Goal: Task Accomplishment & Management: Use online tool/utility

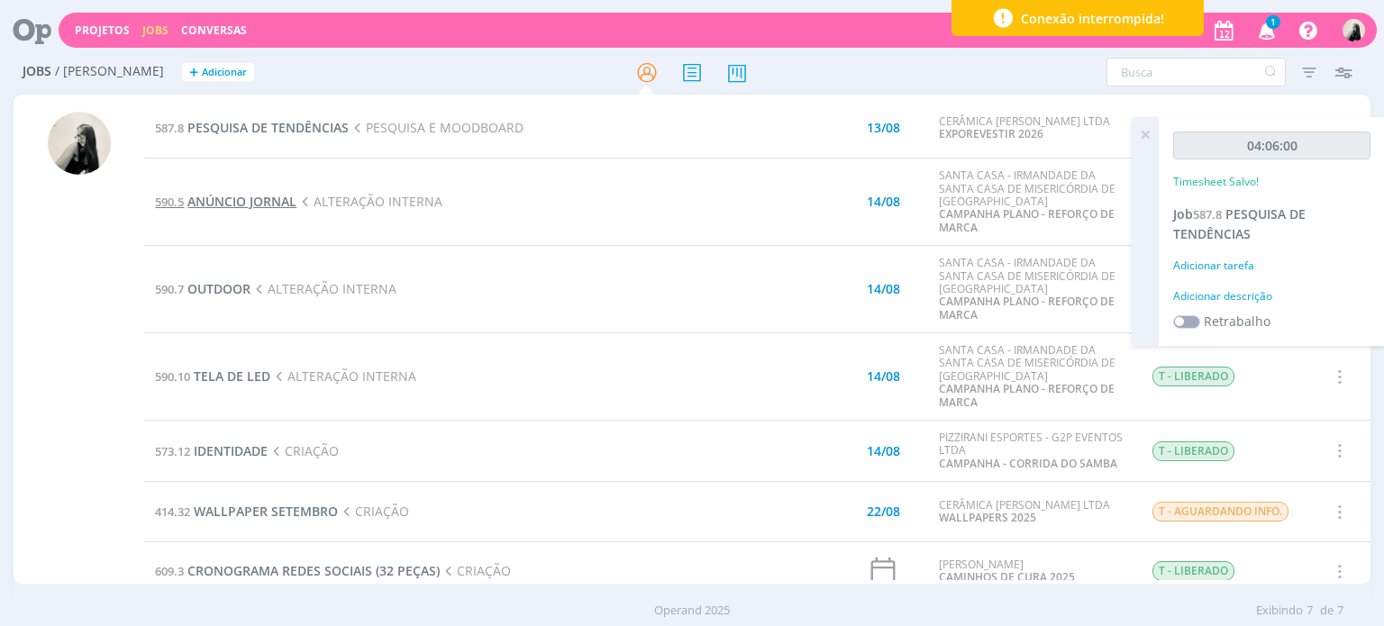
click at [270, 201] on span "ANÚNCIO JORNAL" at bounding box center [241, 201] width 109 height 17
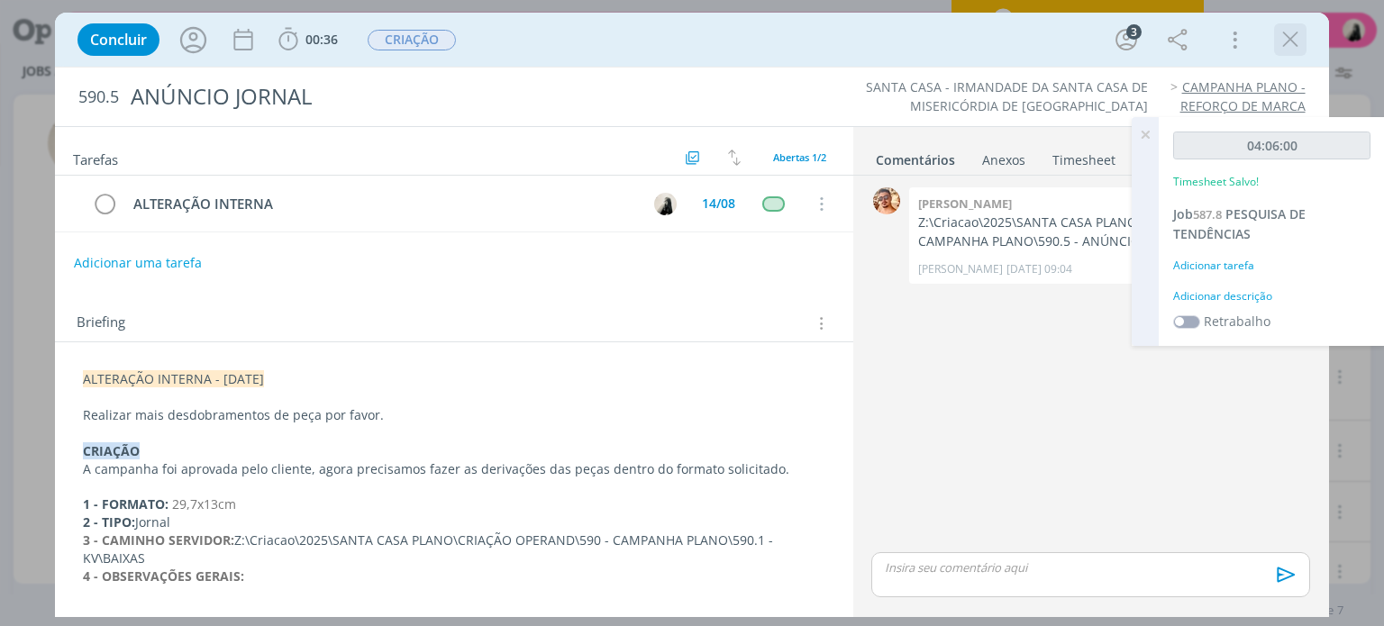
click at [1292, 43] on icon "dialog" at bounding box center [1290, 39] width 27 height 27
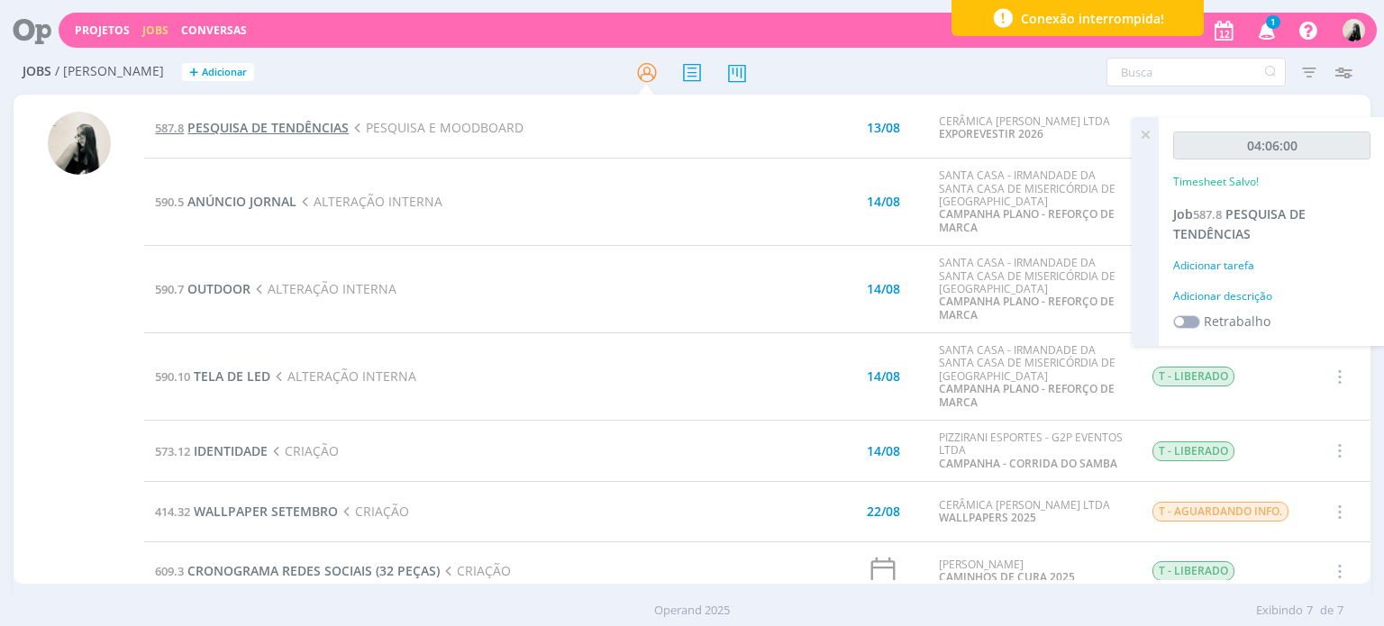
click at [314, 126] on span "PESQUISA DE TENDÊNCIAS" at bounding box center [267, 127] width 161 height 17
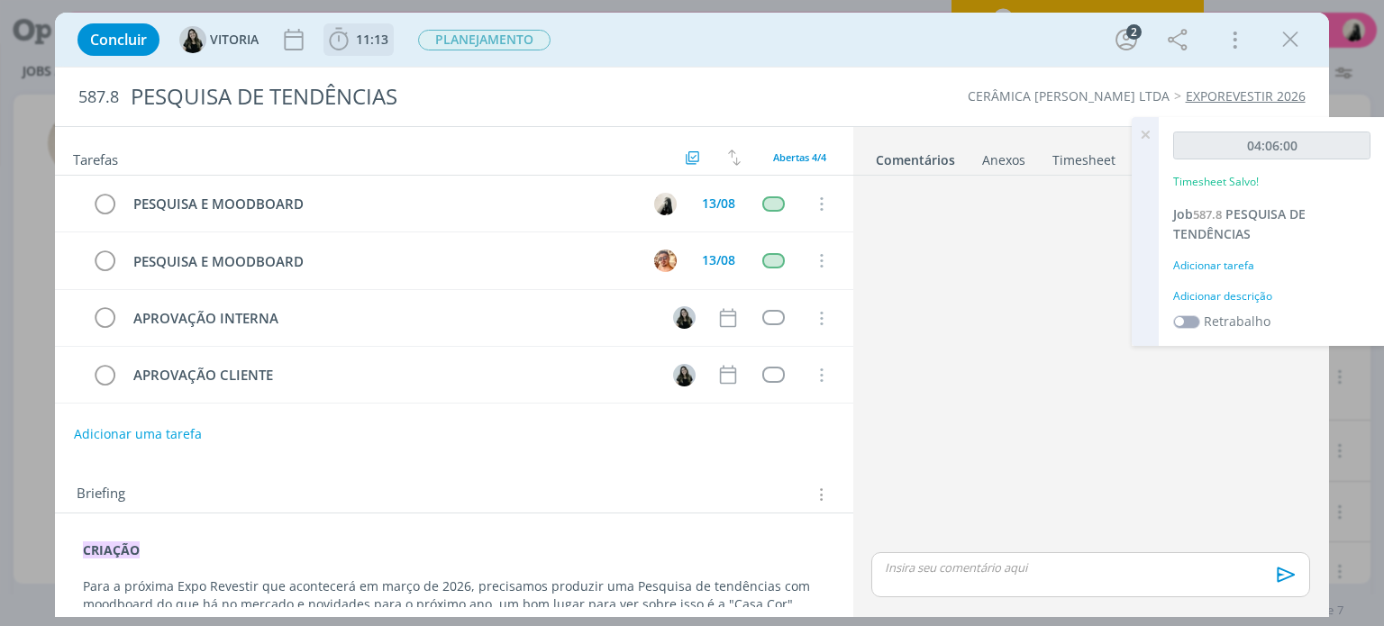
click at [337, 47] on icon "dialog" at bounding box center [338, 39] width 27 height 27
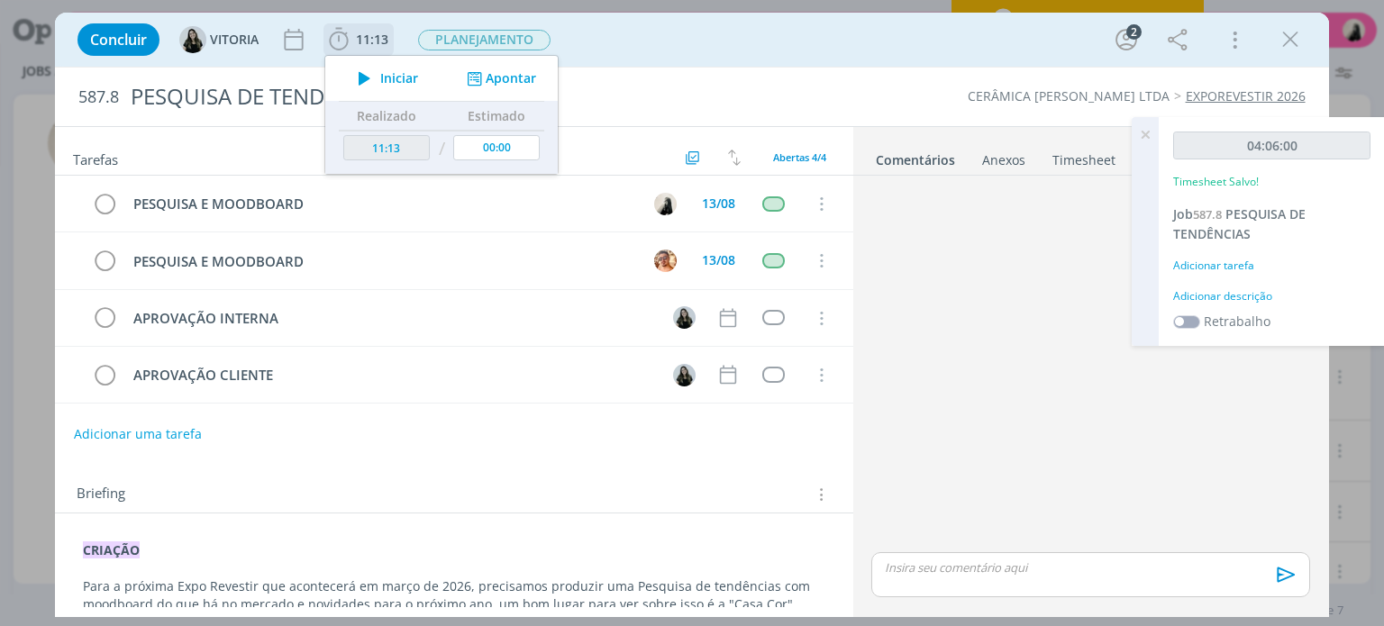
click at [363, 81] on icon "dialog" at bounding box center [365, 78] width 32 height 23
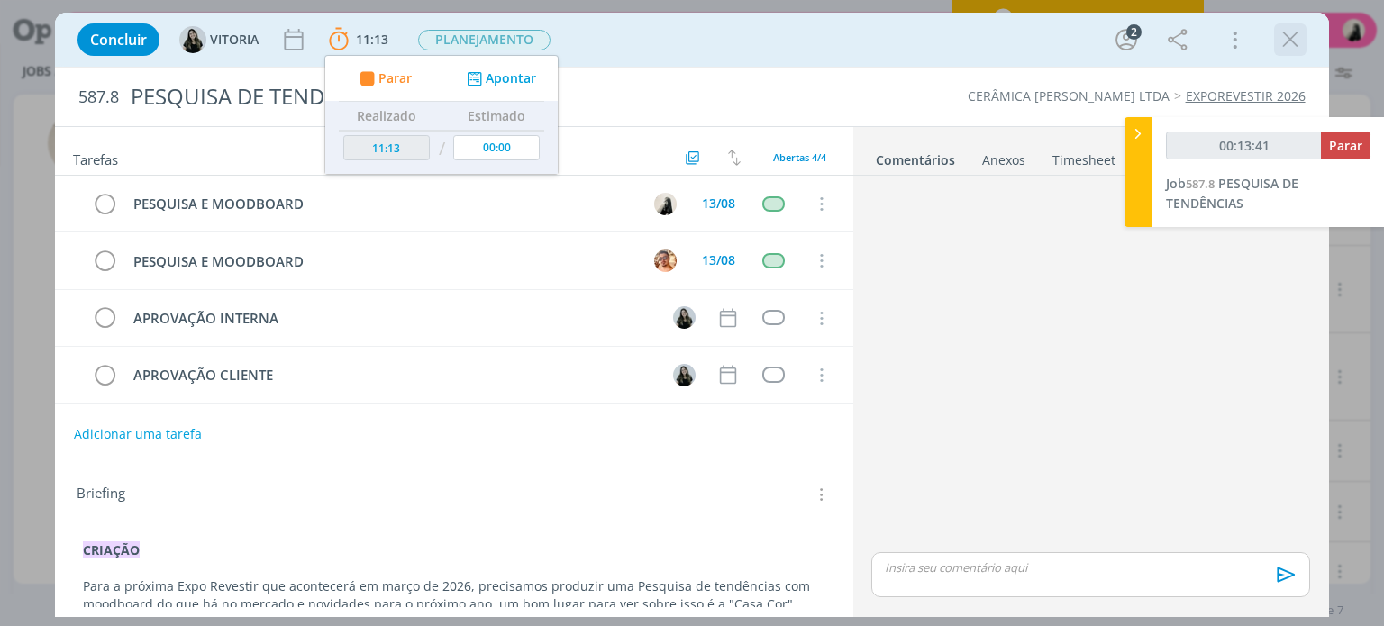
click at [1288, 54] on div "dialog" at bounding box center [1291, 39] width 32 height 32
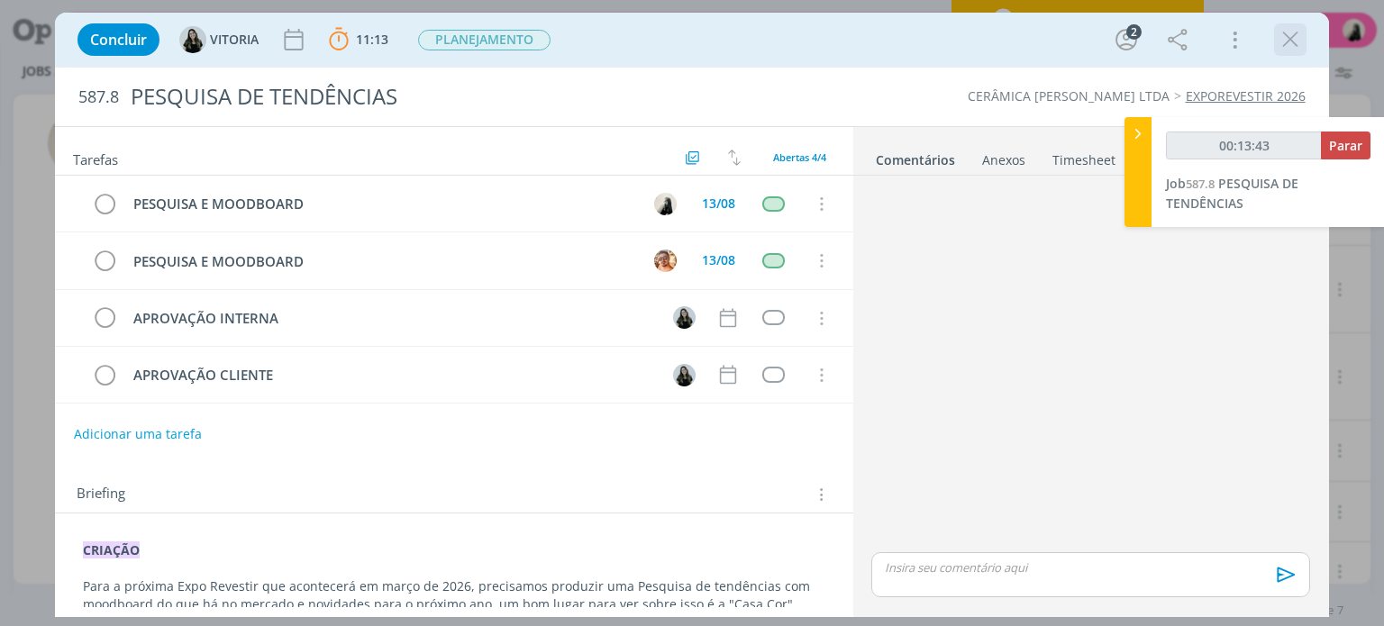
click at [1284, 39] on icon "dialog" at bounding box center [1290, 39] width 27 height 27
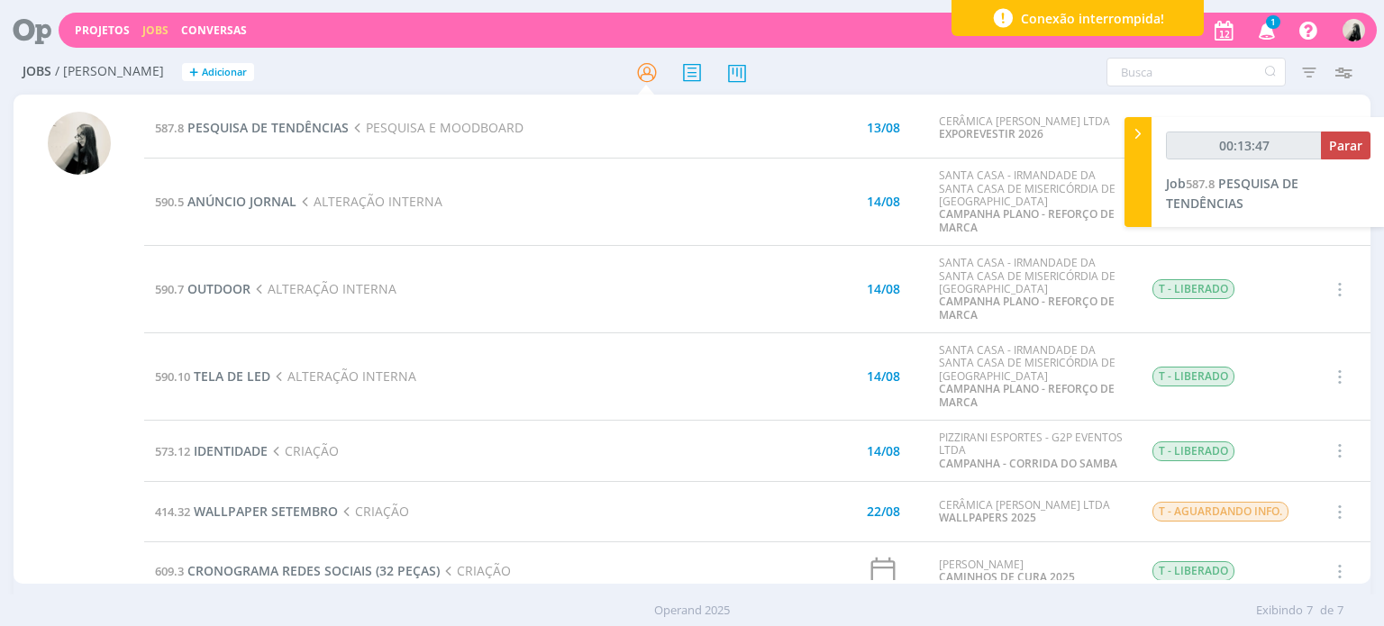
click at [1264, 32] on icon "button" at bounding box center [1268, 29] width 32 height 31
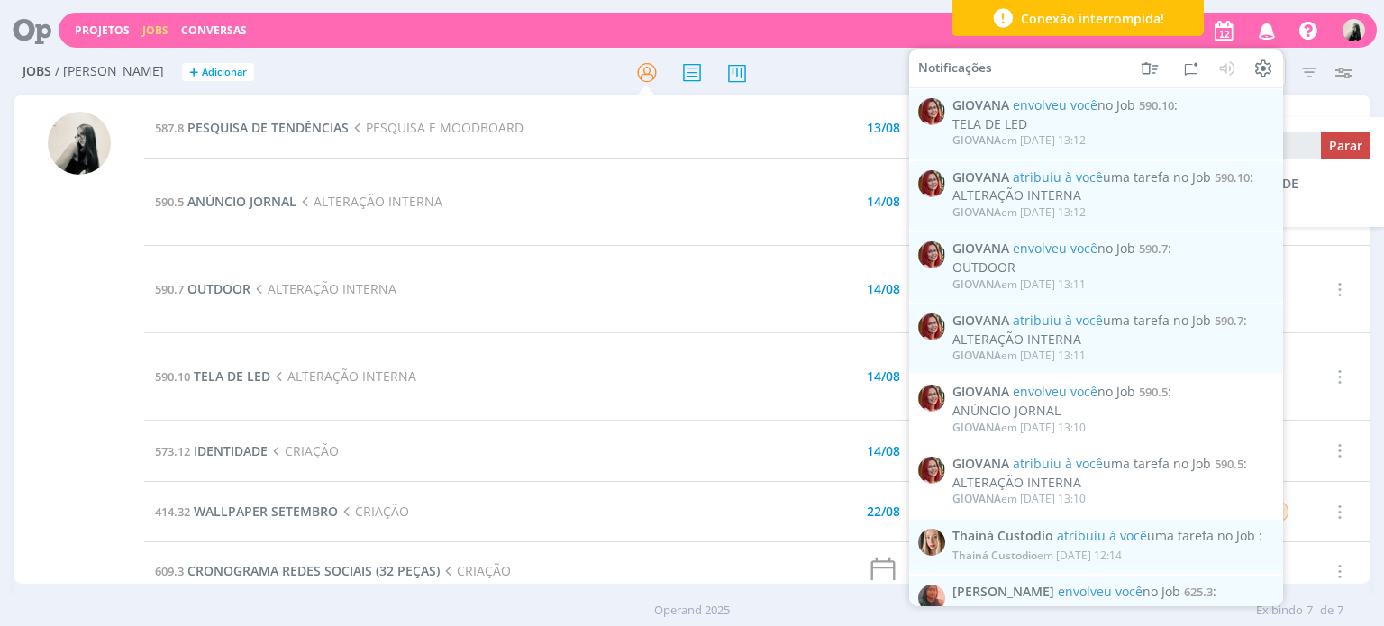
click at [1264, 32] on icon "button" at bounding box center [1268, 29] width 32 height 31
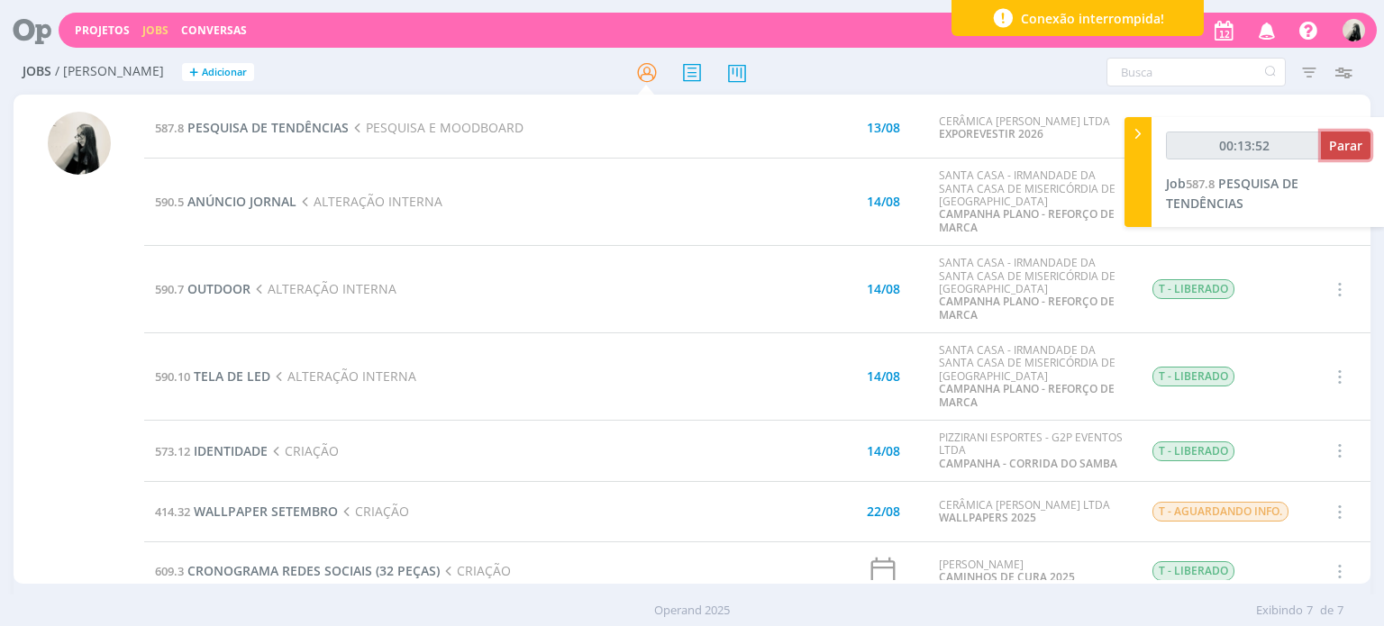
click at [1331, 147] on span "Parar" at bounding box center [1346, 145] width 33 height 17
type input "00:14:00"
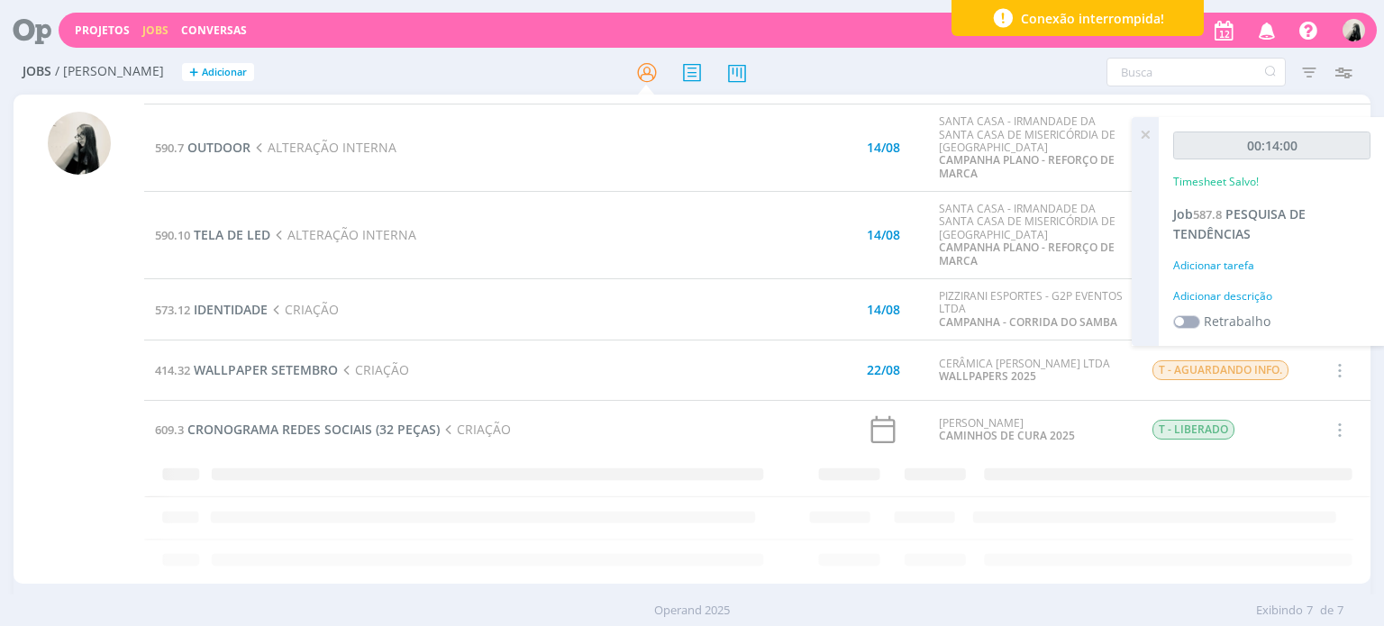
scroll to position [137, 0]
click at [229, 316] on span "IDENTIDADE" at bounding box center [231, 314] width 74 height 17
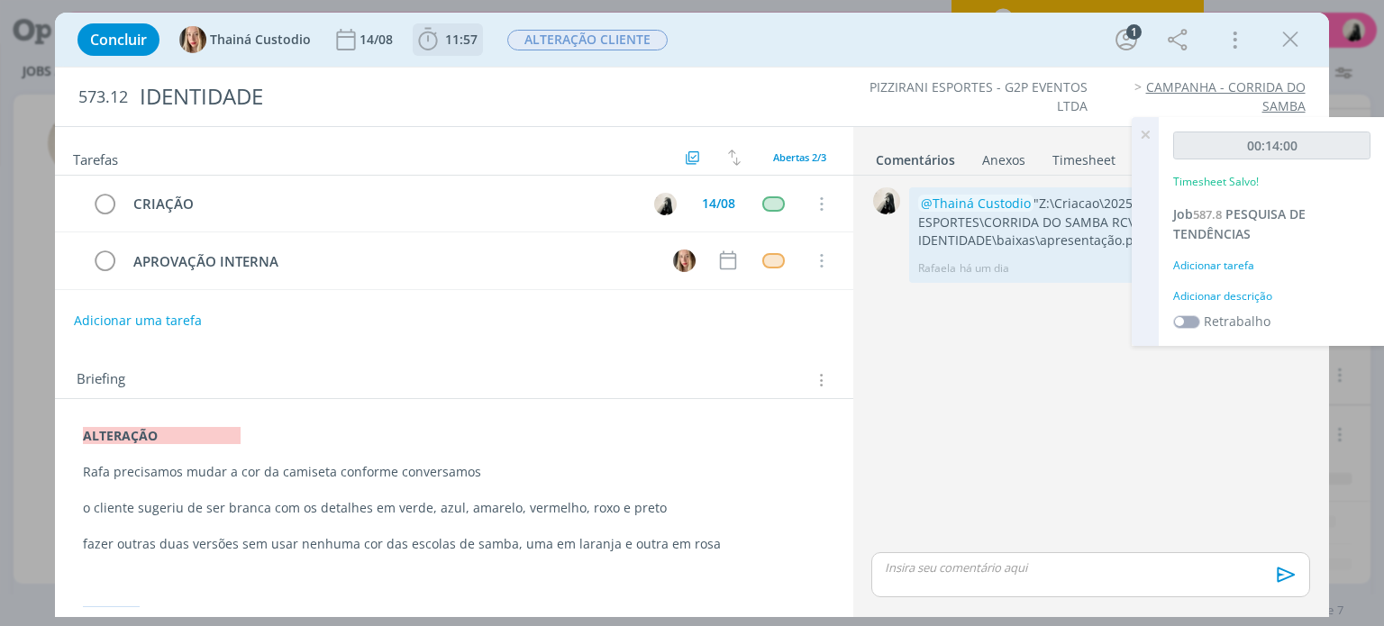
click at [433, 40] on icon "dialog" at bounding box center [428, 39] width 27 height 27
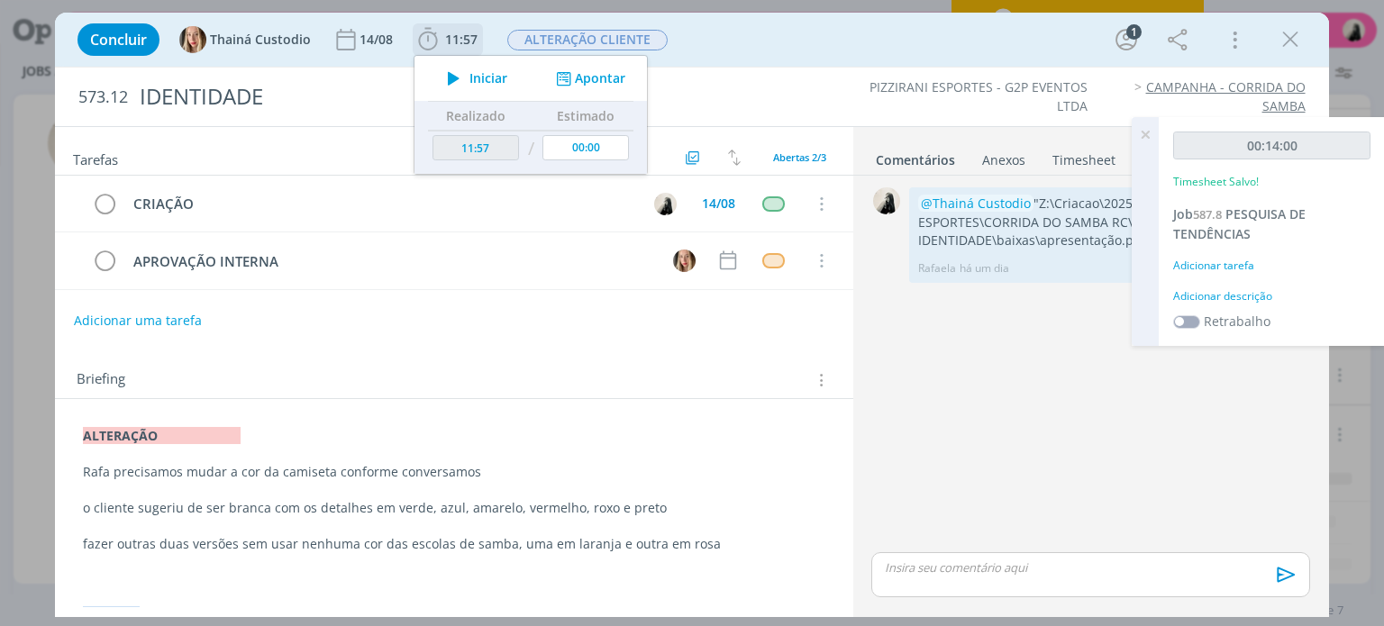
click at [454, 82] on icon "dialog" at bounding box center [454, 78] width 32 height 23
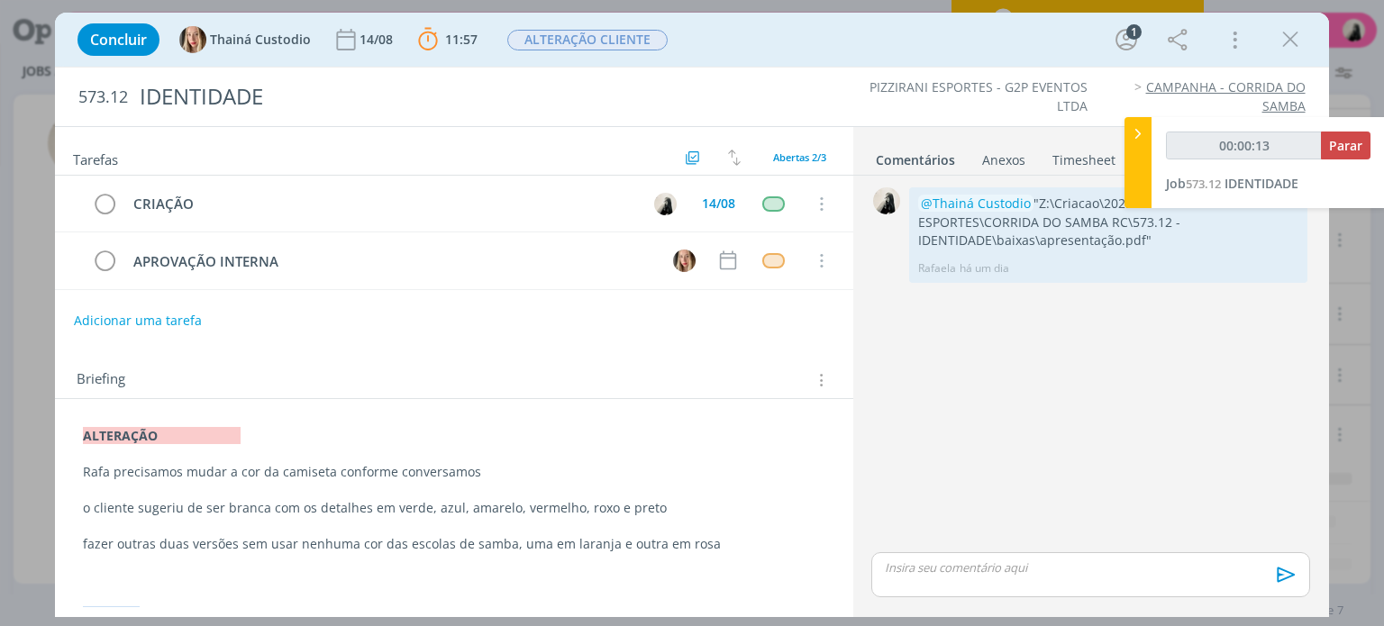
click at [368, 493] on p "dialog" at bounding box center [454, 490] width 742 height 18
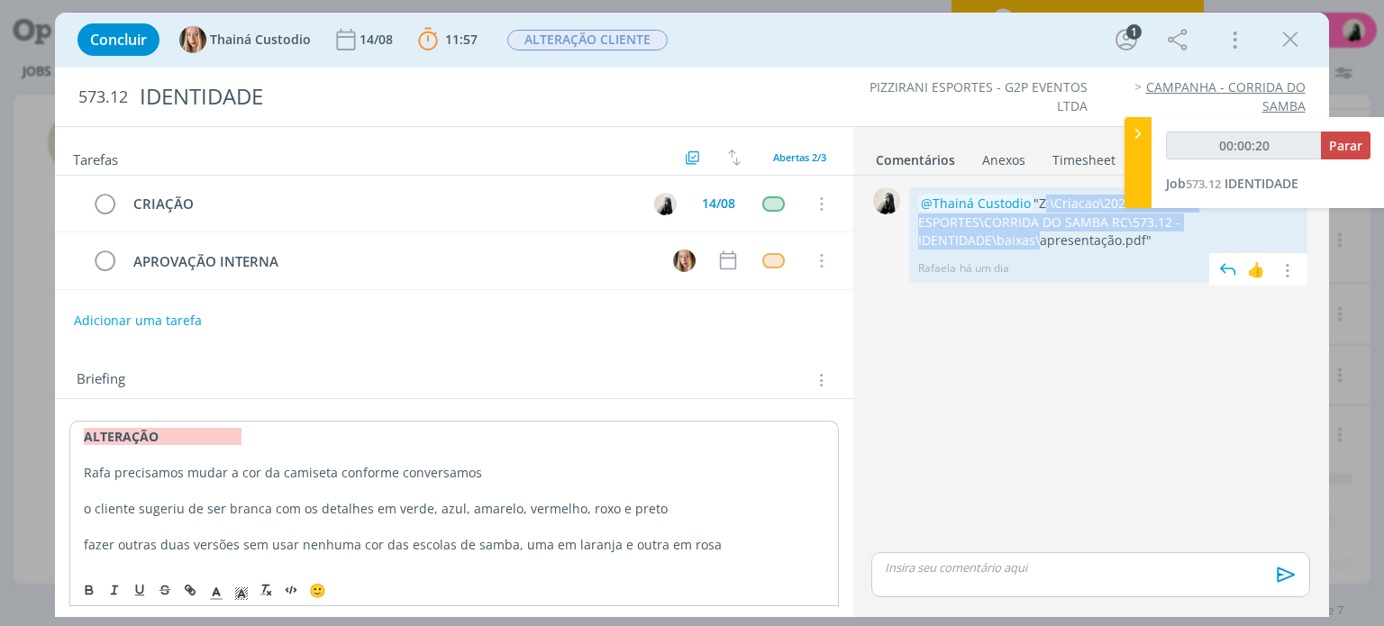
drag, startPoint x: 1038, startPoint y: 206, endPoint x: 1031, endPoint y: 242, distance: 35.9
click at [1031, 242] on p "@Thainá Custodio "Z:\Criacao\2025\PIZZIRANI ESPORTES\CORRIDA DO SAMBA RC\573.12…" at bounding box center [1108, 222] width 380 height 55
copy p "Z:\Criacao\2025\PIZZIRANI ESPORTES\CORRIDA DO SAMBA RC\573.12 - IDENTIDADE\baix…"
click at [1281, 38] on icon "dialog" at bounding box center [1290, 39] width 27 height 27
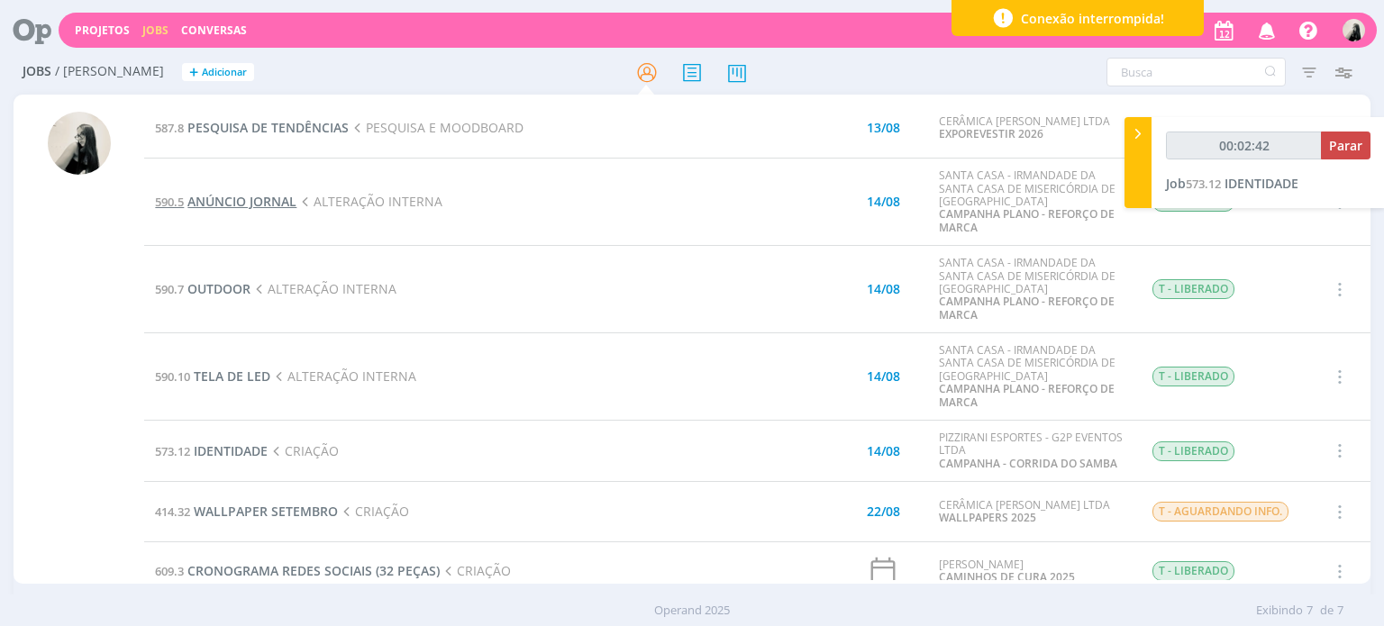
click at [285, 203] on span "ANÚNCIO JORNAL" at bounding box center [241, 201] width 109 height 17
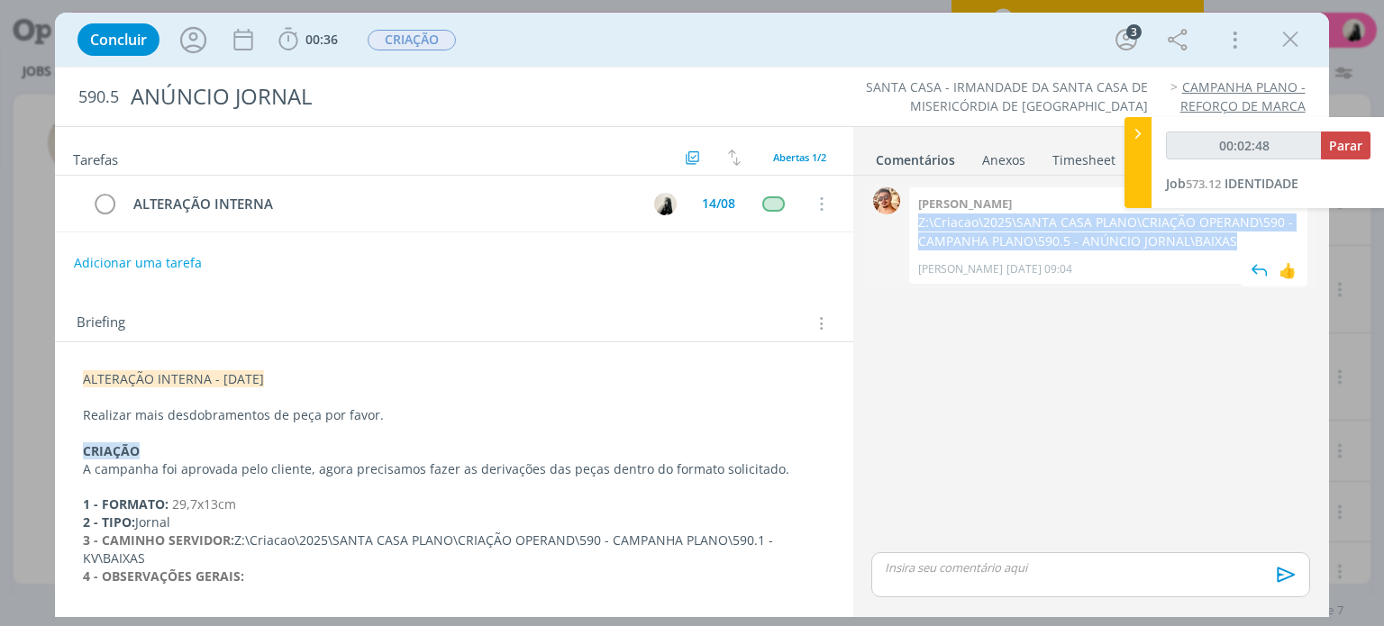
drag, startPoint x: 934, startPoint y: 221, endPoint x: 1251, endPoint y: 238, distance: 317.7
click at [1251, 238] on p "Z:\Criacao\2025\SANTA CASA PLANO\CRIAÇÃO OPERAND\590 - CAMPANHA PLANO\590.5 - A…" at bounding box center [1108, 232] width 380 height 37
copy p "Z:\Criacao\2025\SANTA CASA PLANO\CRIAÇÃO OPERAND\590 - CAMPANHA PLANO\590.5 - A…"
drag, startPoint x: 1292, startPoint y: 49, endPoint x: 620, endPoint y: 132, distance: 676.7
click at [1292, 49] on icon "dialog" at bounding box center [1290, 39] width 27 height 27
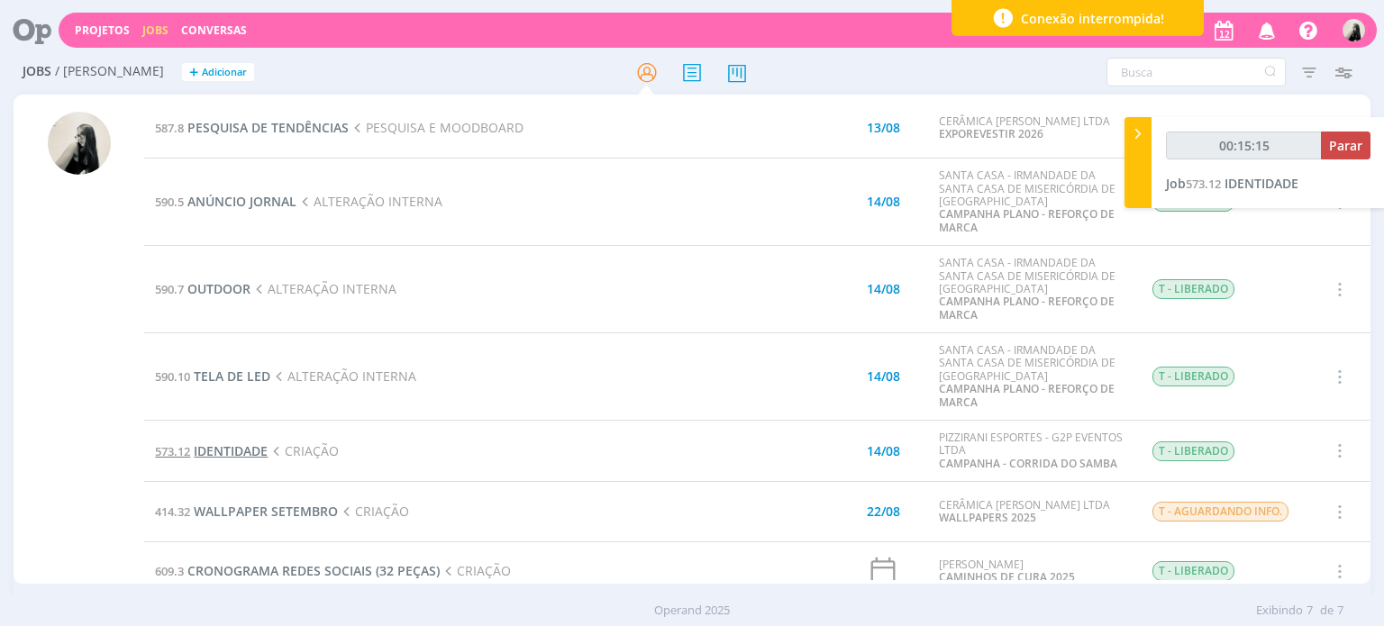
click at [251, 450] on span "IDENTIDADE" at bounding box center [231, 451] width 74 height 17
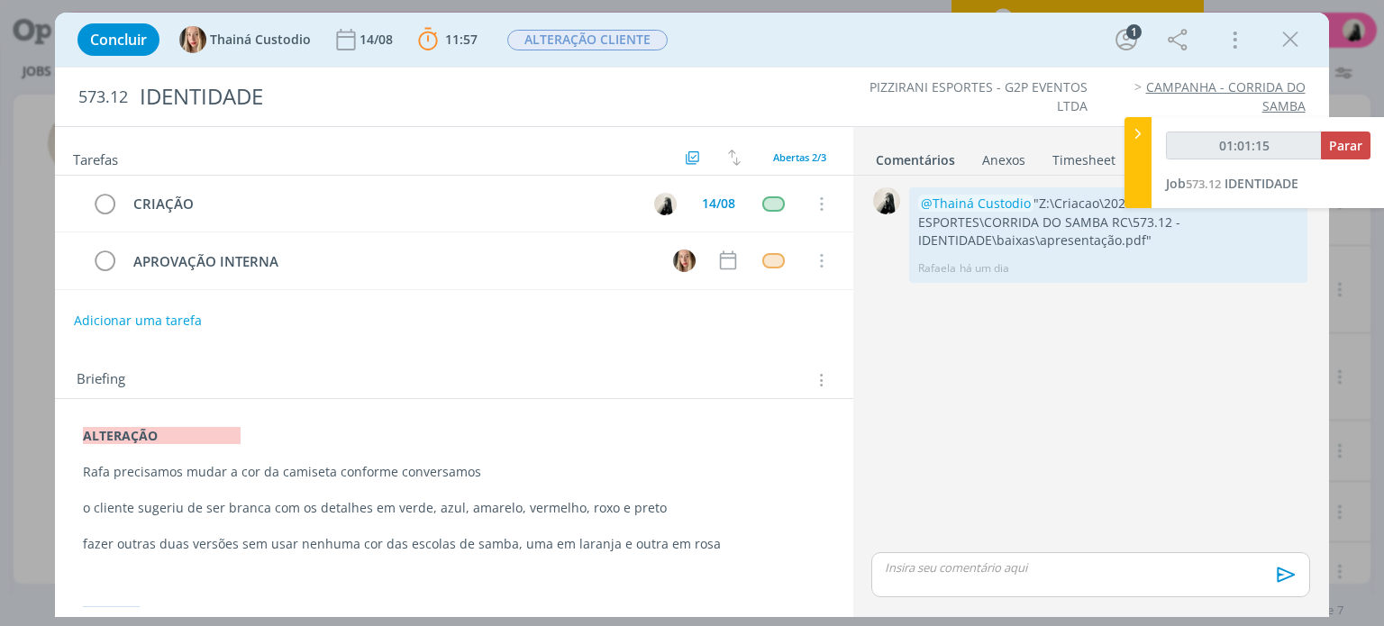
click at [945, 565] on p "dialog" at bounding box center [1090, 568] width 409 height 16
type input "01:01:16"
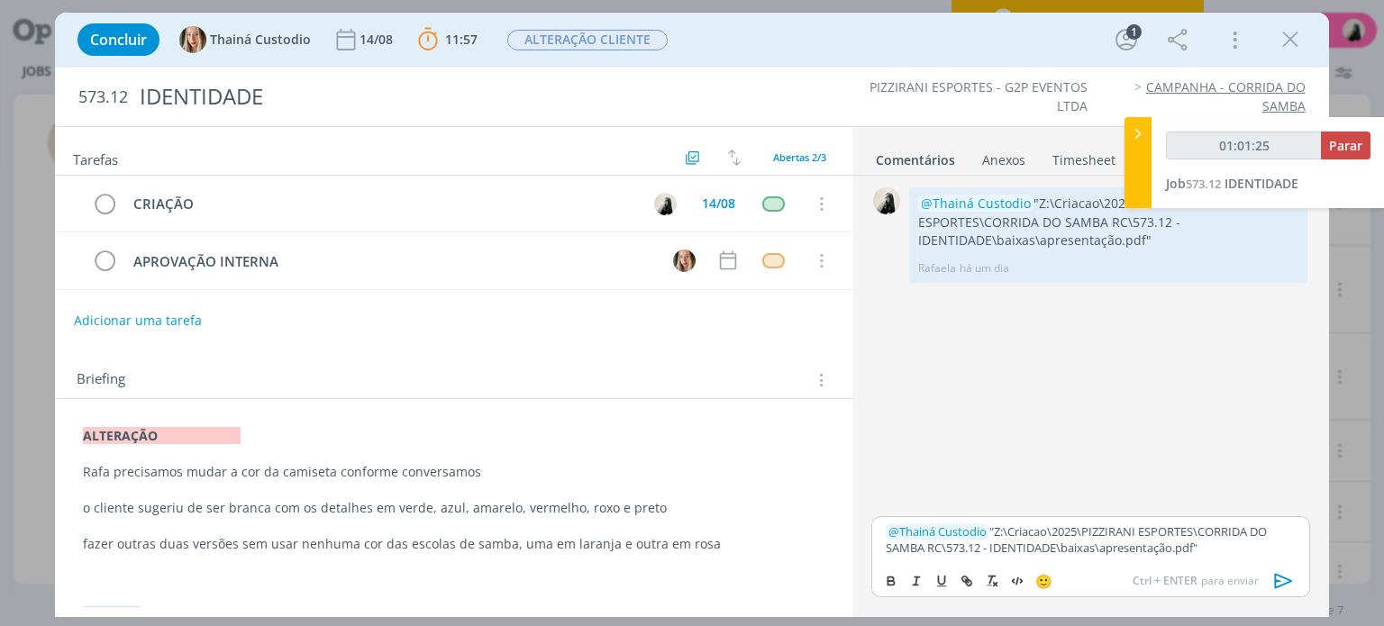
click at [1280, 583] on icon "dialog" at bounding box center [1284, 581] width 27 height 27
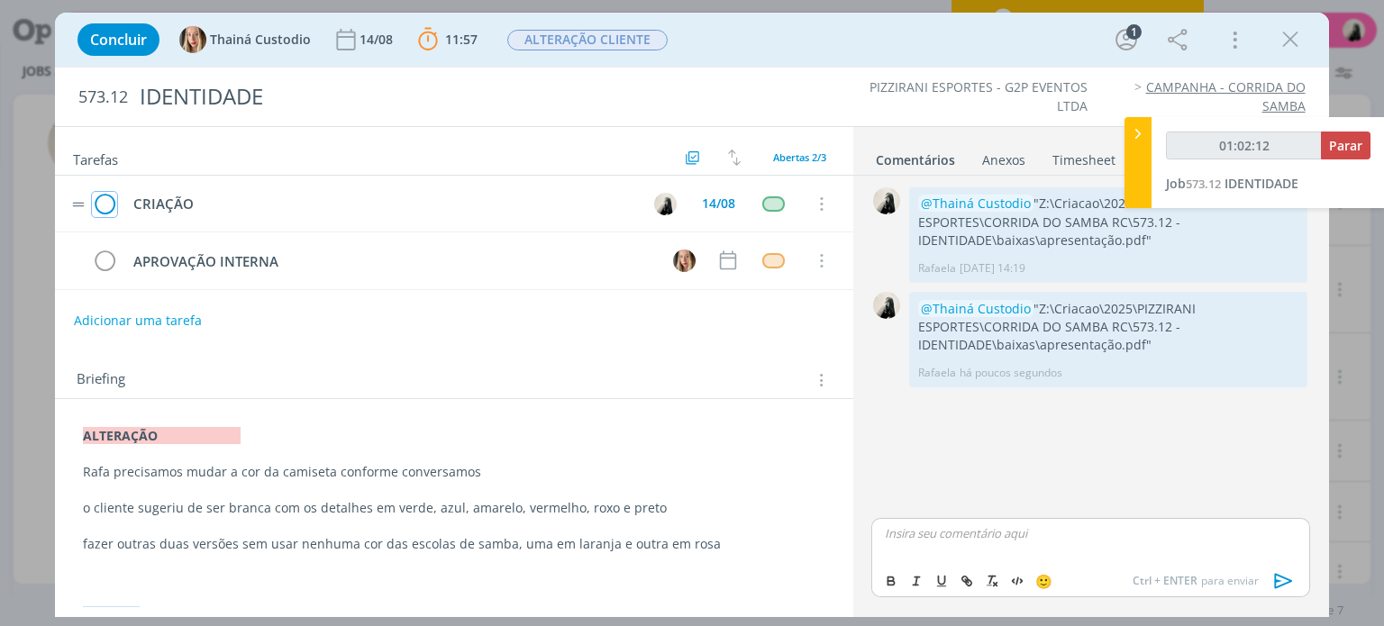
click at [109, 203] on icon "dialog" at bounding box center [104, 204] width 25 height 27
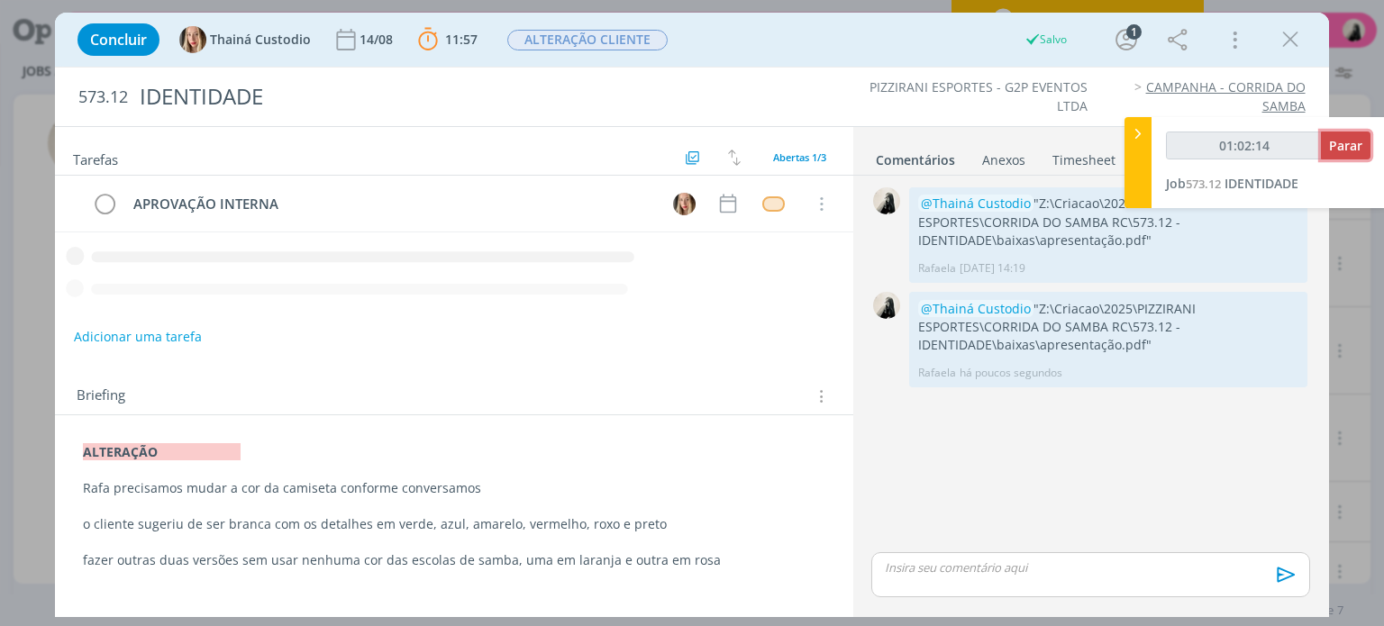
click at [1348, 151] on span "Parar" at bounding box center [1346, 145] width 33 height 17
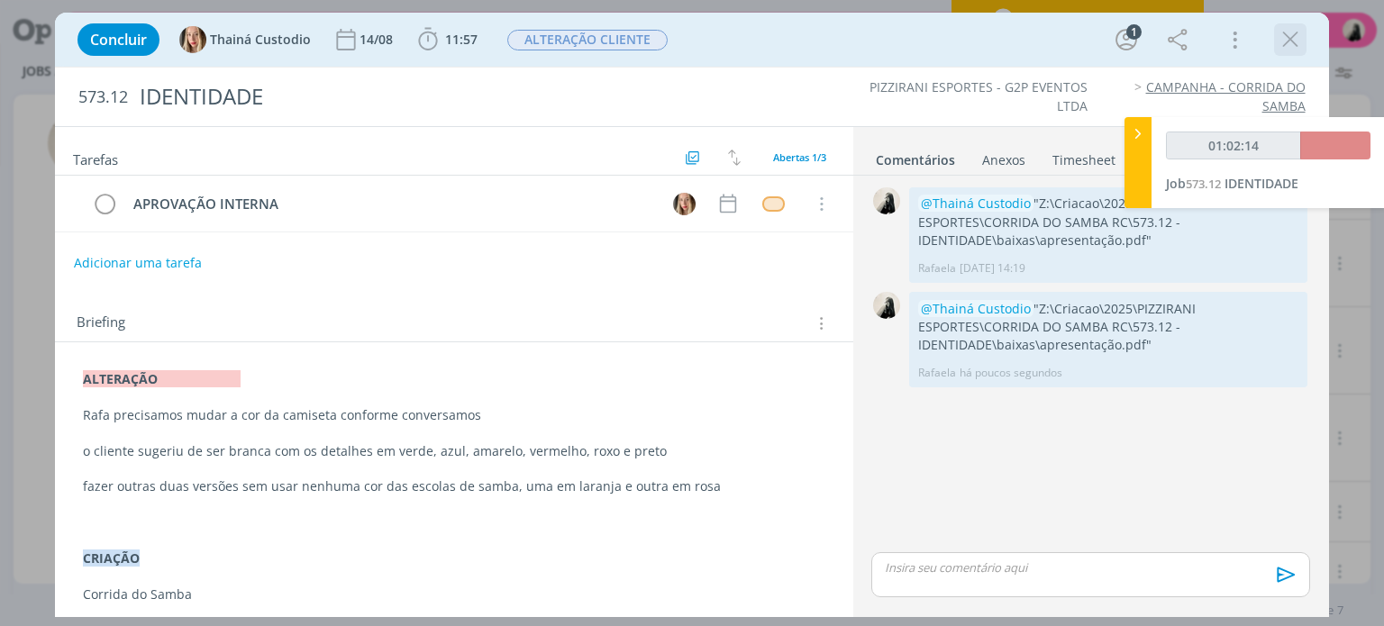
type input "01:03:00"
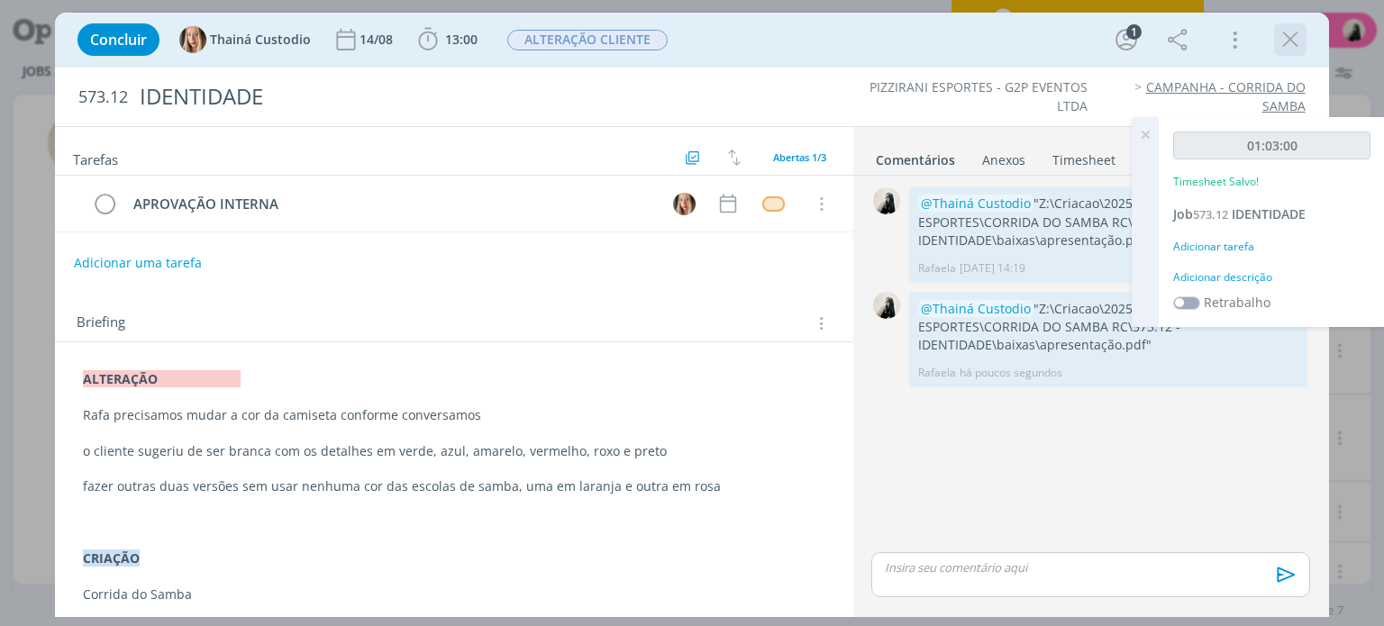
click at [1294, 41] on icon "dialog" at bounding box center [1290, 39] width 27 height 27
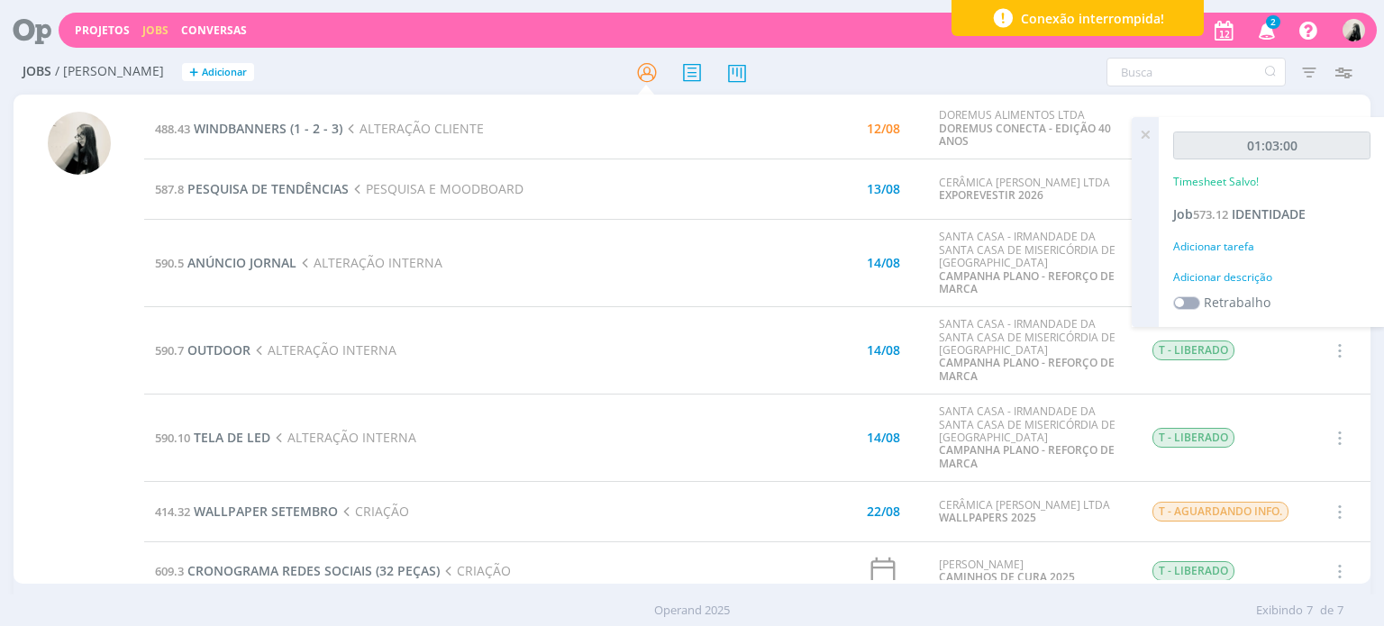
click at [1262, 24] on icon "button" at bounding box center [1268, 29] width 32 height 31
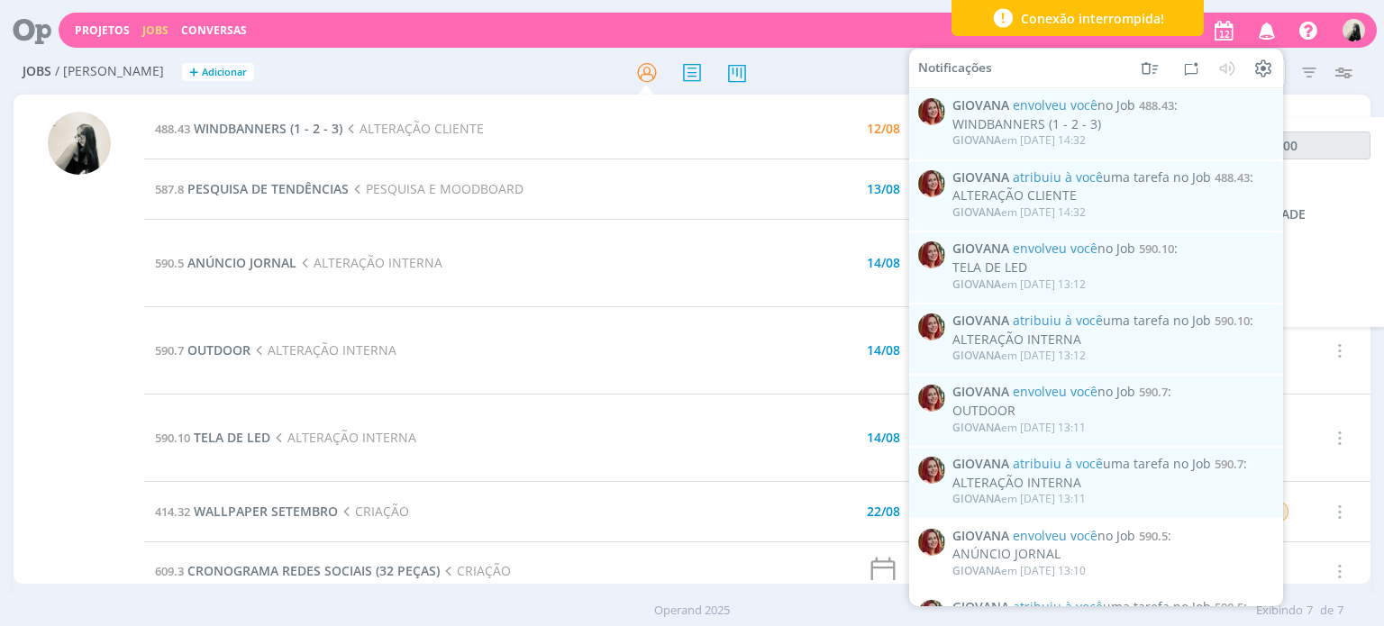
click at [1262, 24] on icon "button" at bounding box center [1268, 29] width 32 height 31
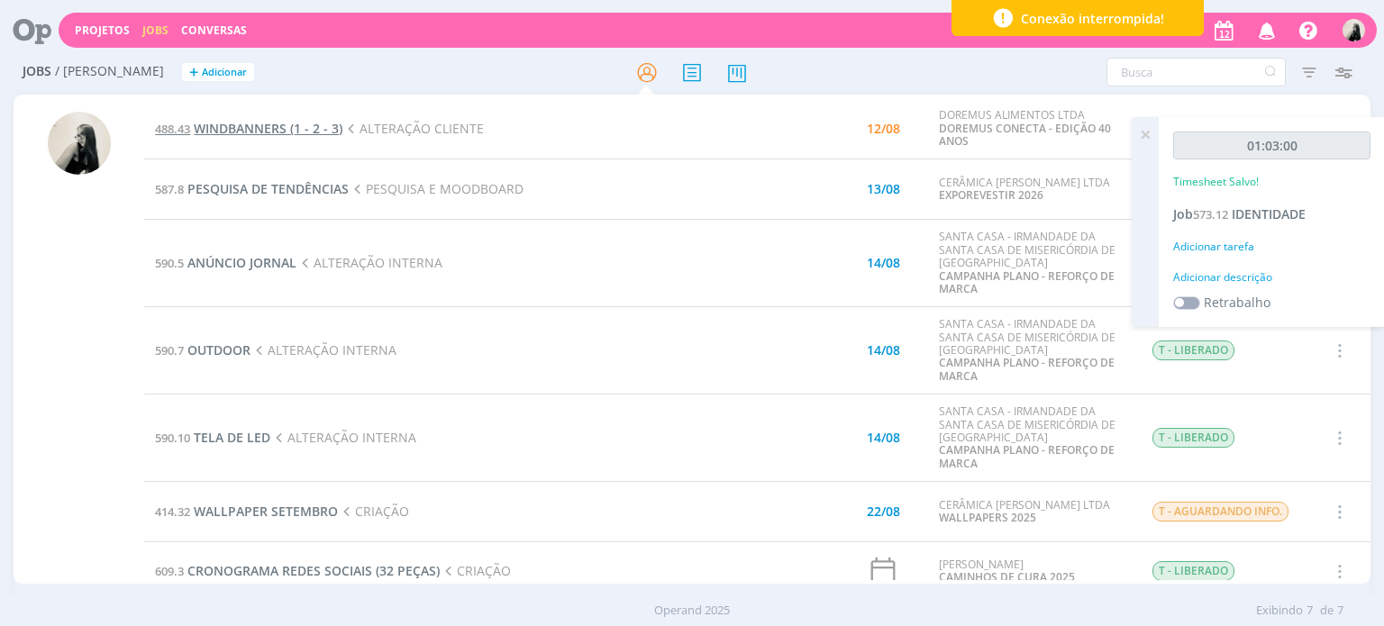
click at [304, 126] on span "WINDBANNERS (1 - 2 - 3)" at bounding box center [268, 128] width 149 height 17
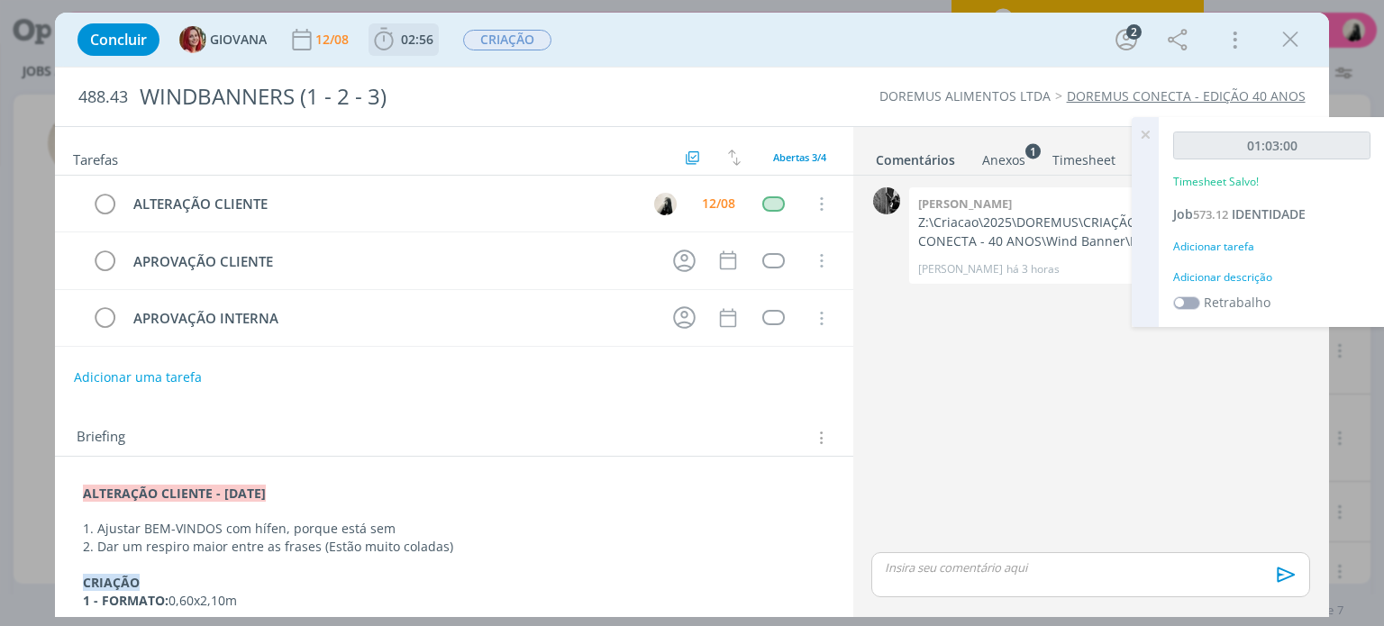
click at [389, 38] on icon "dialog" at bounding box center [383, 39] width 27 height 27
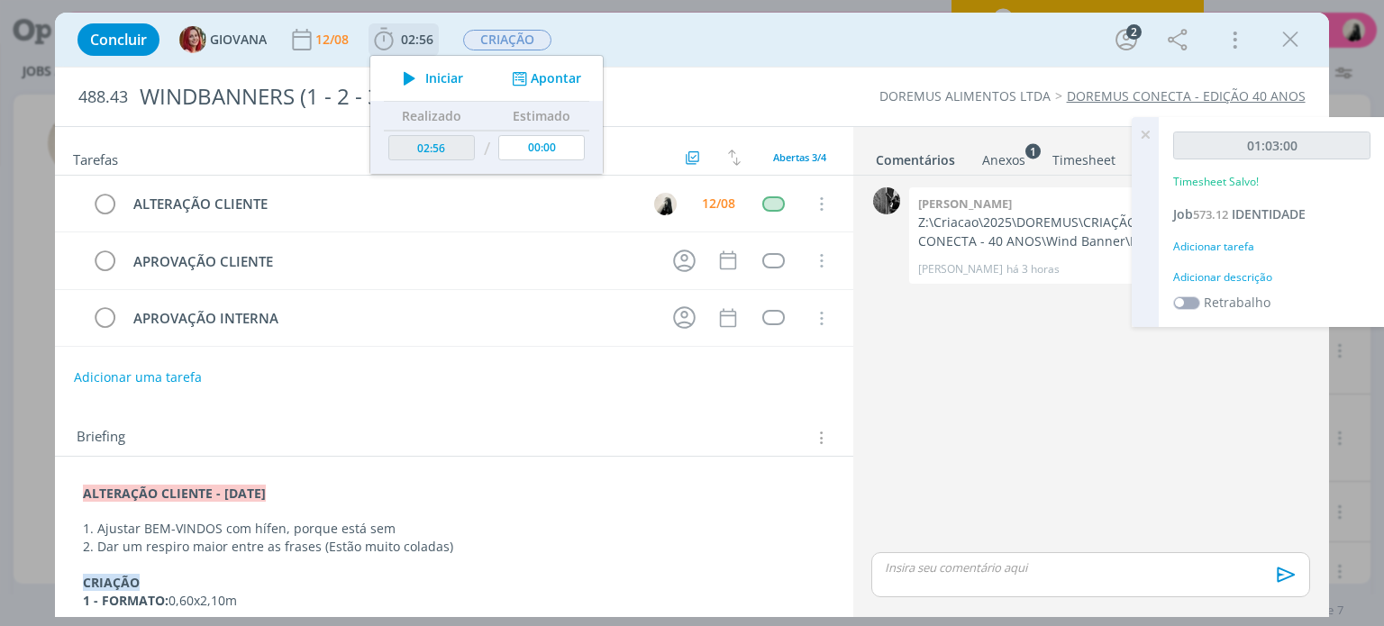
click at [415, 73] on icon "dialog" at bounding box center [410, 78] width 32 height 23
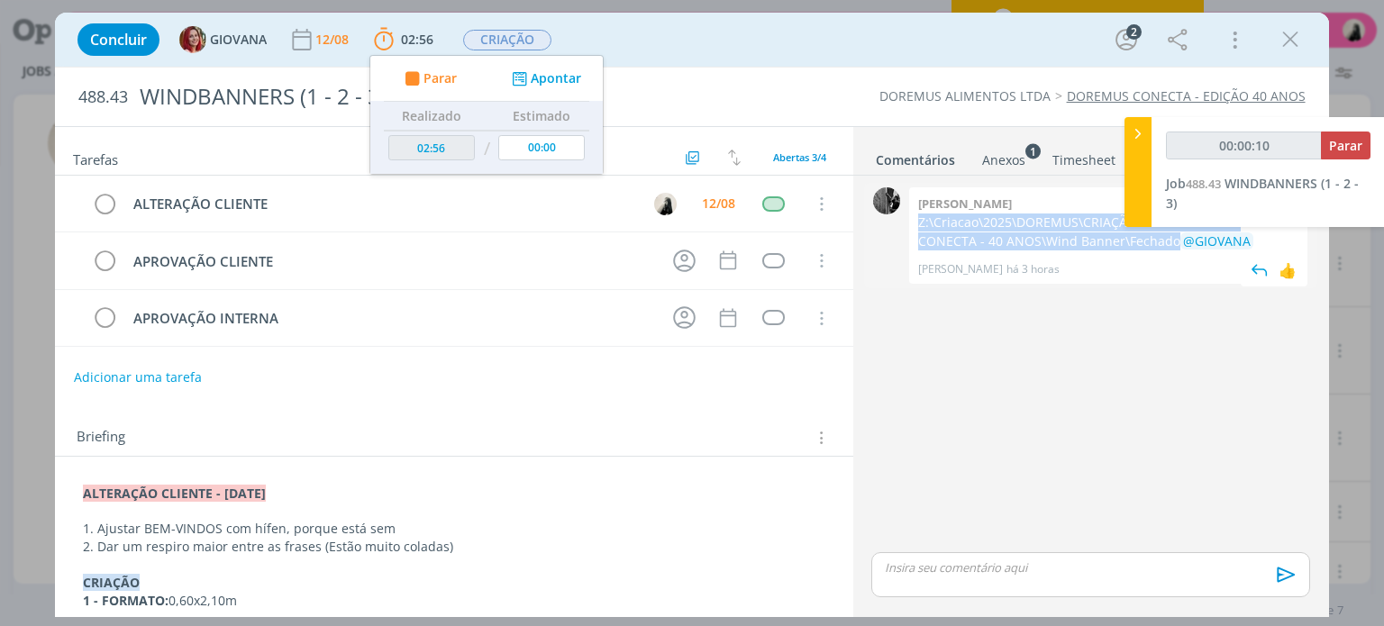
drag, startPoint x: 918, startPoint y: 219, endPoint x: 1112, endPoint y: 237, distance: 195.5
click at [1112, 237] on div "[PERSON_NAME]:\Criacao\2025\DOREMUS\CRIAÇÃO\488 - DOREMUS CONECTA - 40 ANOS\Win…" at bounding box center [1108, 235] width 398 height 96
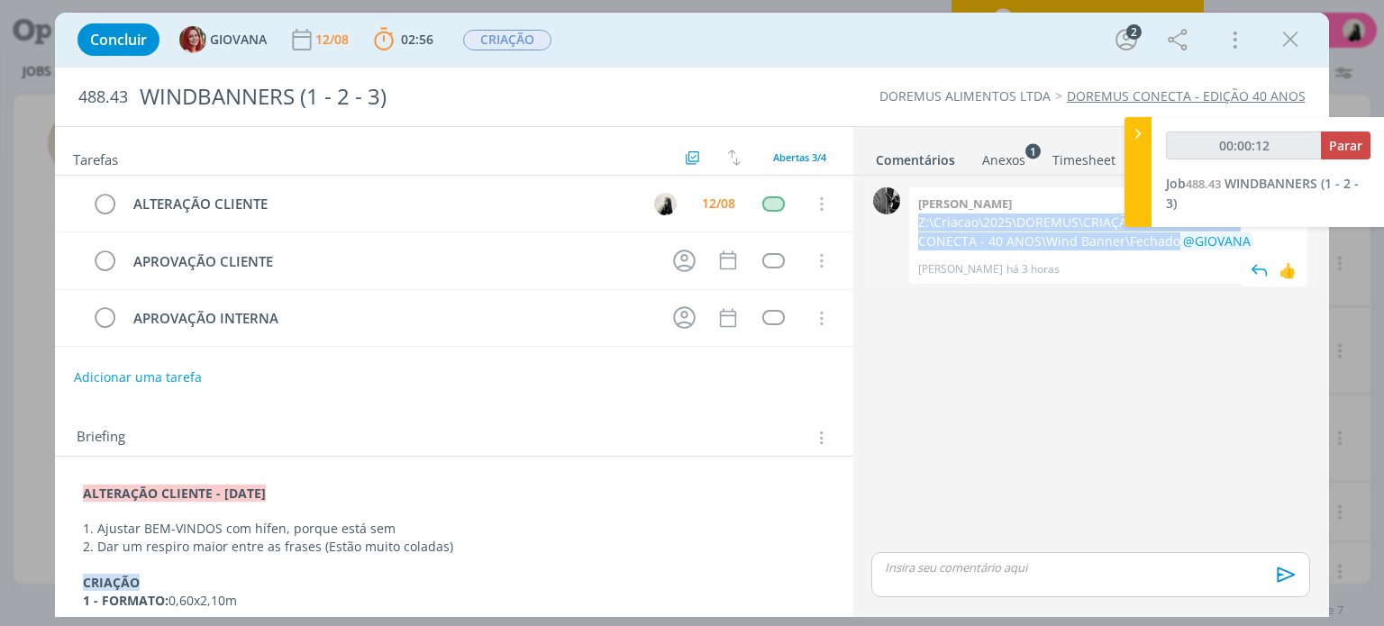
copy p "Z:\Criacao\2025\DOREMUS\CRIAÇÃO\488 - DOREMUS CONECTA - 40 ANOS\Wind Banner\Fec…"
click at [1292, 41] on icon "dialog" at bounding box center [1290, 39] width 27 height 27
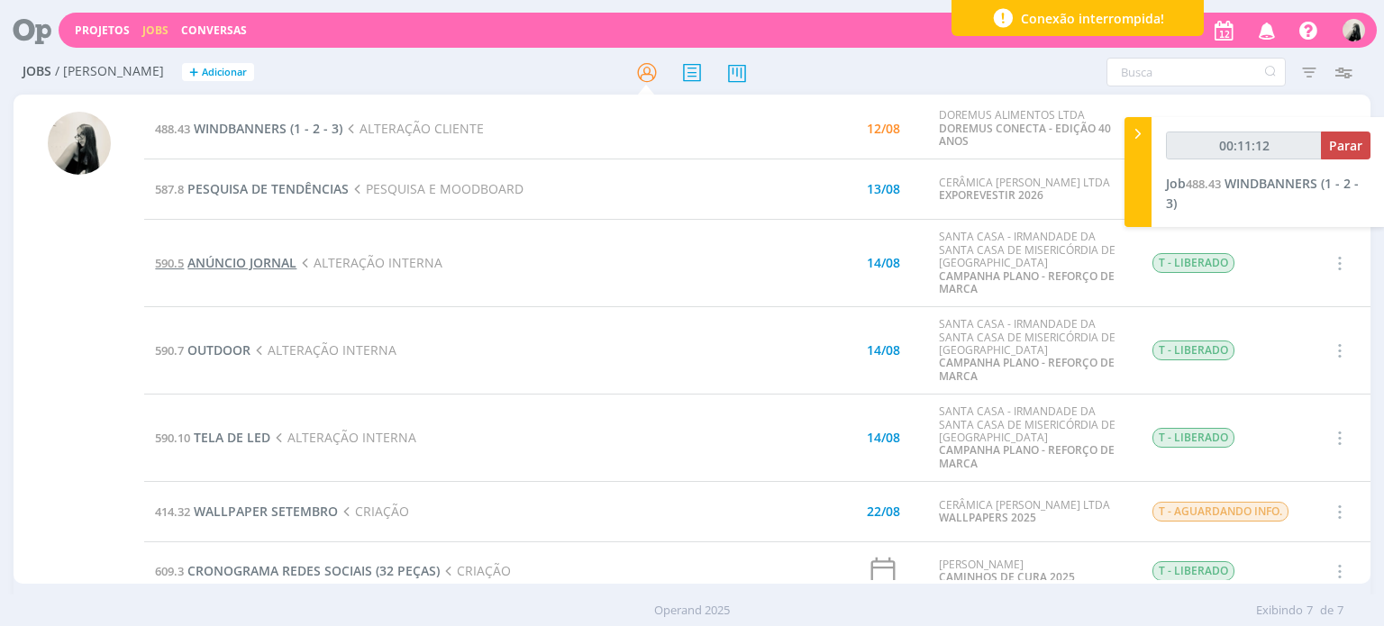
click at [281, 261] on span "ANÚNCIO JORNAL" at bounding box center [241, 262] width 109 height 17
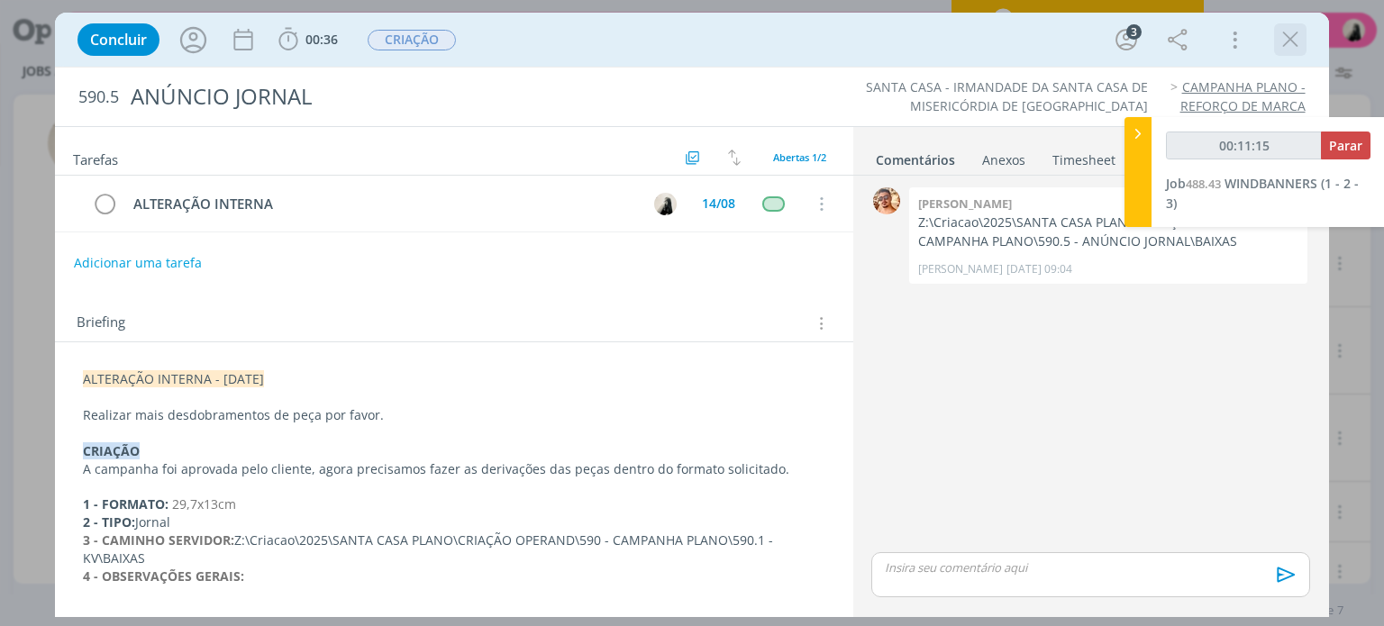
click at [1293, 43] on icon "dialog" at bounding box center [1290, 39] width 27 height 27
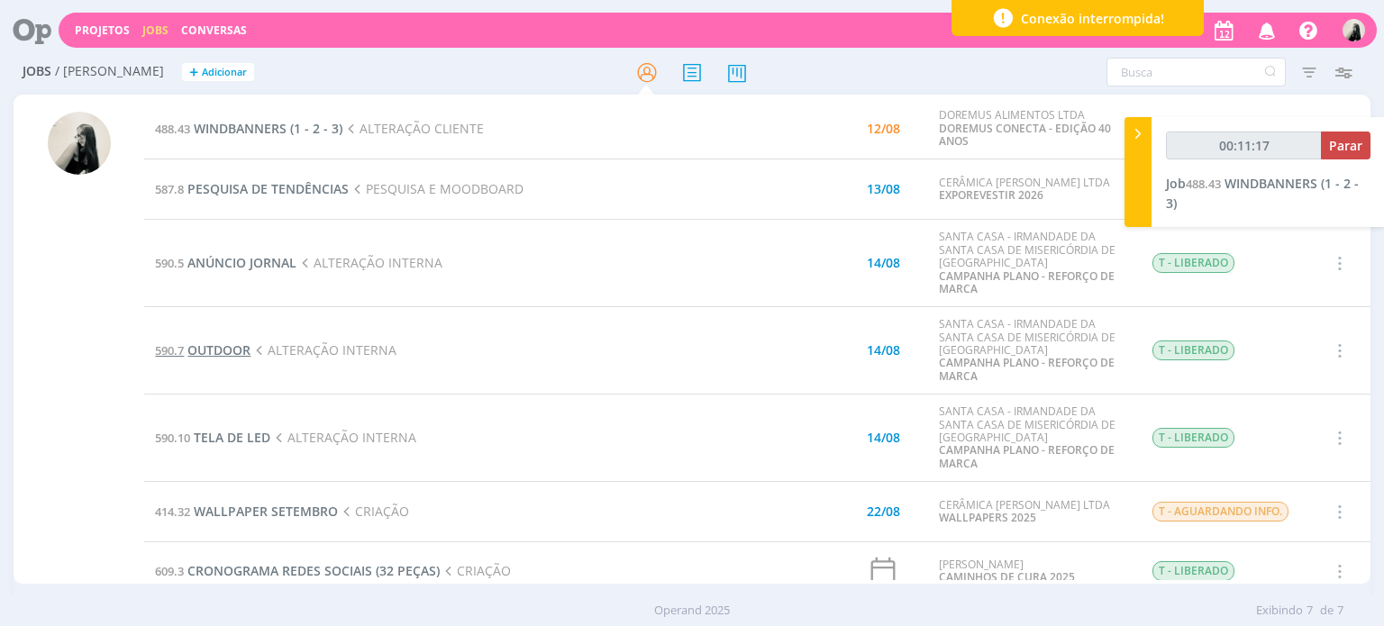
click at [228, 344] on span "OUTDOOR" at bounding box center [218, 350] width 63 height 17
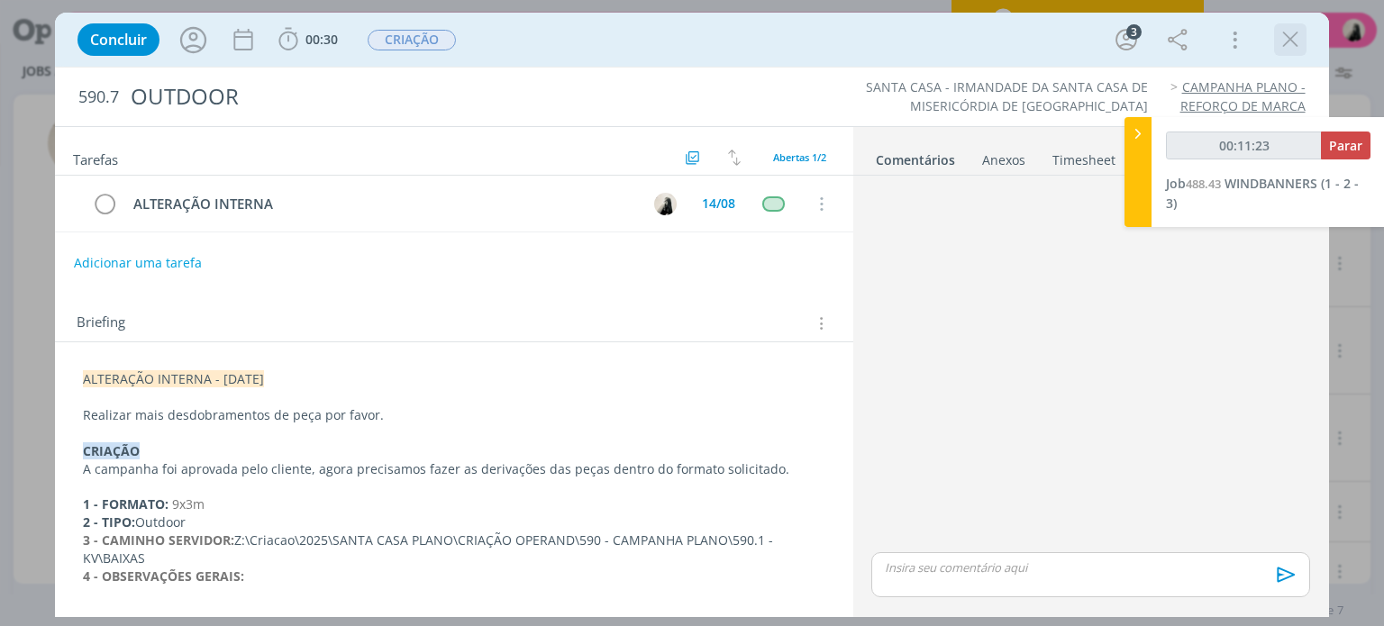
click at [1294, 28] on icon "dialog" at bounding box center [1290, 39] width 27 height 27
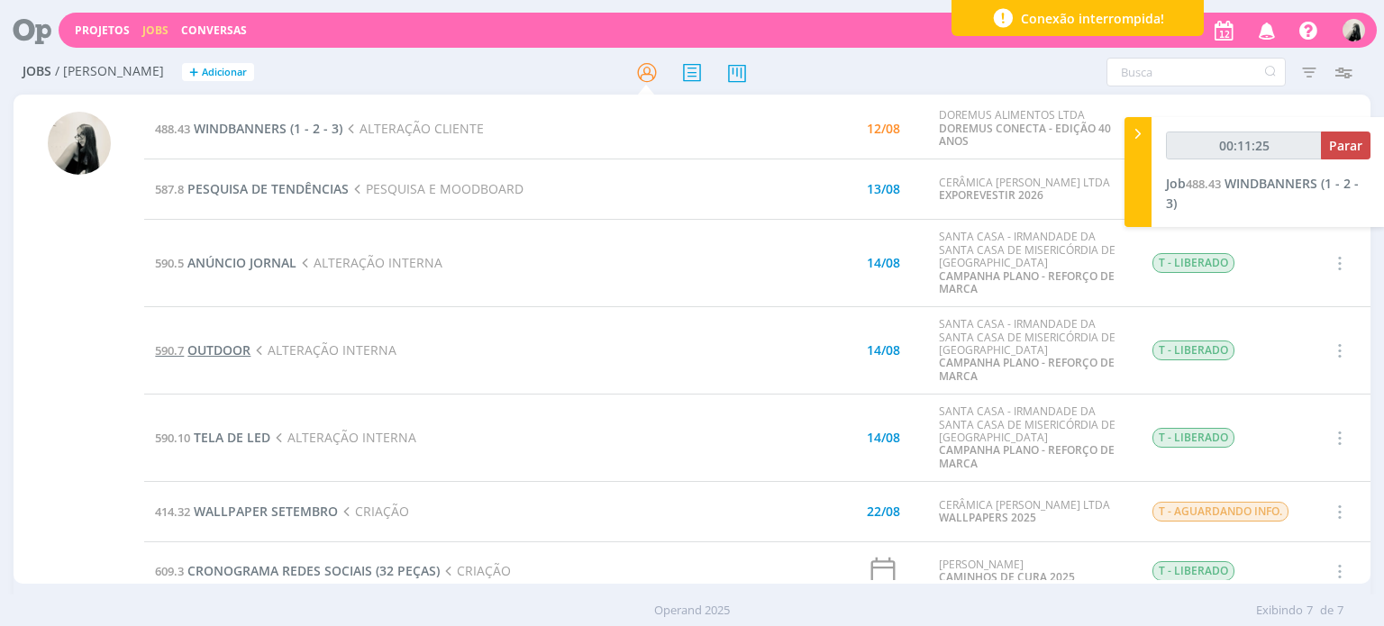
click at [222, 349] on span "OUTDOOR" at bounding box center [218, 350] width 63 height 17
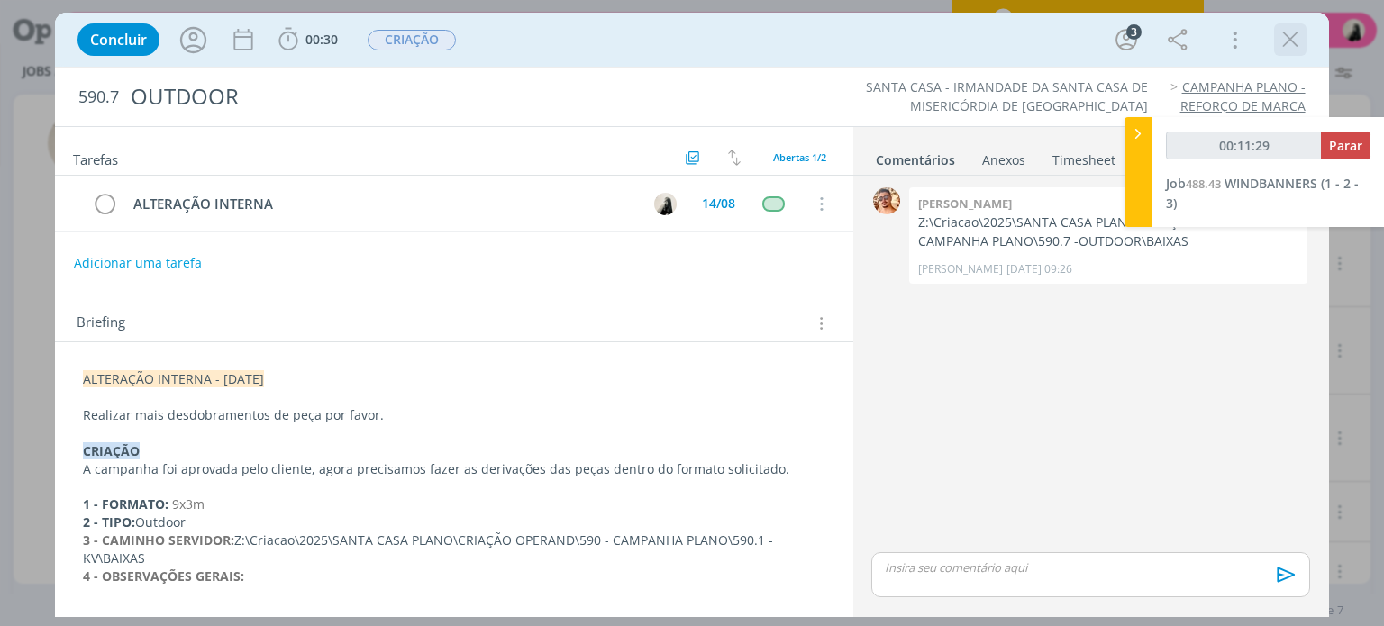
click at [1297, 34] on icon "dialog" at bounding box center [1290, 39] width 27 height 27
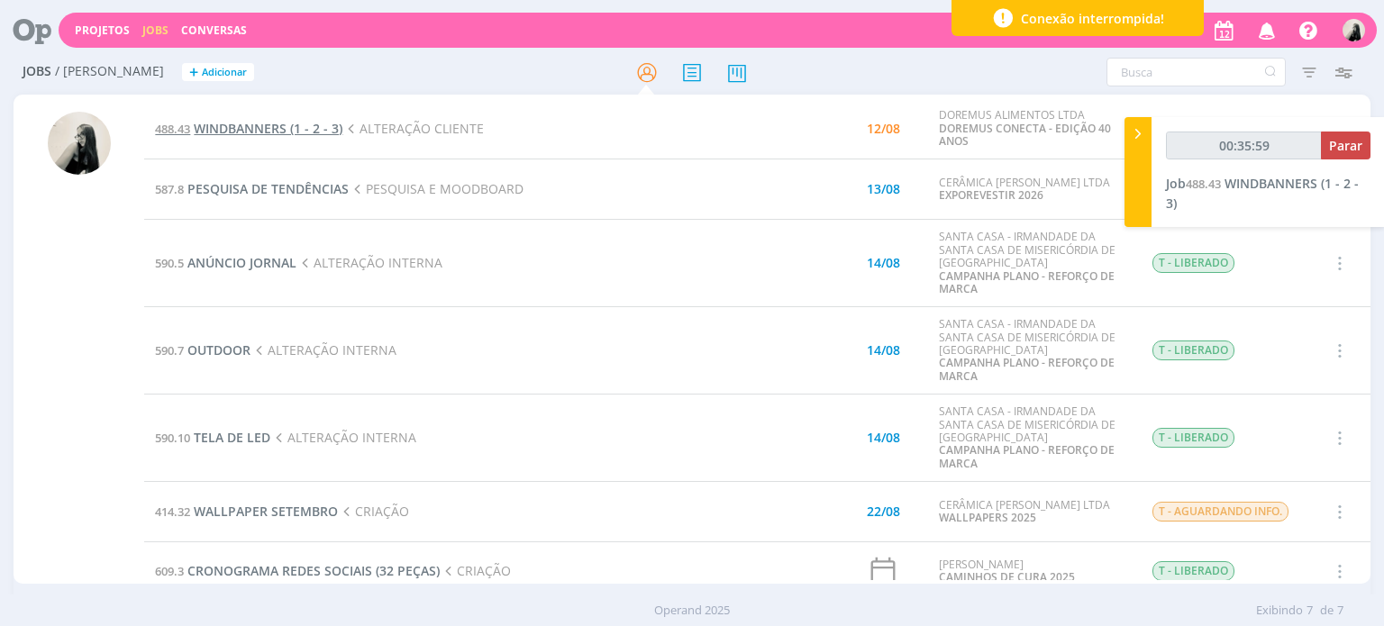
click at [281, 126] on span "WINDBANNERS (1 - 2 - 3)" at bounding box center [268, 128] width 149 height 17
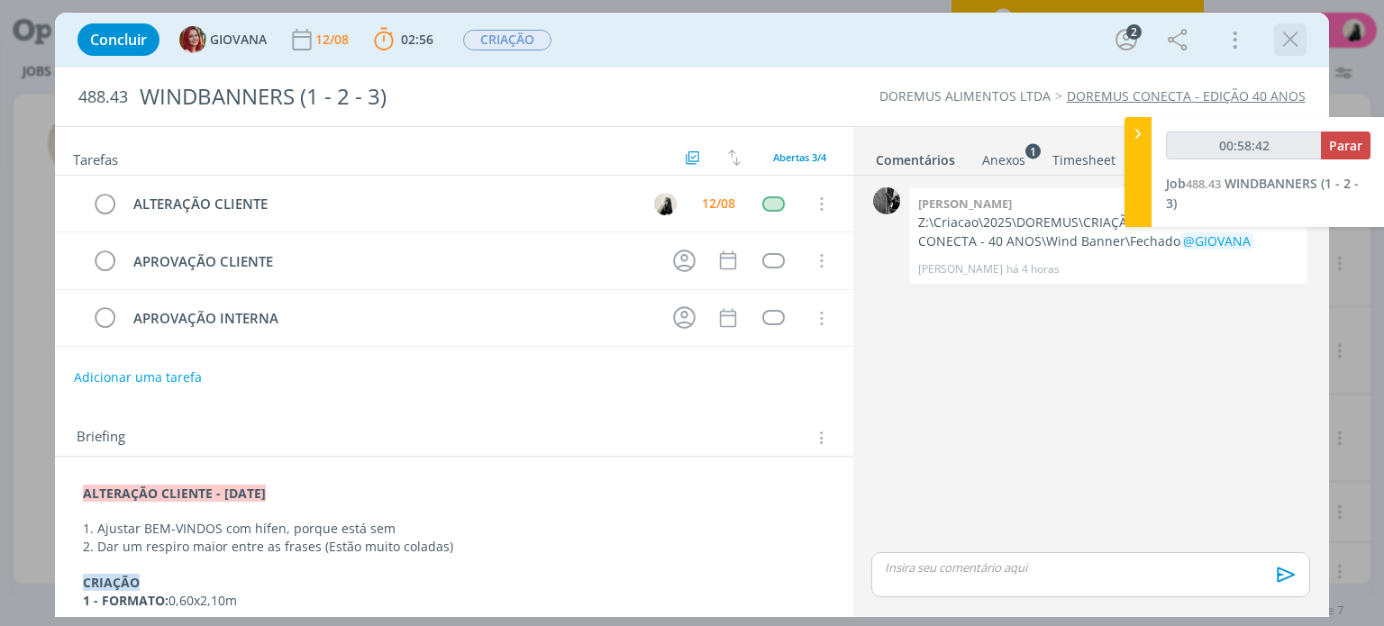
click at [1282, 53] on div "dialog" at bounding box center [1291, 39] width 32 height 32
drag, startPoint x: 1293, startPoint y: 40, endPoint x: 1217, endPoint y: 111, distance: 104.6
click at [1294, 40] on icon "dialog" at bounding box center [1290, 39] width 27 height 27
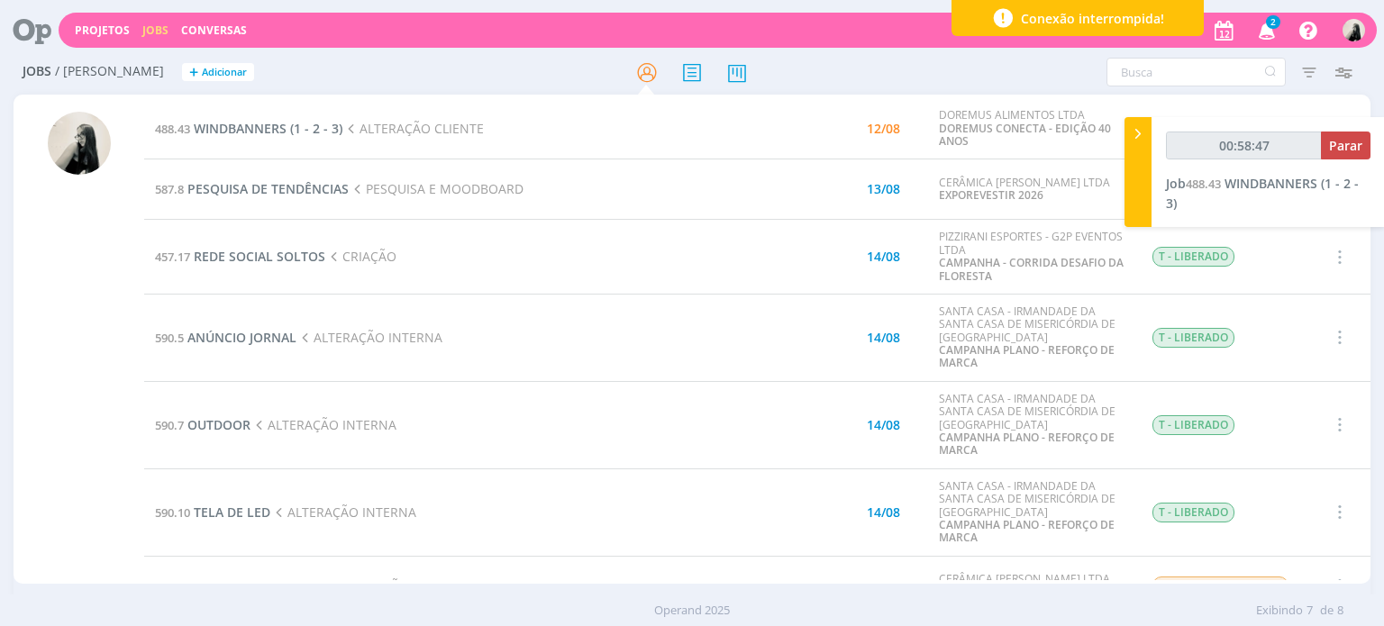
click at [1264, 29] on icon "button" at bounding box center [1268, 29] width 32 height 31
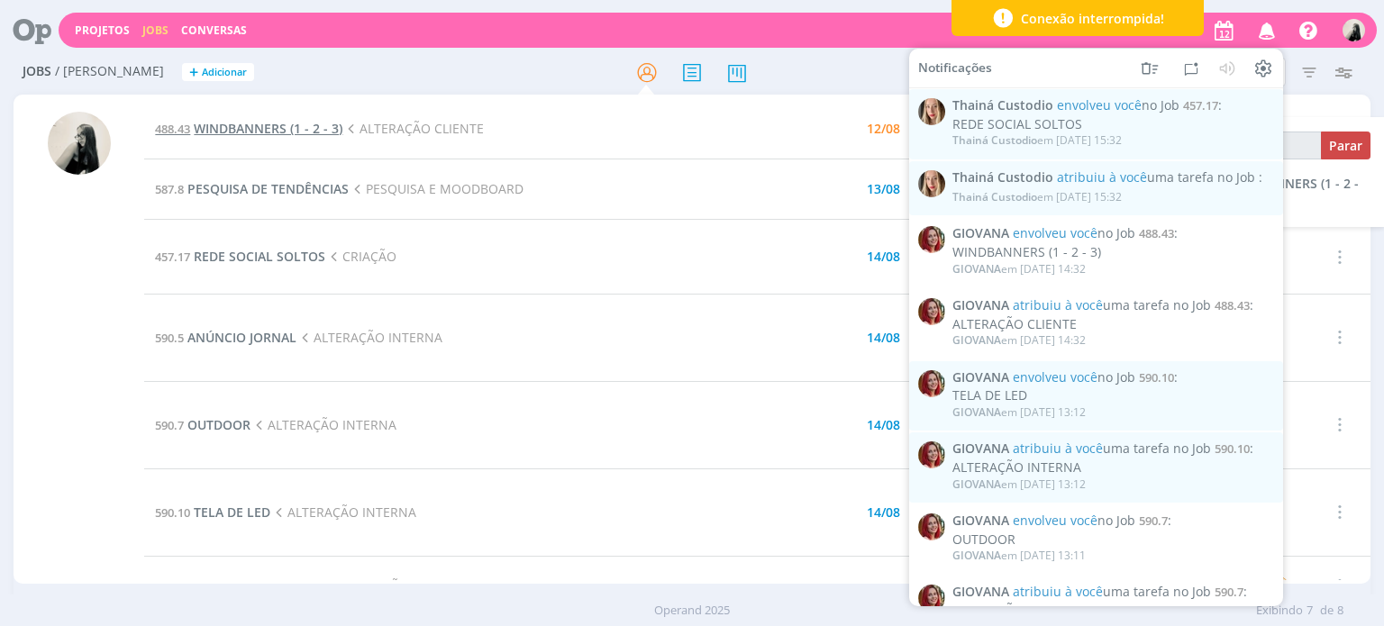
click at [276, 121] on span "WINDBANNERS (1 - 2 - 3)" at bounding box center [268, 128] width 149 height 17
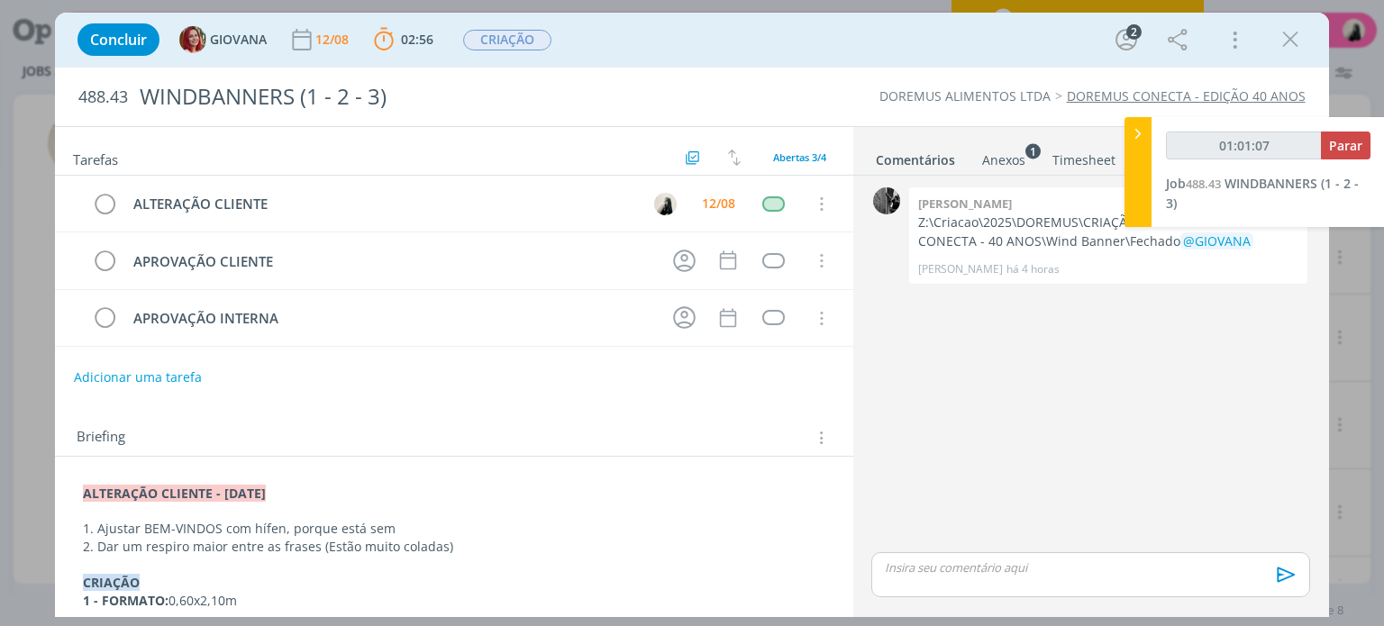
click at [966, 571] on p "dialog" at bounding box center [1090, 568] width 409 height 16
type input "01:01:08"
click at [1281, 584] on icon "dialog" at bounding box center [1284, 581] width 27 height 27
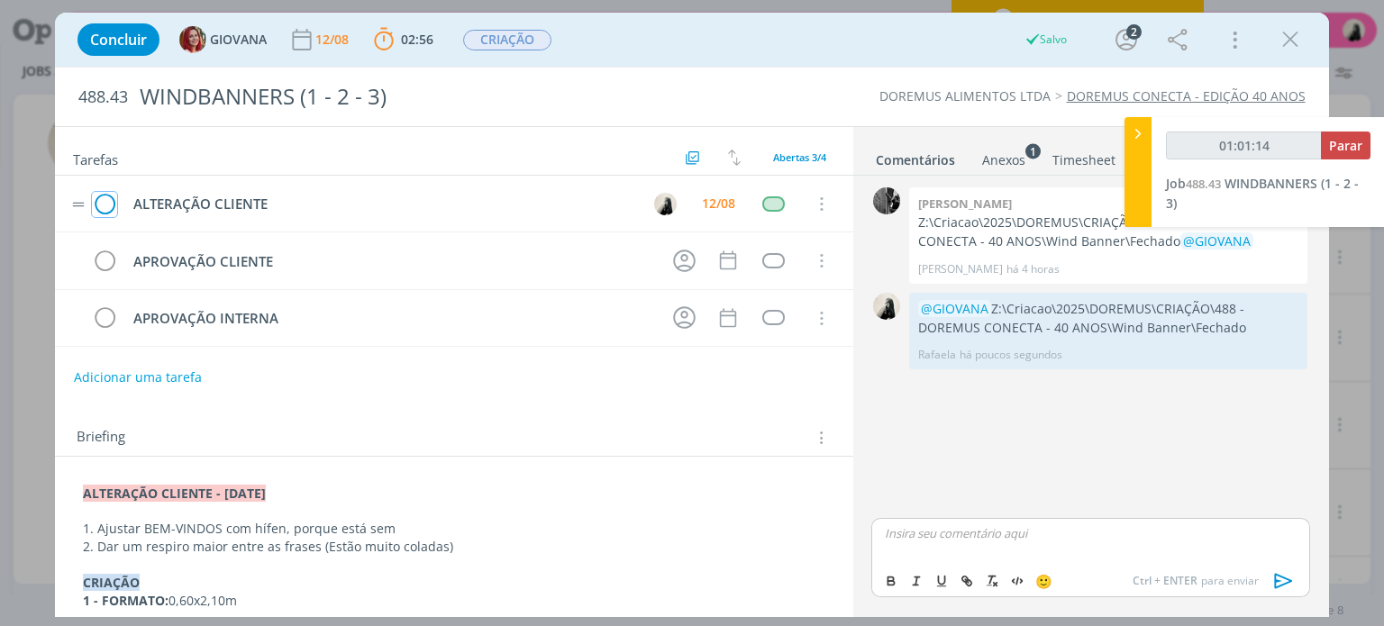
click at [109, 205] on icon "dialog" at bounding box center [104, 204] width 25 height 27
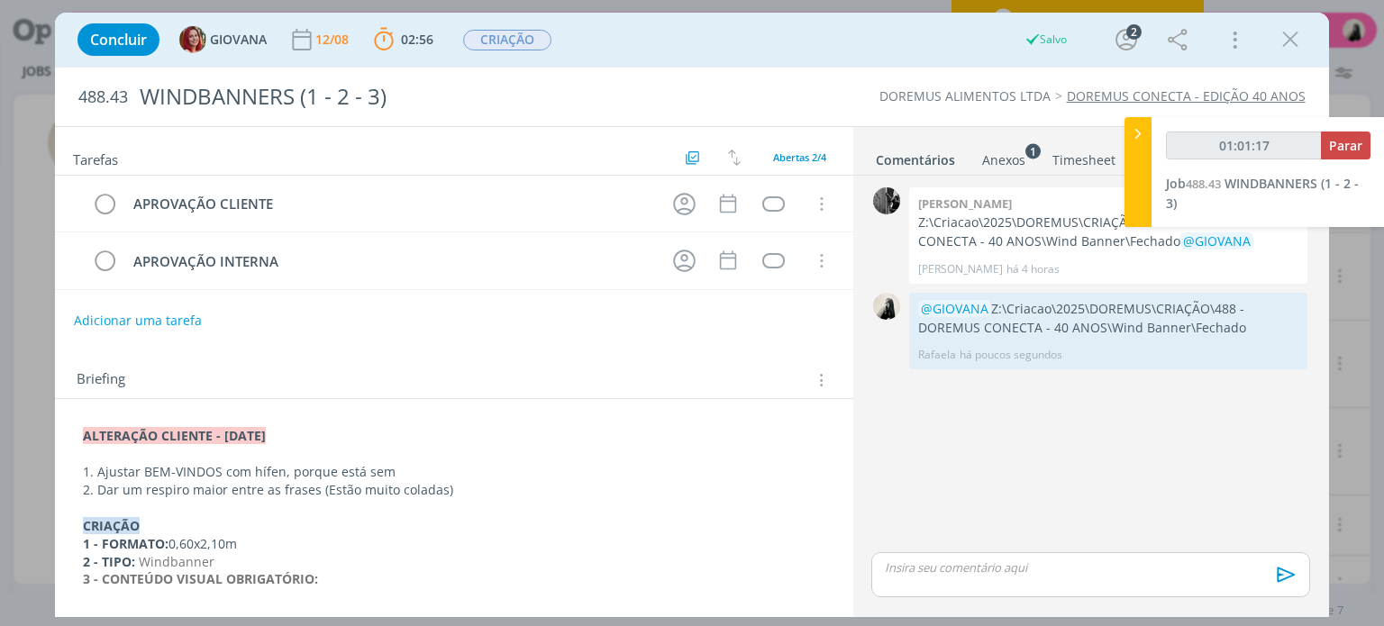
drag, startPoint x: 1287, startPoint y: 46, endPoint x: 1293, endPoint y: 68, distance: 22.5
click at [1287, 45] on icon "dialog" at bounding box center [1290, 39] width 27 height 27
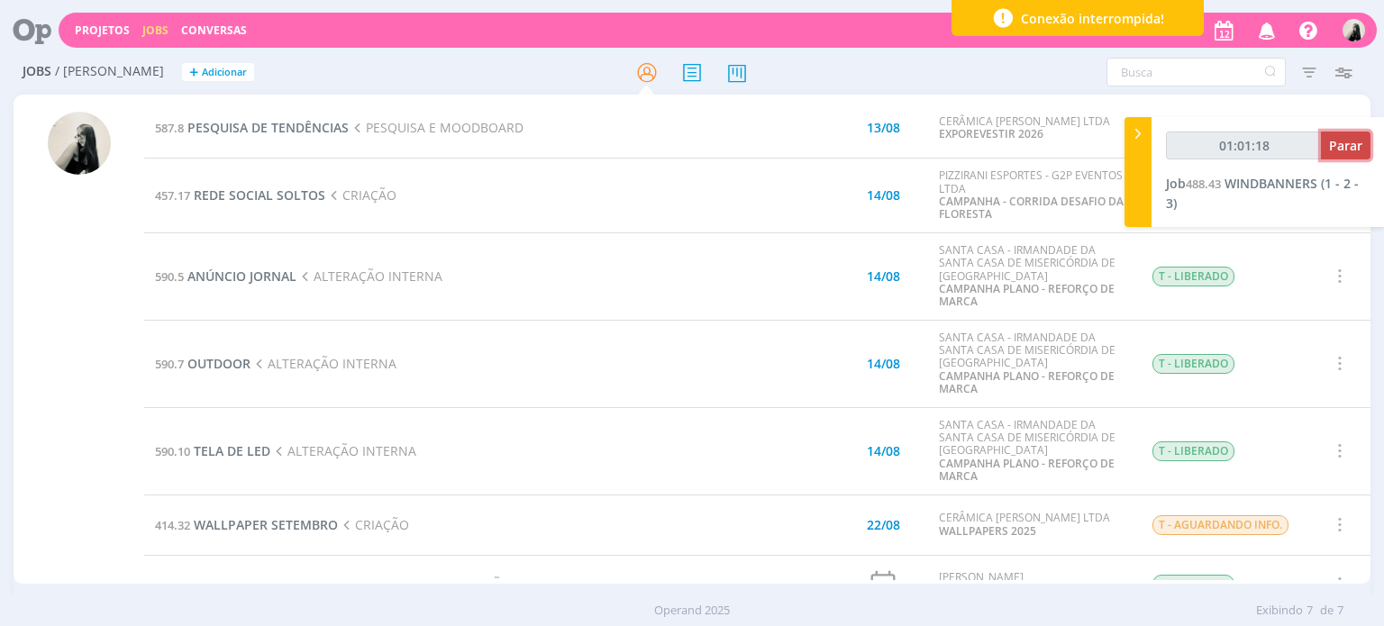
click at [1361, 147] on span "Parar" at bounding box center [1346, 145] width 33 height 17
type input "01:02:00"
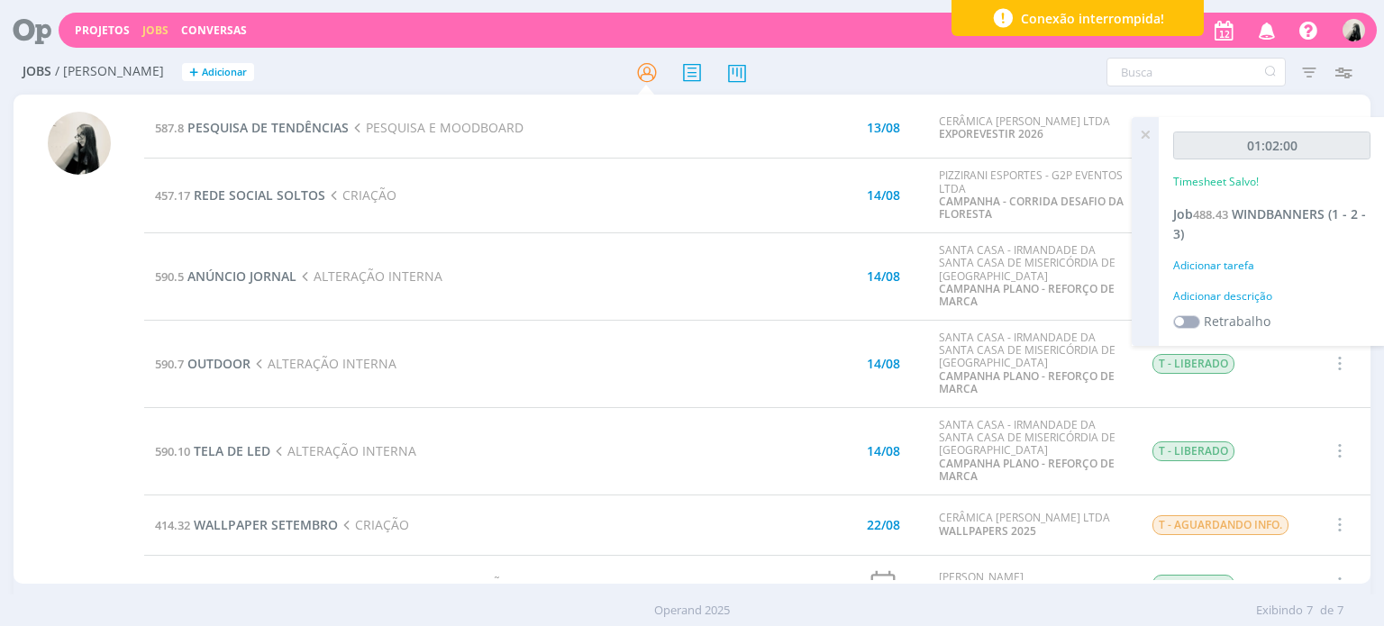
click at [540, 221] on td "457.17 REDE SOCIAL SOLTOS CRIAÇÃO" at bounding box center [437, 196] width 586 height 75
click at [263, 201] on span "REDE SOCIAL SOLTOS" at bounding box center [260, 195] width 132 height 17
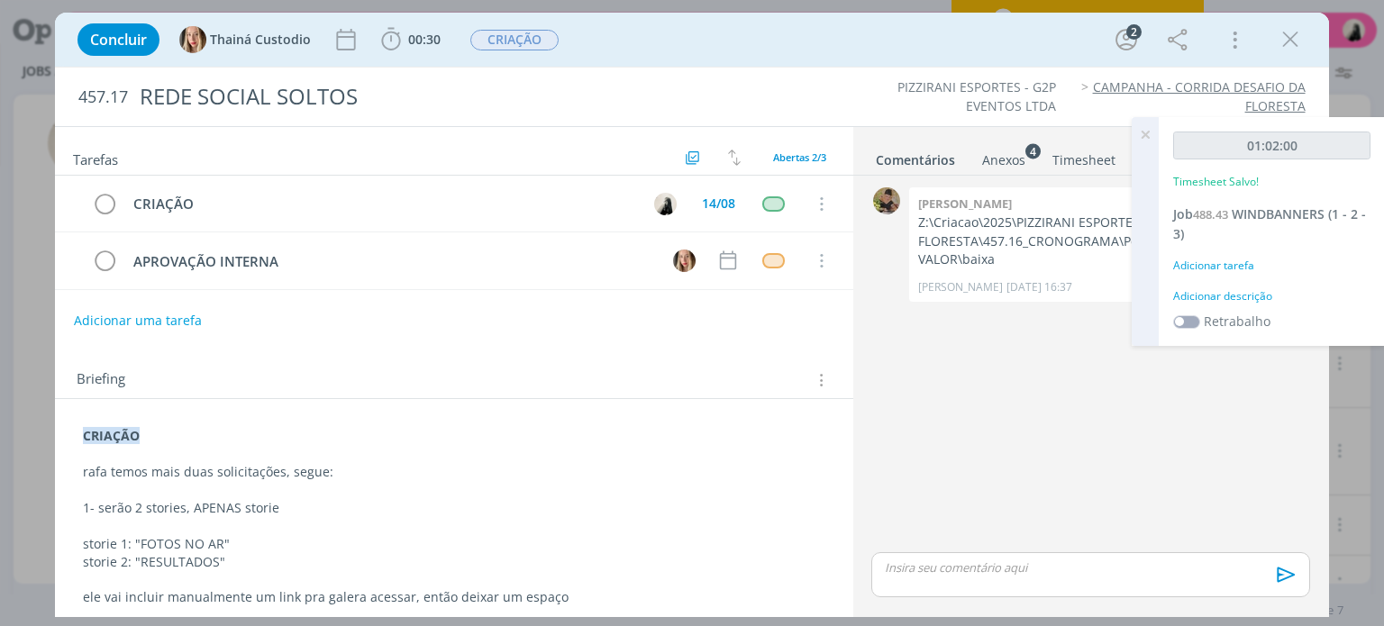
drag, startPoint x: 1293, startPoint y: 34, endPoint x: 1229, endPoint y: 89, distance: 84.4
click at [1293, 34] on icon "dialog" at bounding box center [1290, 39] width 27 height 27
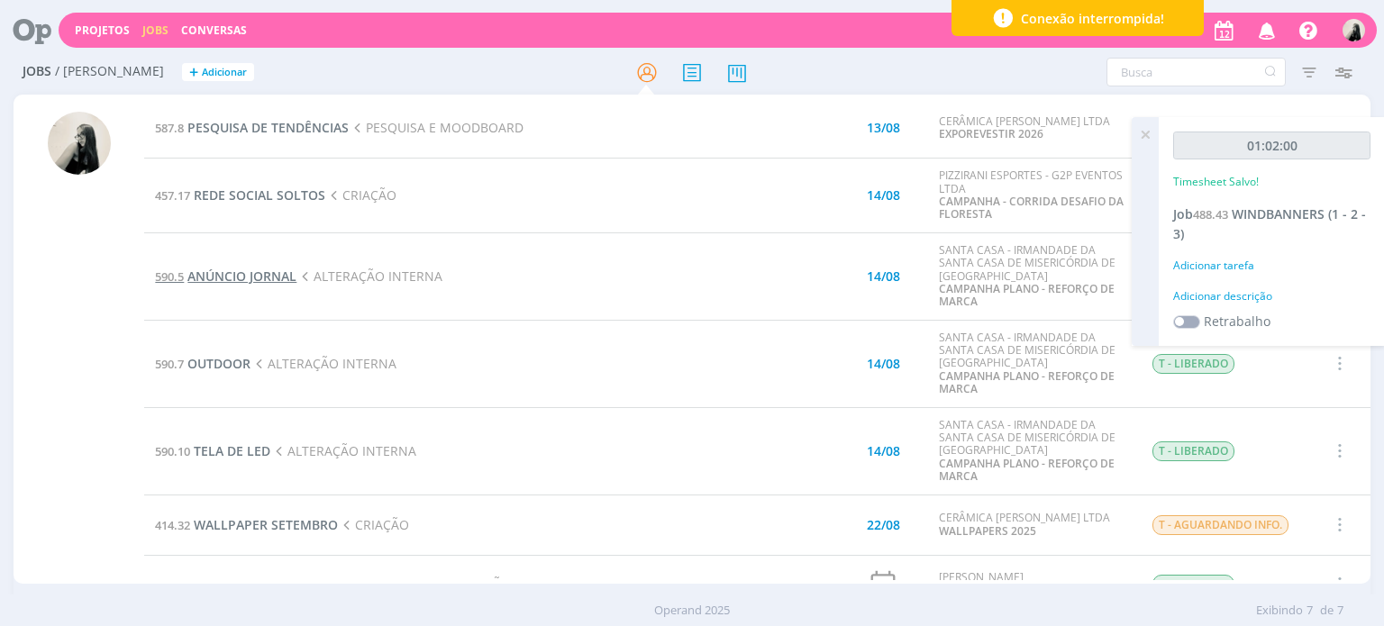
click at [220, 277] on span "ANÚNCIO JORNAL" at bounding box center [241, 276] width 109 height 17
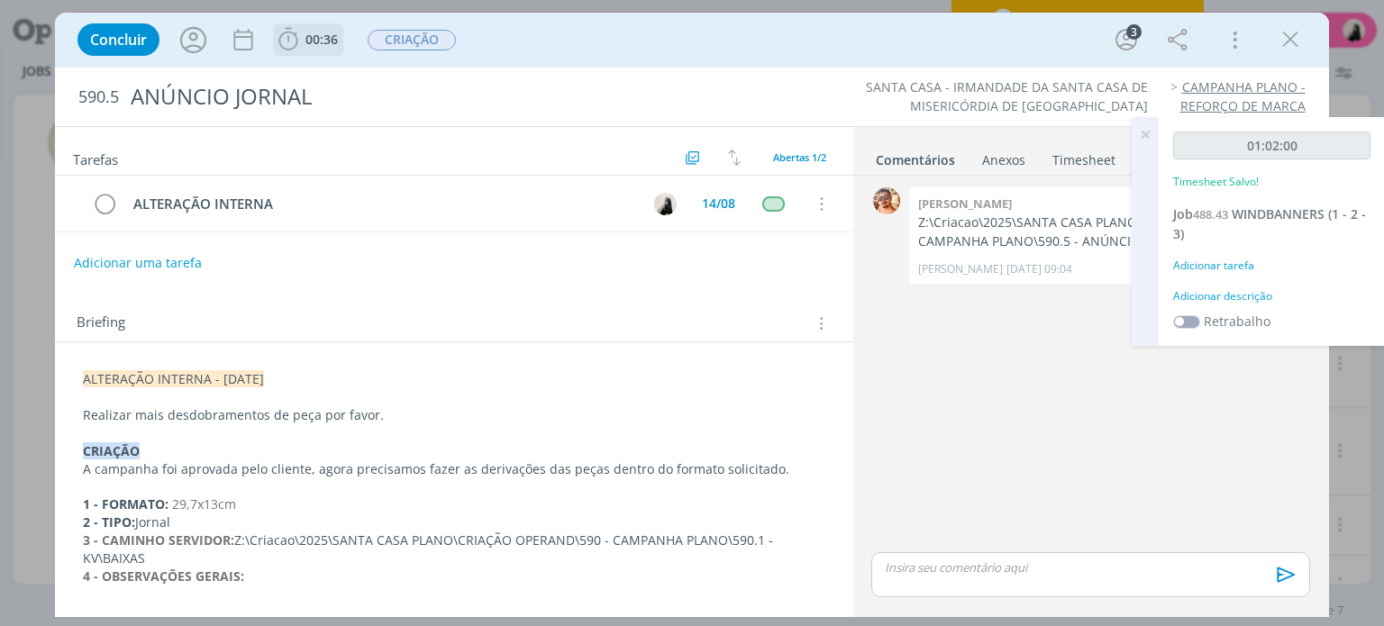
click at [302, 34] on b "00:36" at bounding box center [322, 39] width 40 height 13
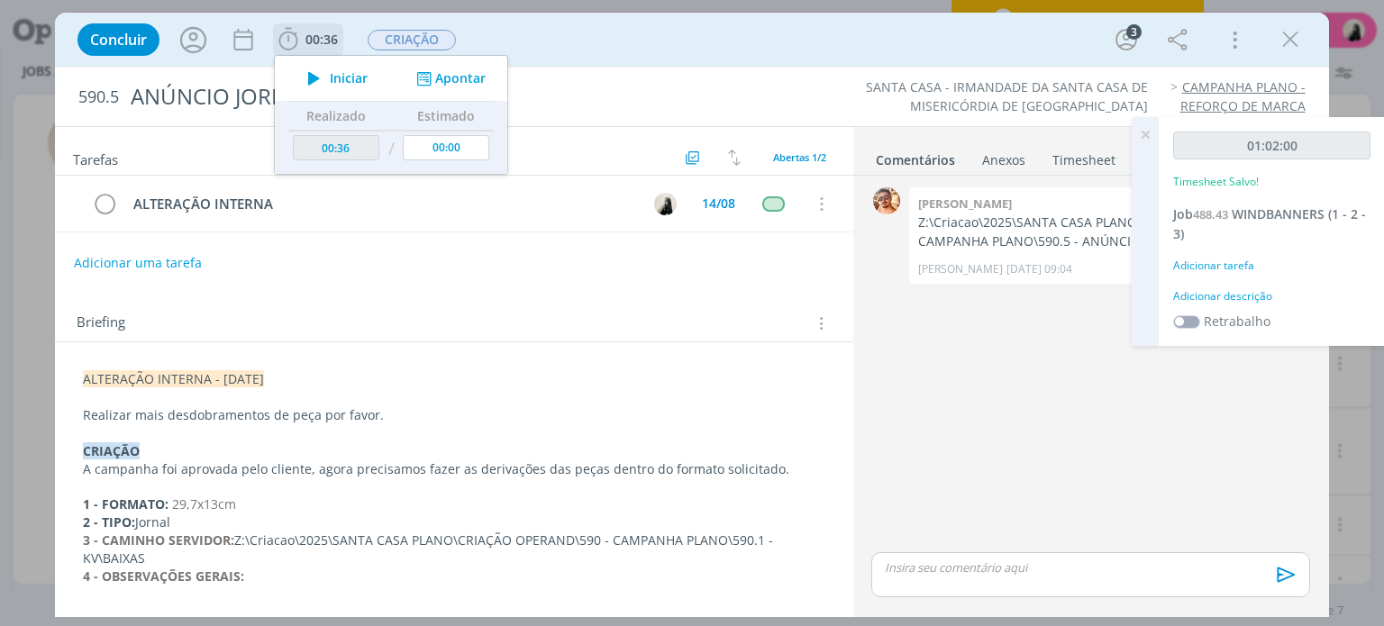
click at [317, 77] on icon "dialog" at bounding box center [314, 78] width 32 height 23
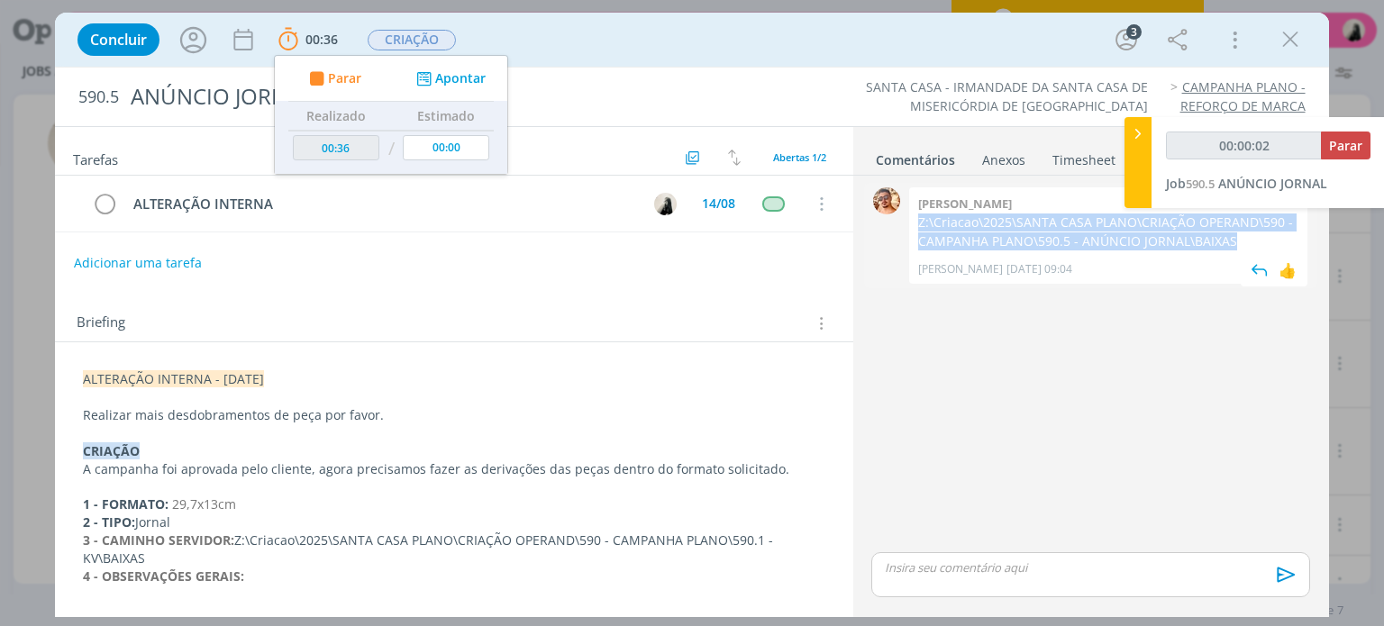
drag, startPoint x: 914, startPoint y: 215, endPoint x: 1287, endPoint y: 242, distance: 374.1
click at [1287, 242] on div "[PERSON_NAME] Z:\Criacao\2025\SANTA CASA PLANO\CRIAÇÃO OPERAND\590 - CAMPANHA P…" at bounding box center [1108, 235] width 398 height 96
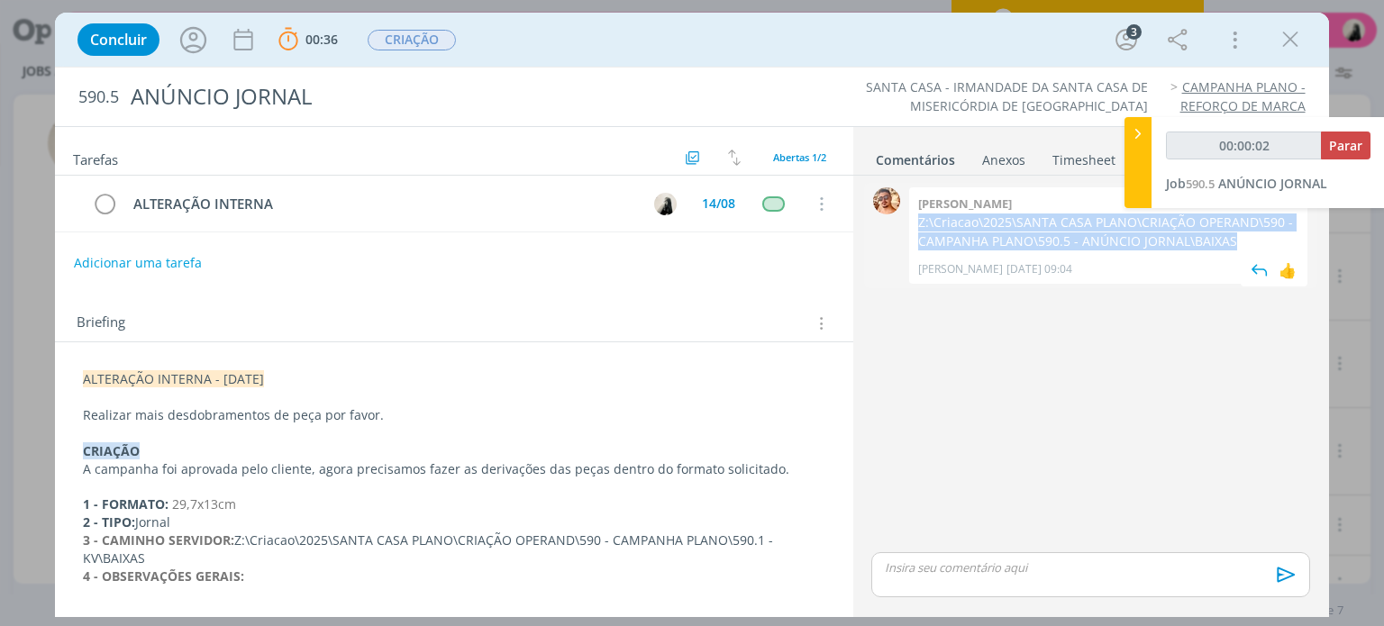
copy p "Z:\Criacao\2025\SANTA CASA PLANO\CRIAÇÃO OPERAND\590 - CAMPANHA PLANO\590.5 - A…"
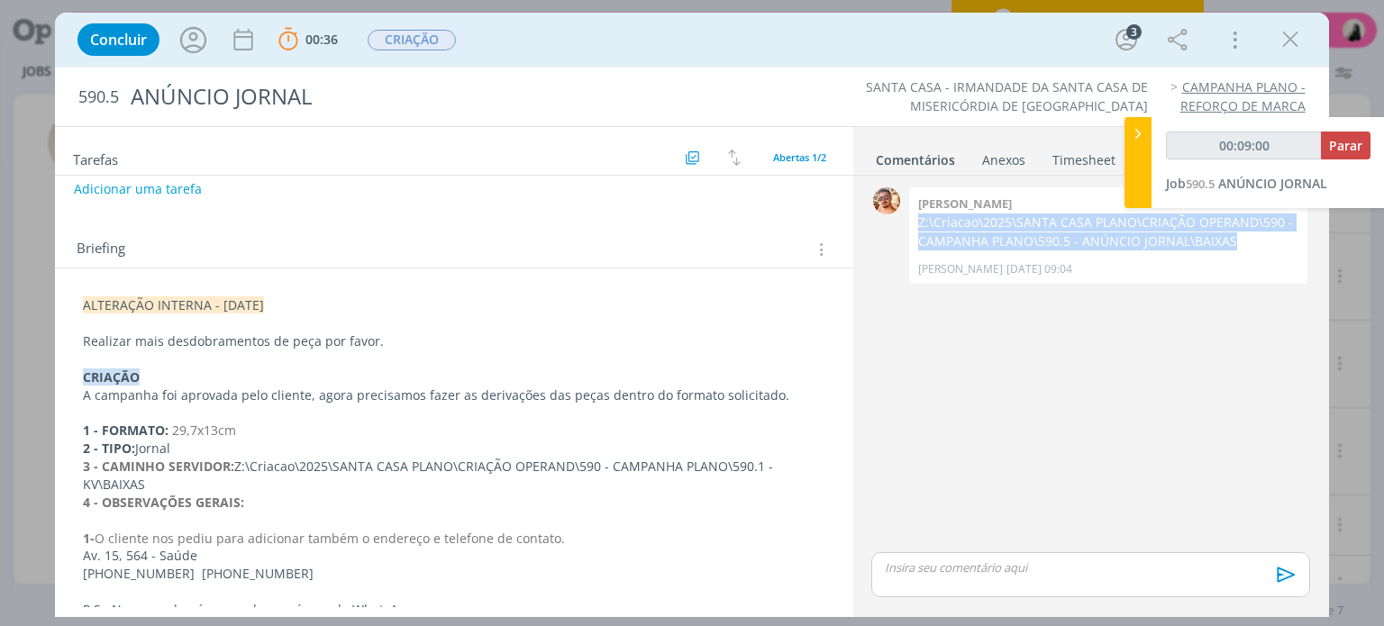
scroll to position [132, 0]
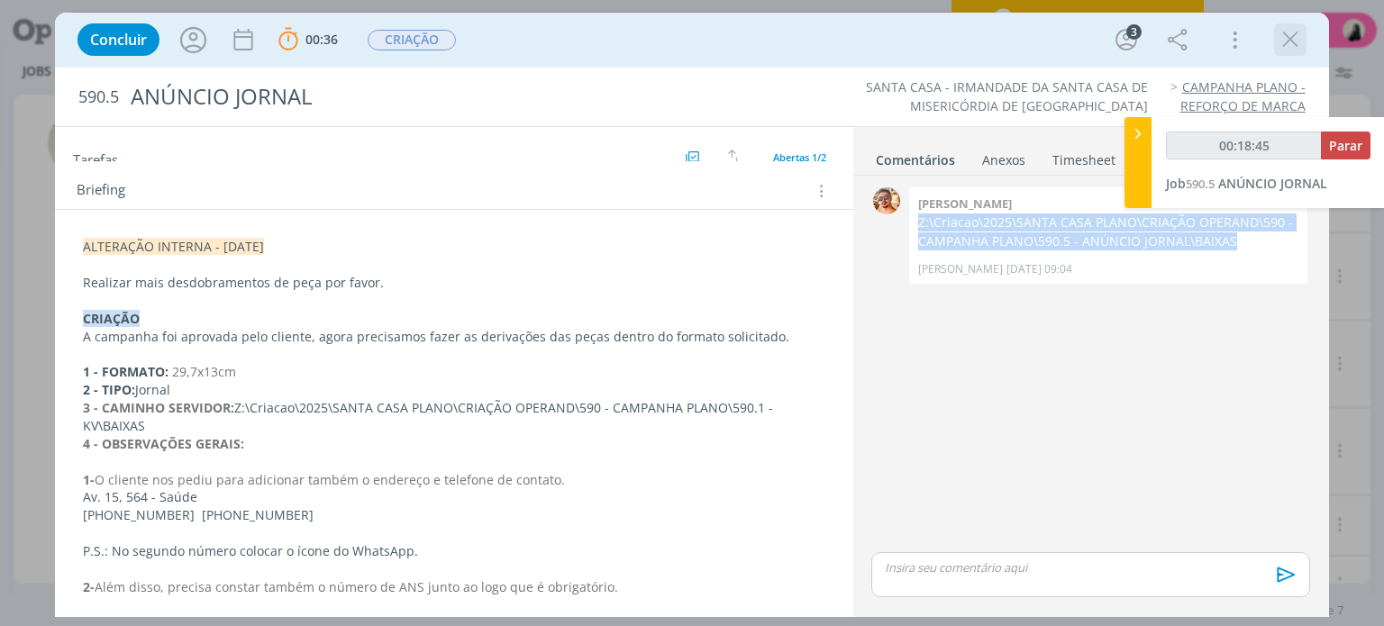
click at [1281, 39] on icon "dialog" at bounding box center [1290, 39] width 27 height 27
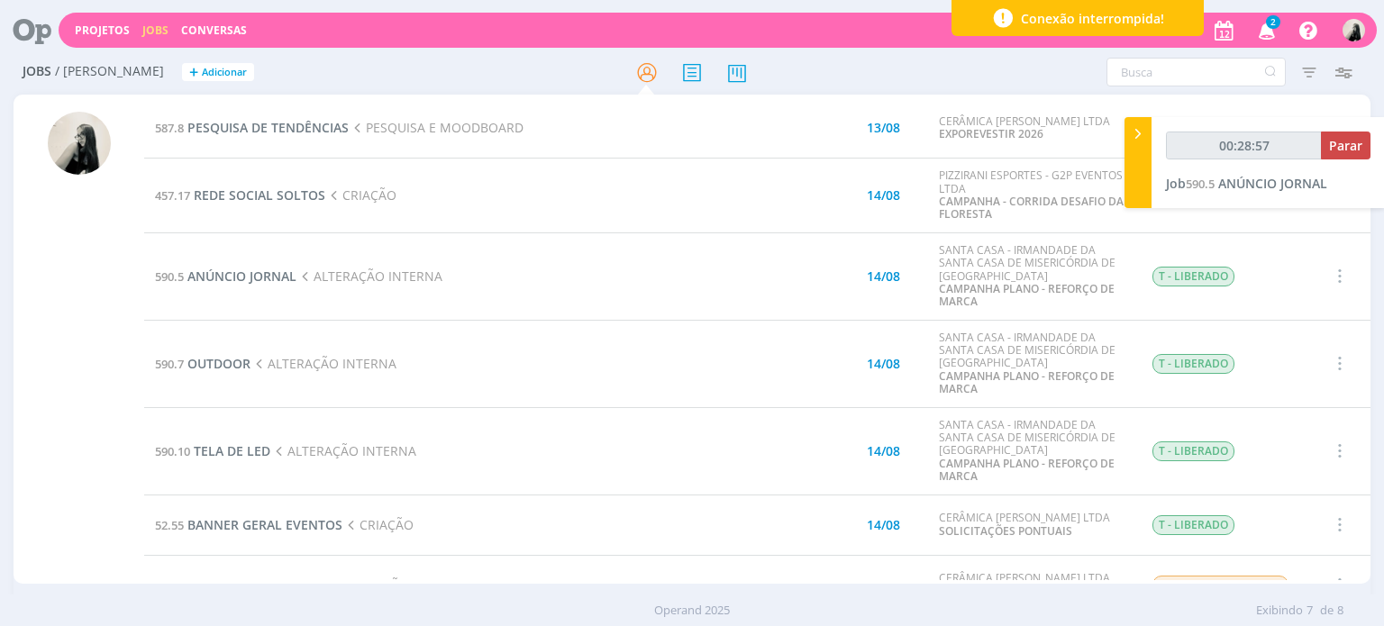
click at [1273, 22] on span "2" at bounding box center [1273, 22] width 14 height 14
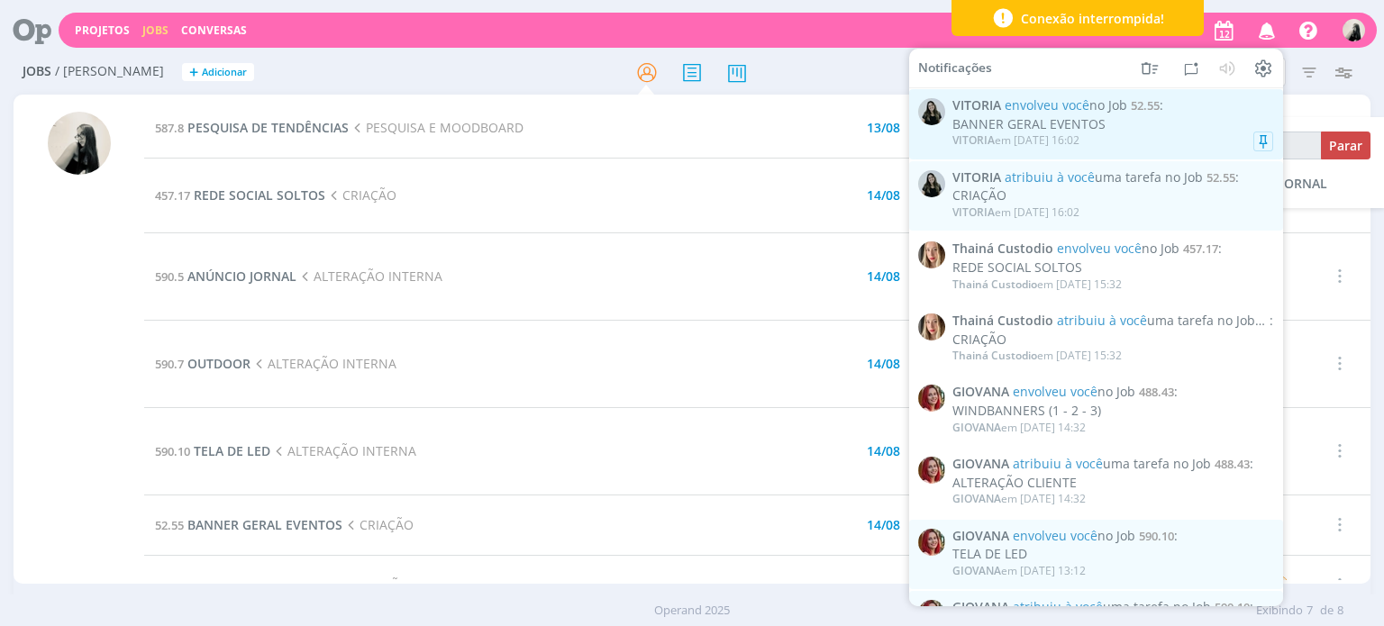
click at [1163, 142] on div "VITORIA em [DATE] 16:02" at bounding box center [1113, 141] width 321 height 18
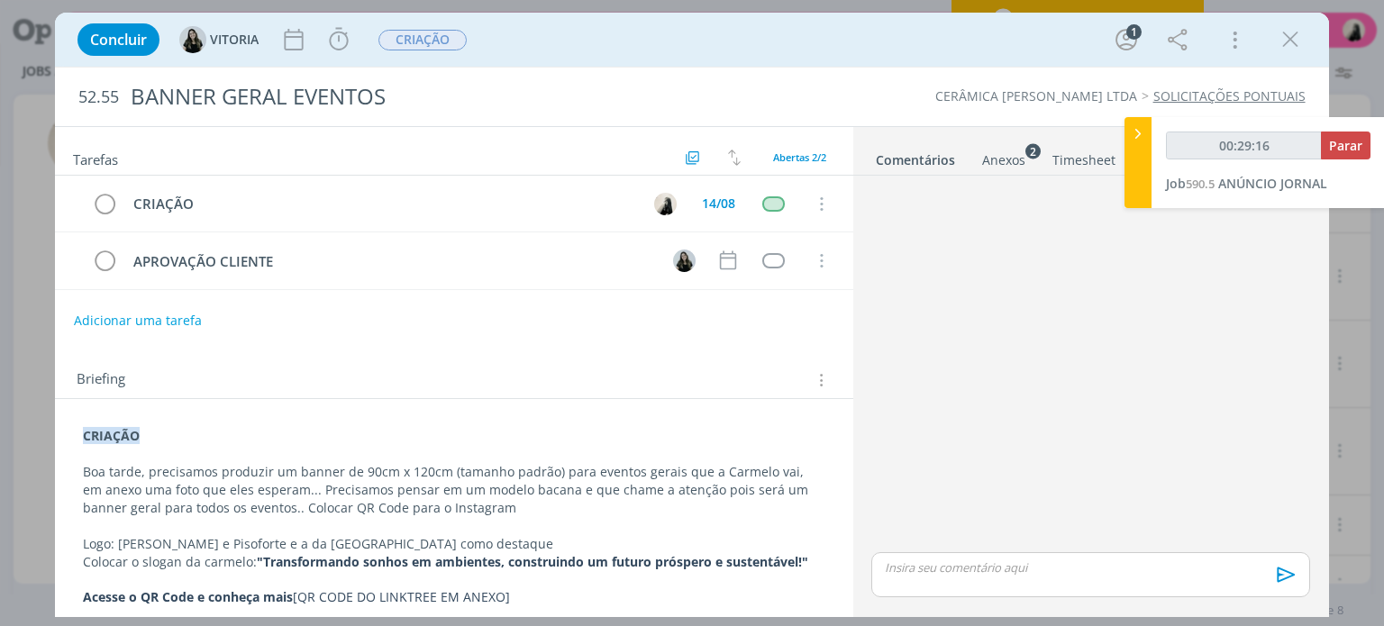
click at [1020, 154] on div "Anexos 2" at bounding box center [1003, 160] width 43 height 18
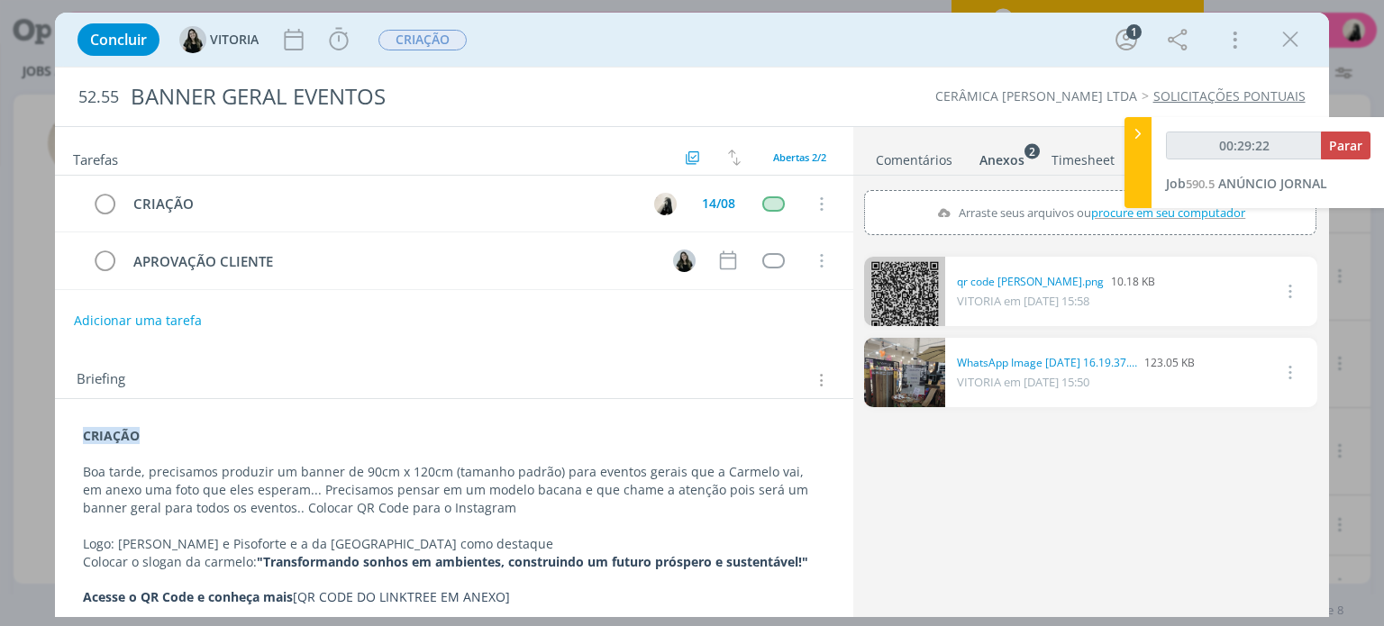
click at [923, 370] on link "dialog" at bounding box center [904, 372] width 81 height 69
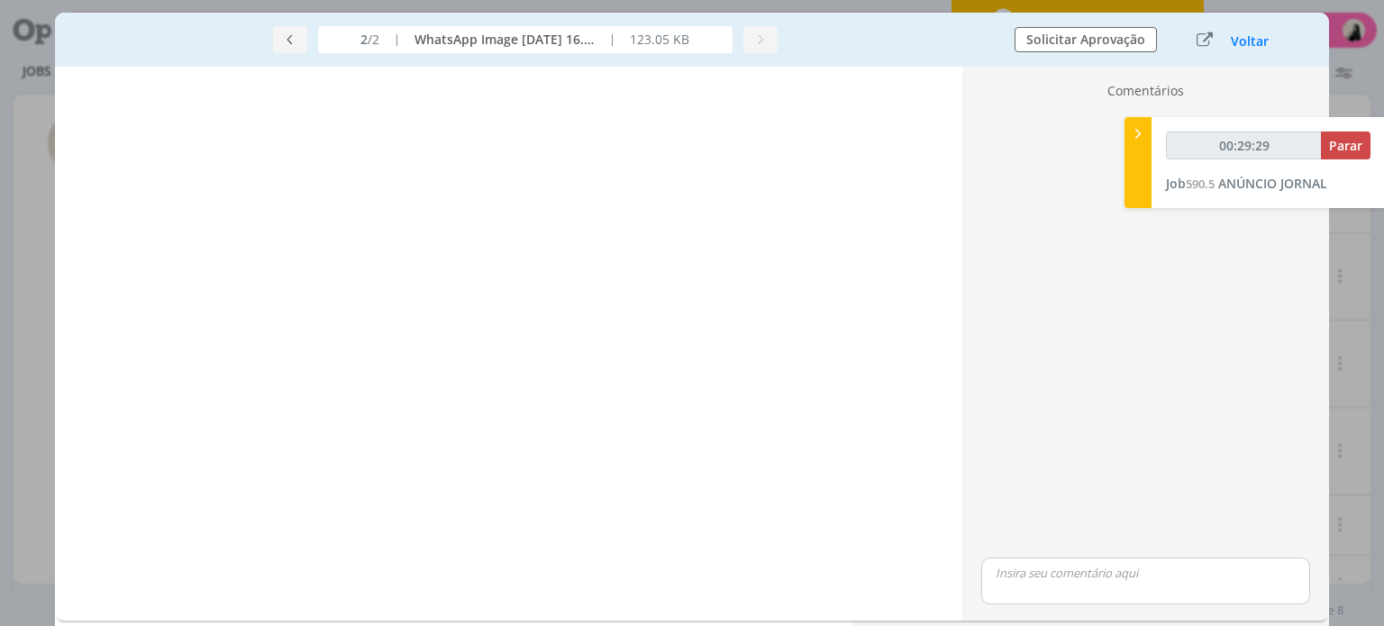
scroll to position [10, 0]
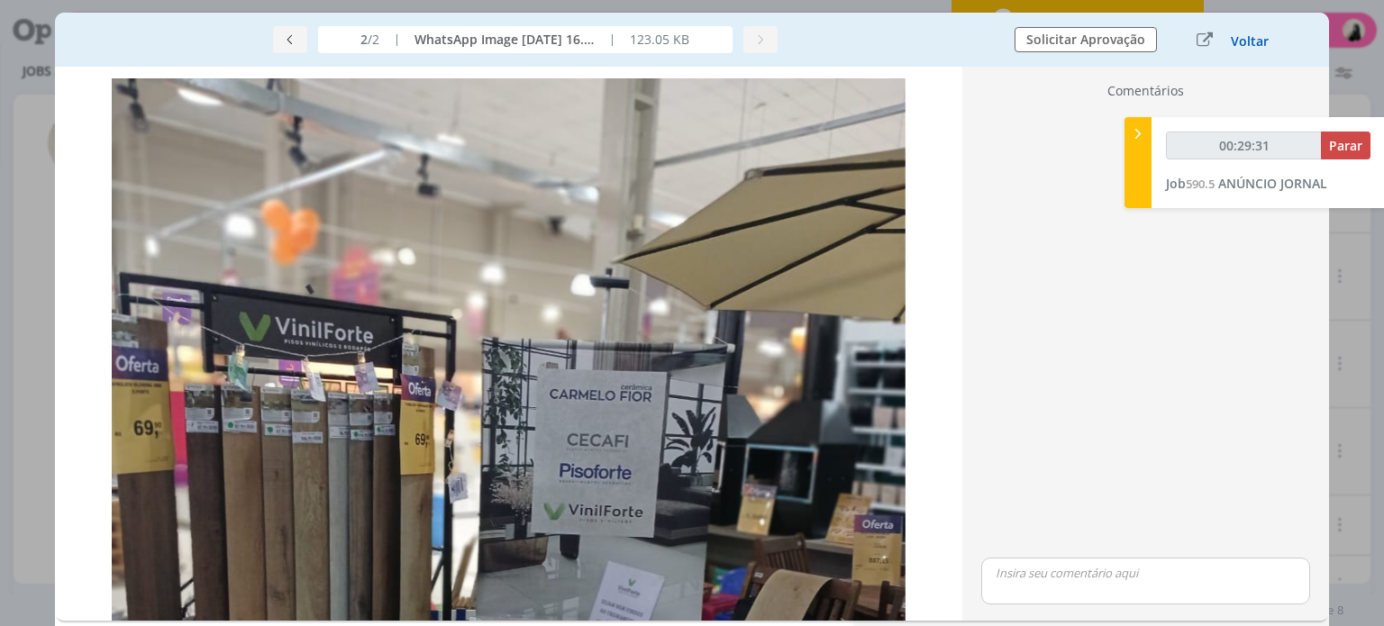
click at [1254, 35] on button "Voltar" at bounding box center [1250, 41] width 40 height 14
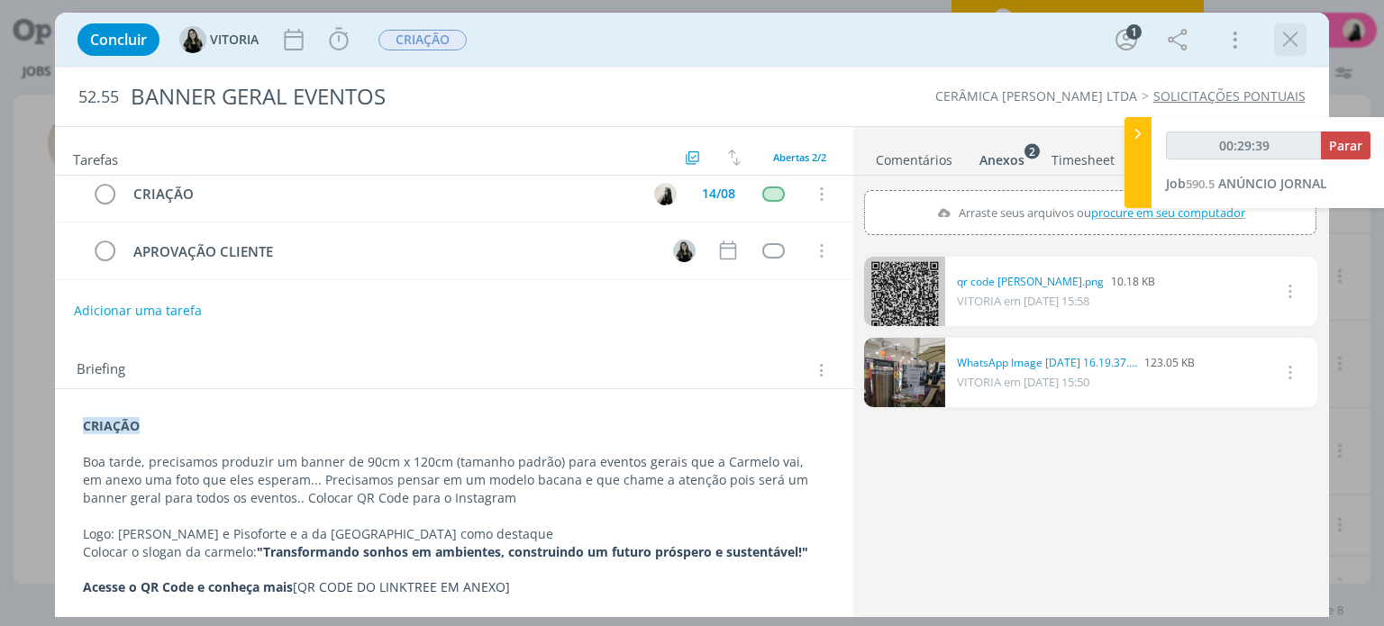
click at [1299, 34] on icon "dialog" at bounding box center [1290, 39] width 27 height 27
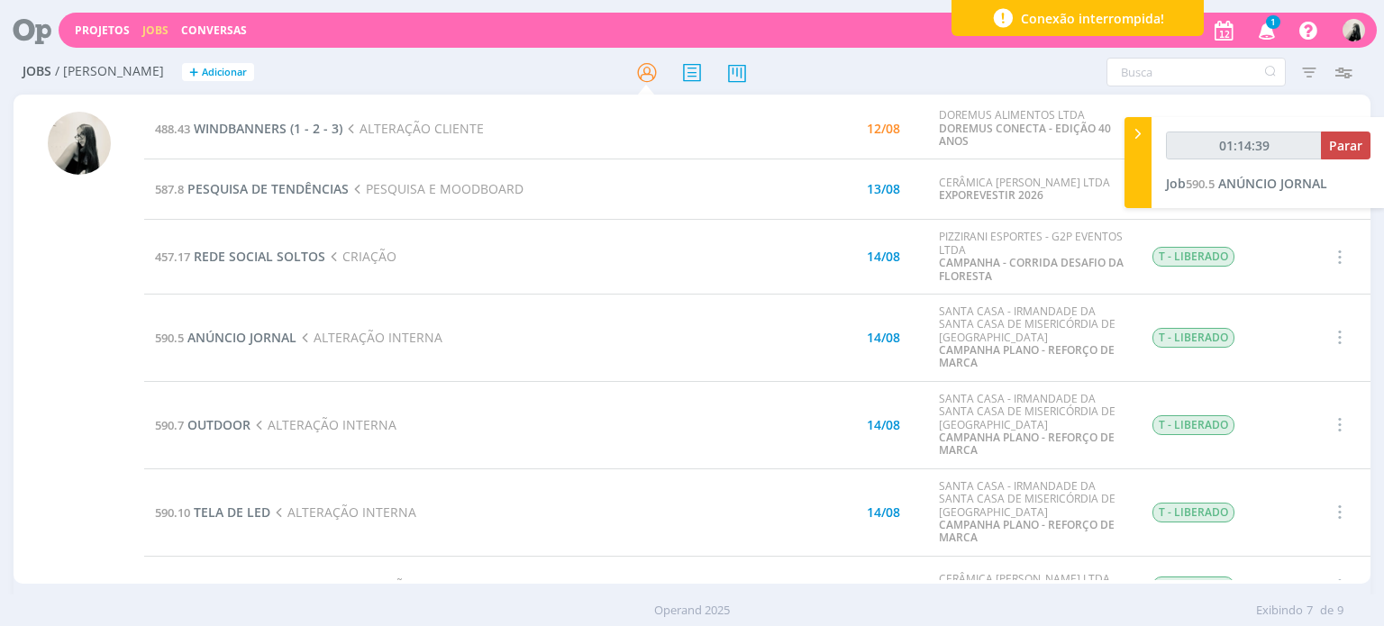
click at [1262, 37] on icon "button" at bounding box center [1268, 29] width 32 height 31
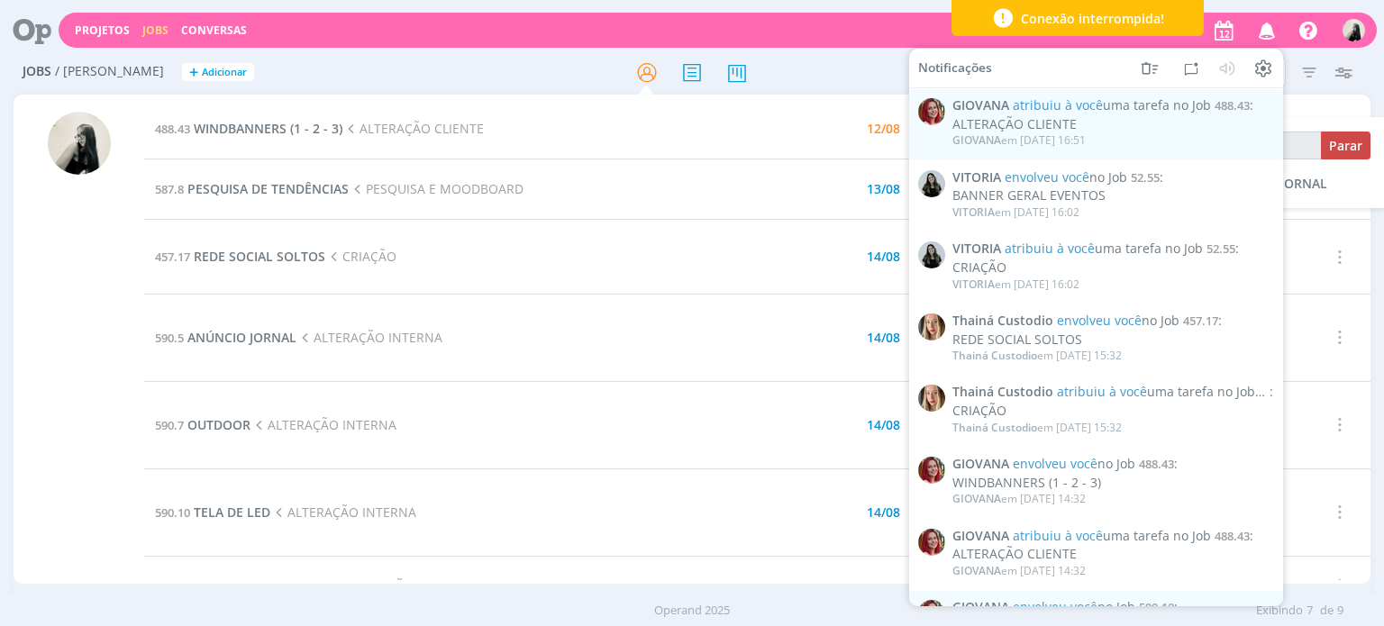
click at [1262, 37] on icon "button" at bounding box center [1268, 29] width 32 height 31
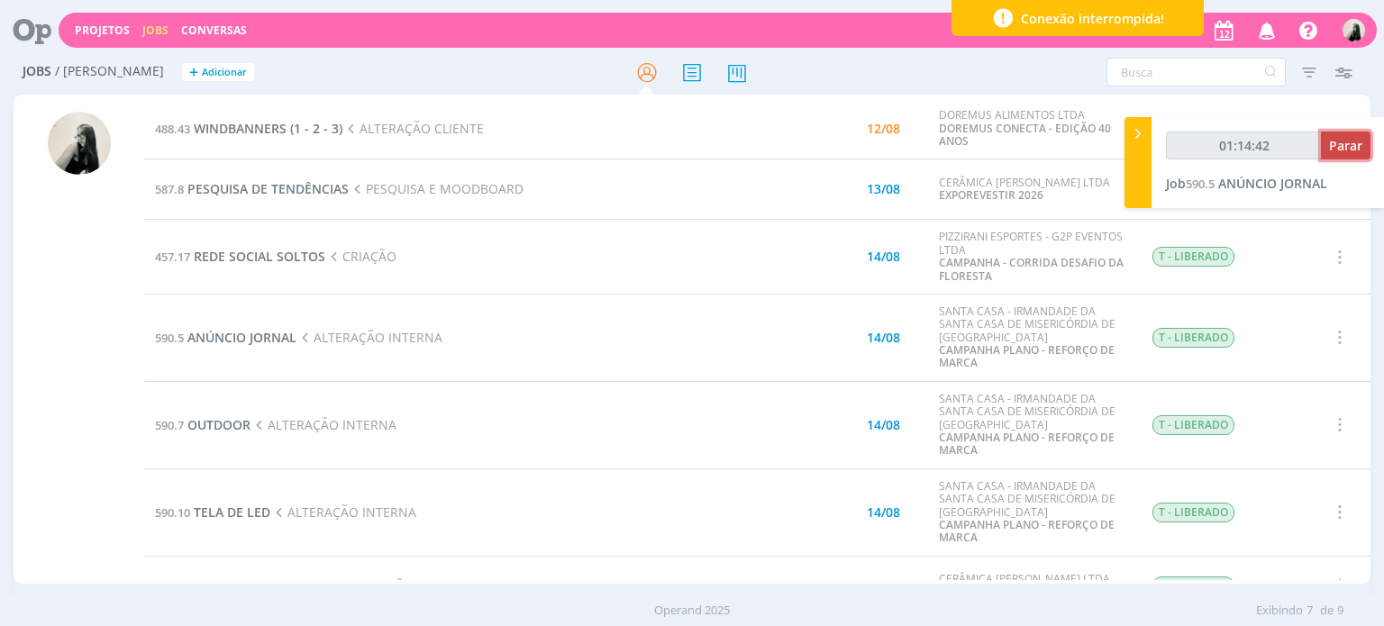
click at [1354, 142] on span "Parar" at bounding box center [1346, 145] width 33 height 17
type input "01:15:00"
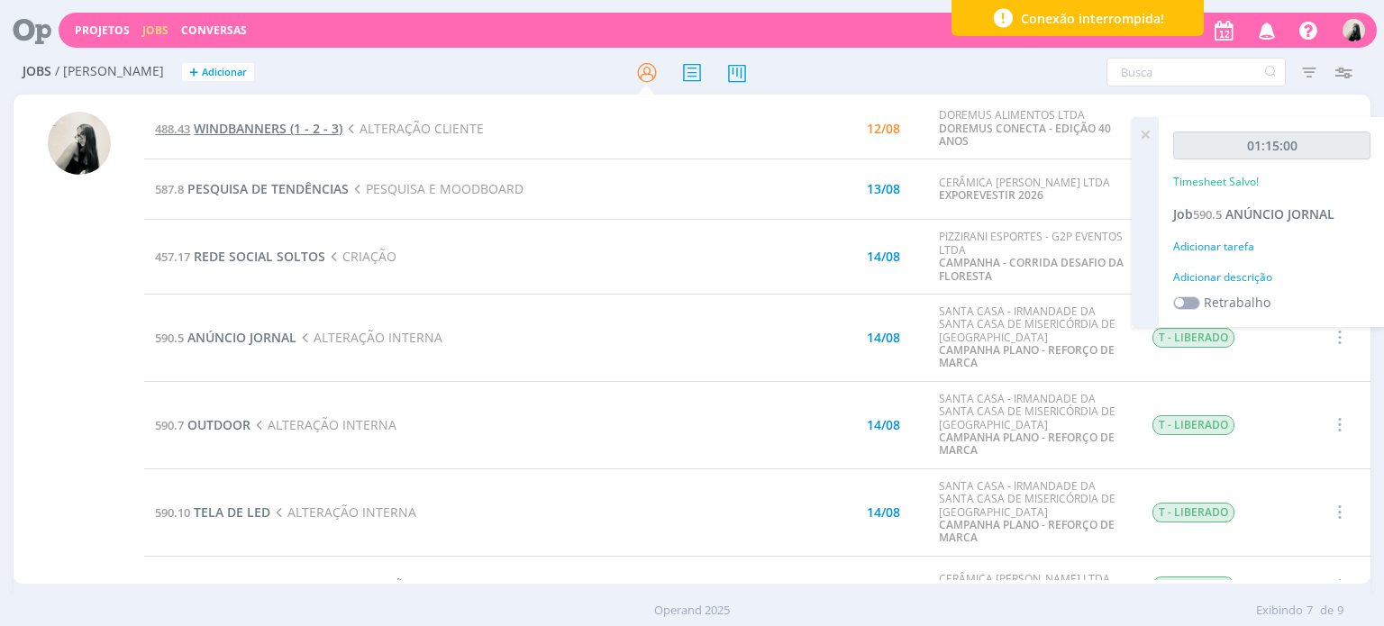
click at [312, 129] on span "WINDBANNERS (1 - 2 - 3)" at bounding box center [268, 128] width 149 height 17
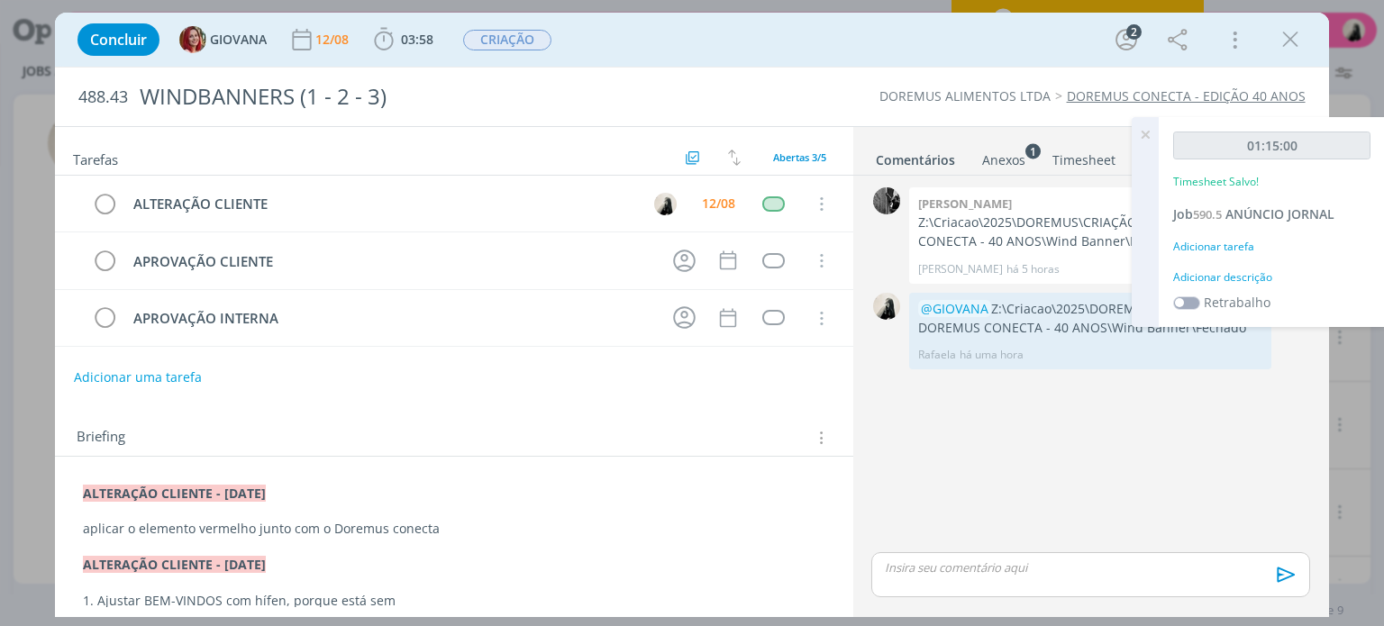
click at [1019, 158] on div "Anexos 1" at bounding box center [1003, 160] width 43 height 18
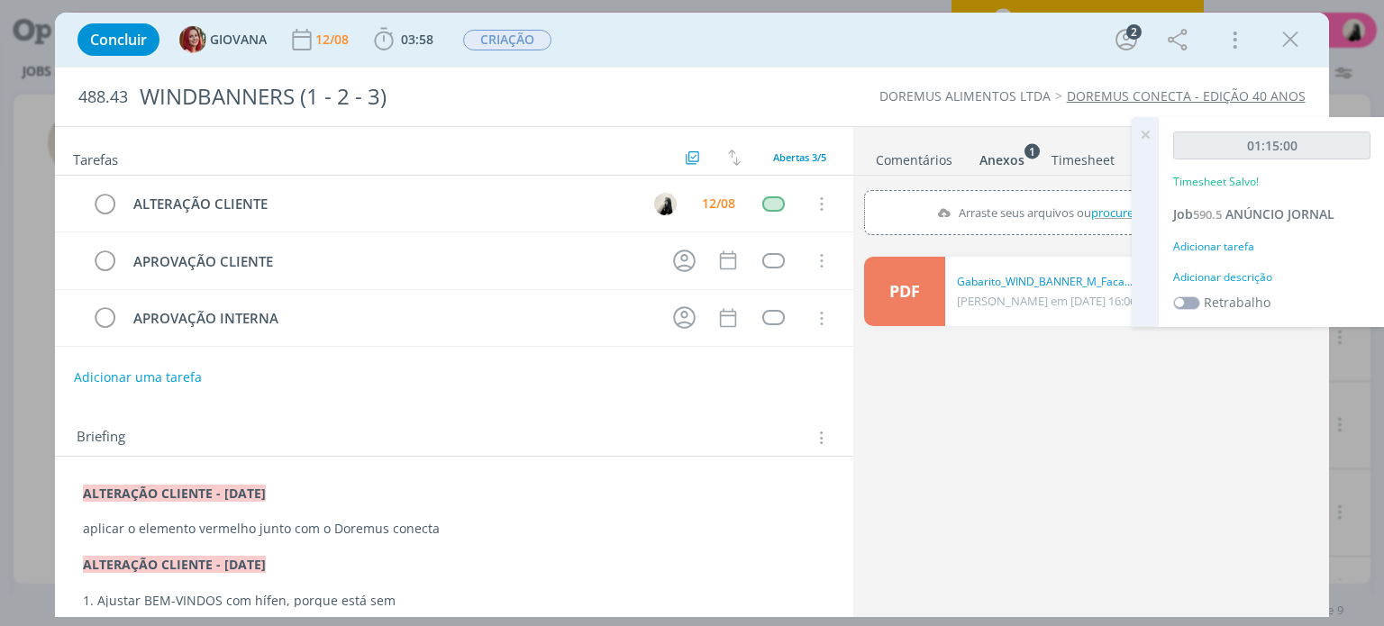
click at [926, 152] on link "Comentários" at bounding box center [914, 156] width 78 height 26
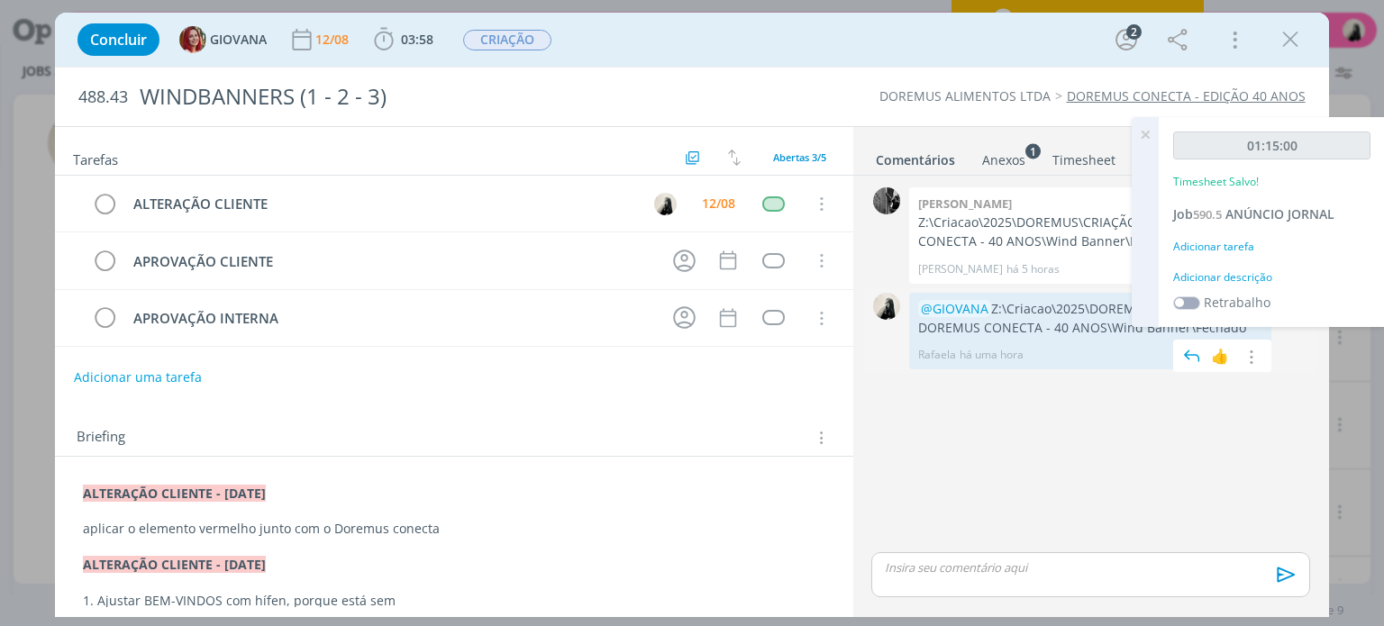
drag, startPoint x: 996, startPoint y: 306, endPoint x: 1256, endPoint y: 331, distance: 261.7
click at [1256, 331] on p "@GIOVANA Z:\Criacao\2025\DOREMUS\CRIAÇÃO\488 - DOREMUS CONECTA - 40 ANOS\Wind B…" at bounding box center [1090, 318] width 344 height 37
copy p "Z:\Criacao\2025\DOREMUS\CRIAÇÃO\488 - DOREMUS CONECTA - 40 ANOS\Wind Banner\Fec…"
click at [374, 538] on p "dialog" at bounding box center [454, 547] width 742 height 18
click at [1292, 39] on icon "dialog" at bounding box center [1290, 39] width 27 height 27
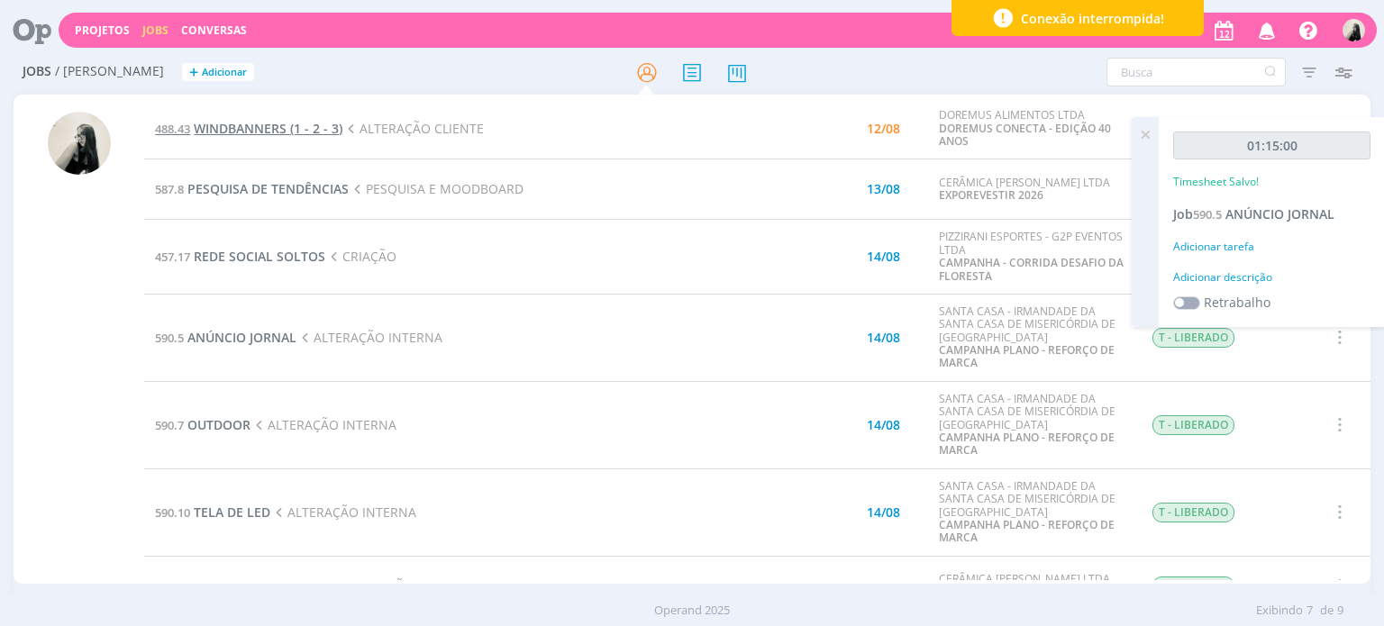
click at [262, 123] on span "WINDBANNERS (1 - 2 - 3)" at bounding box center [268, 128] width 149 height 17
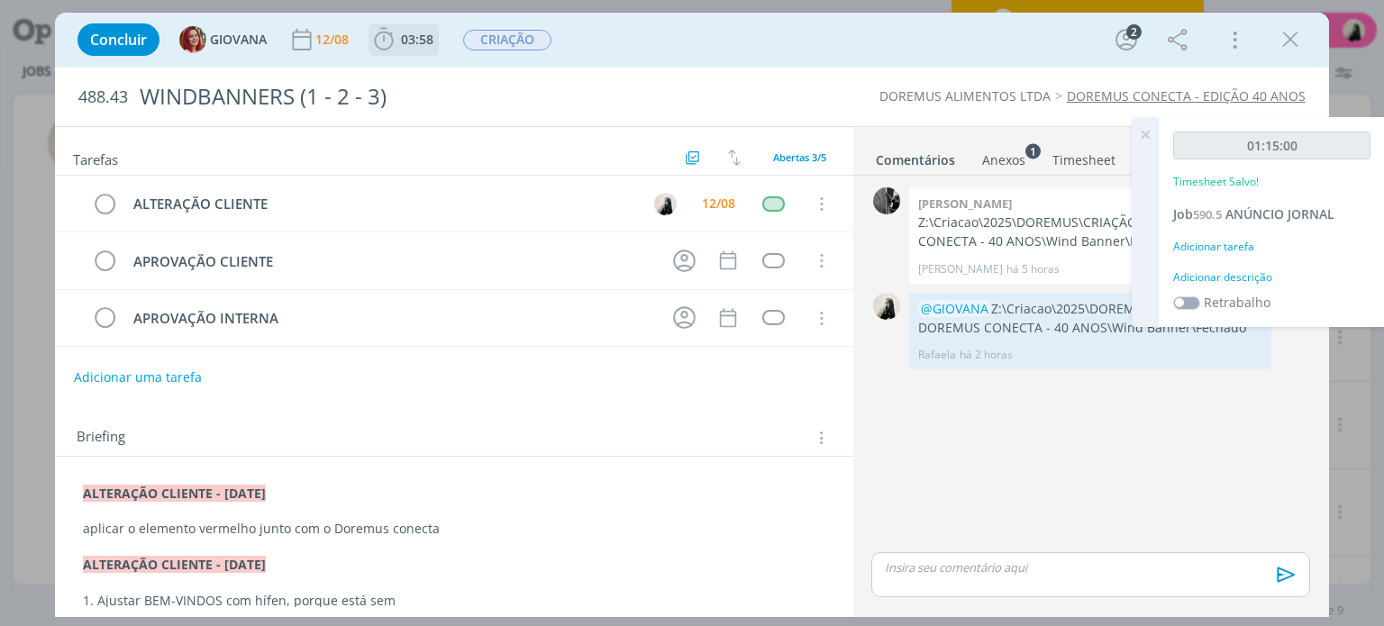
click at [390, 45] on icon "dialog" at bounding box center [383, 39] width 27 height 27
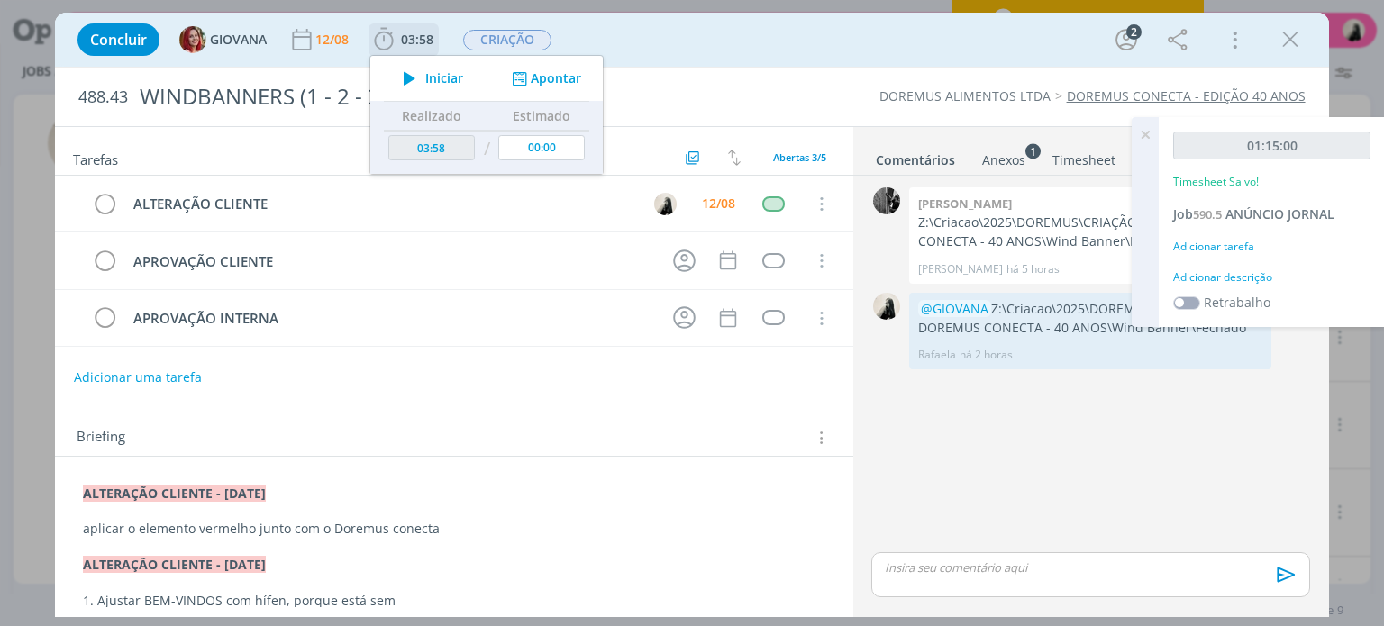
click at [410, 77] on icon "dialog" at bounding box center [410, 78] width 32 height 23
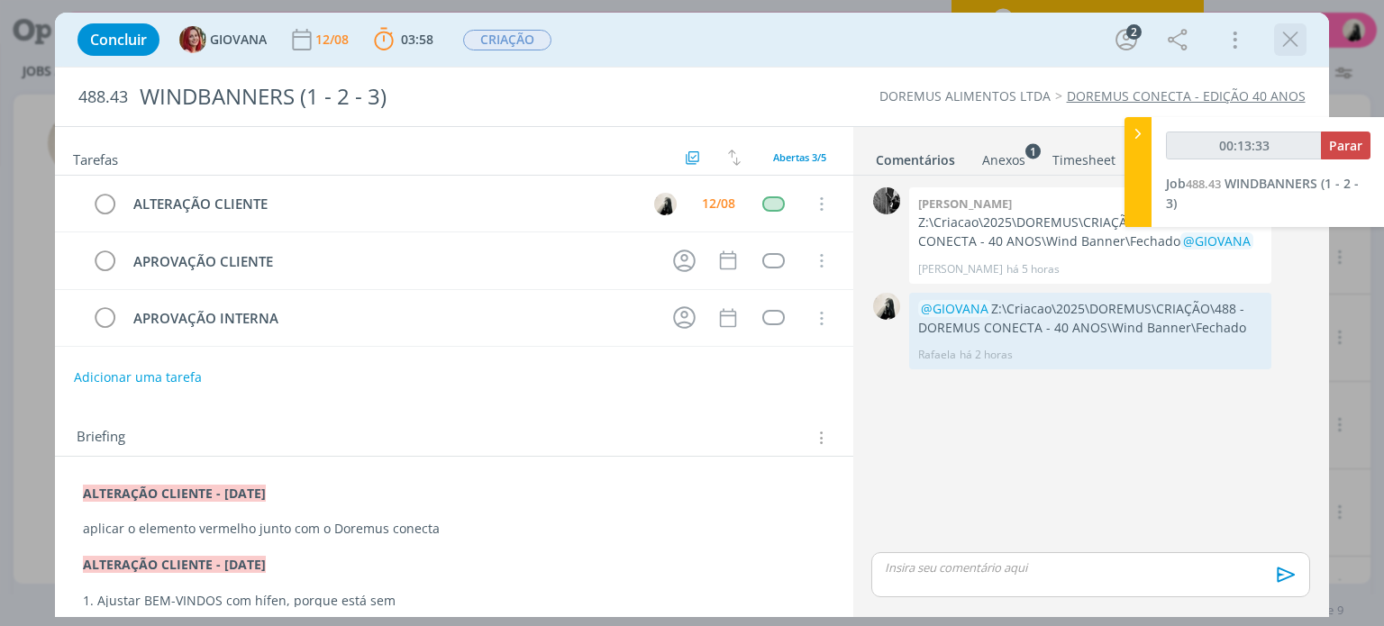
click at [1300, 36] on icon "dialog" at bounding box center [1290, 39] width 27 height 27
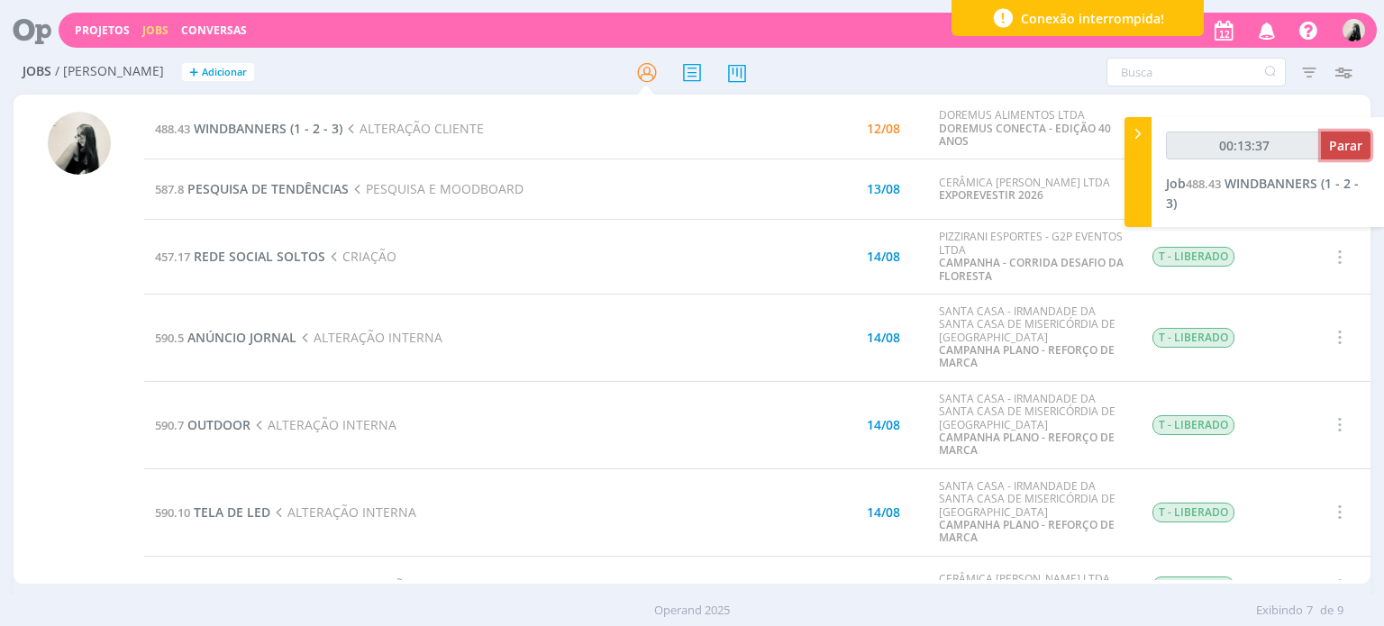
click at [1353, 138] on span "Parar" at bounding box center [1346, 145] width 33 height 17
type input "00:14:00"
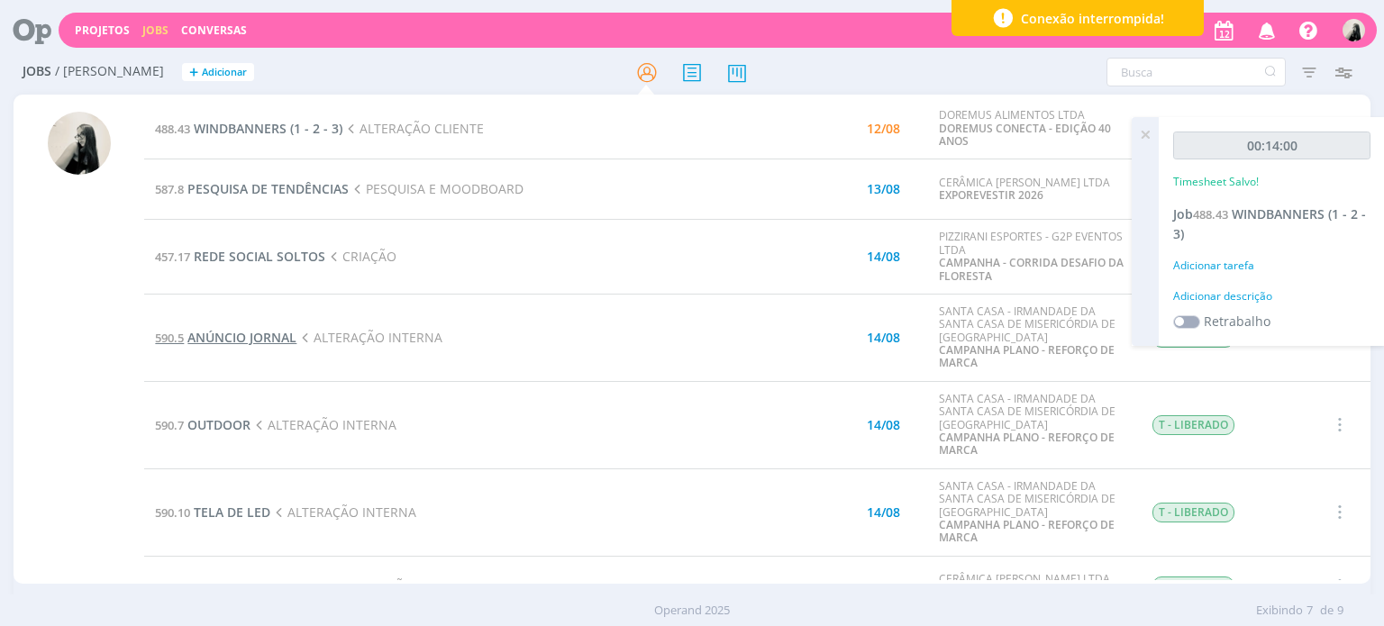
click at [264, 339] on span "ANÚNCIO JORNAL" at bounding box center [241, 337] width 109 height 17
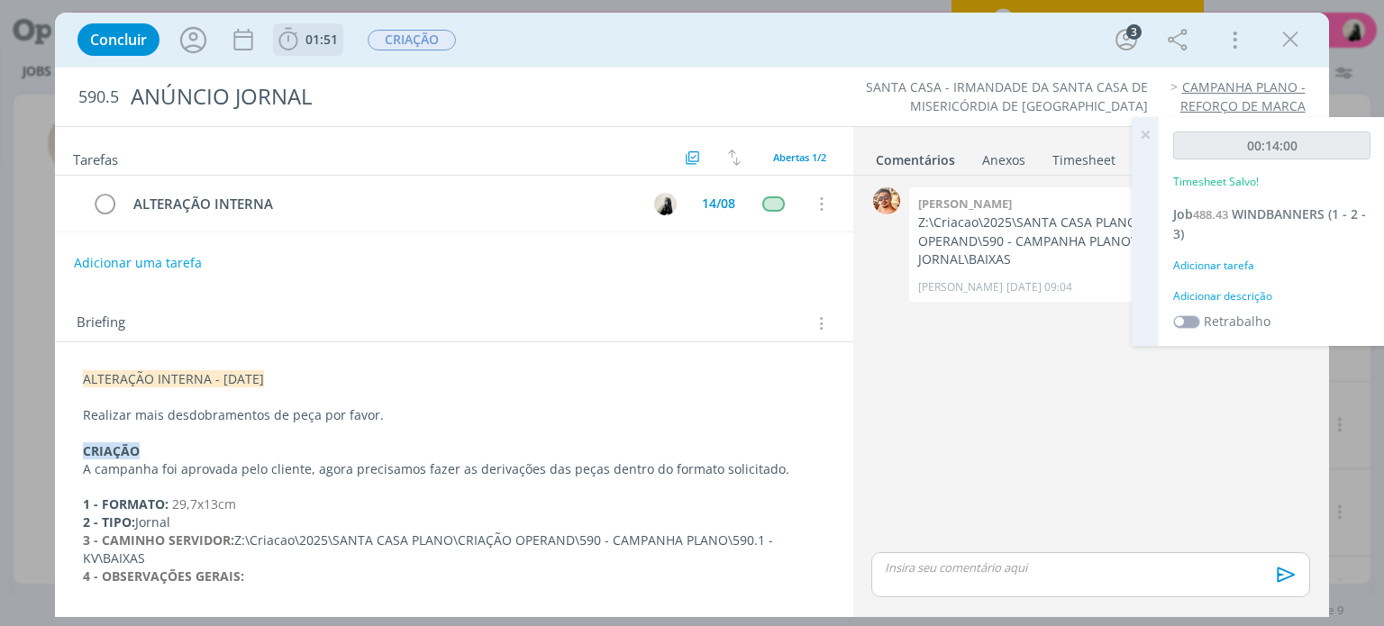
click at [300, 32] on icon "dialog" at bounding box center [288, 39] width 27 height 27
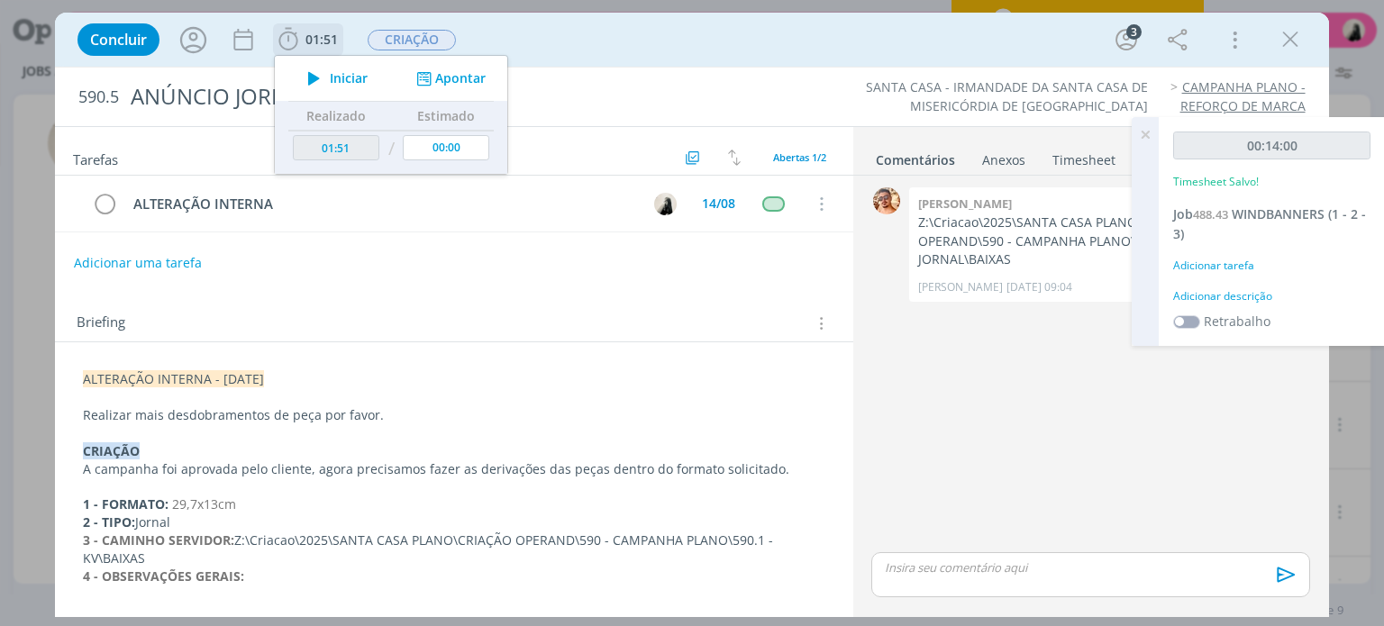
click at [306, 73] on icon "dialog" at bounding box center [314, 78] width 32 height 23
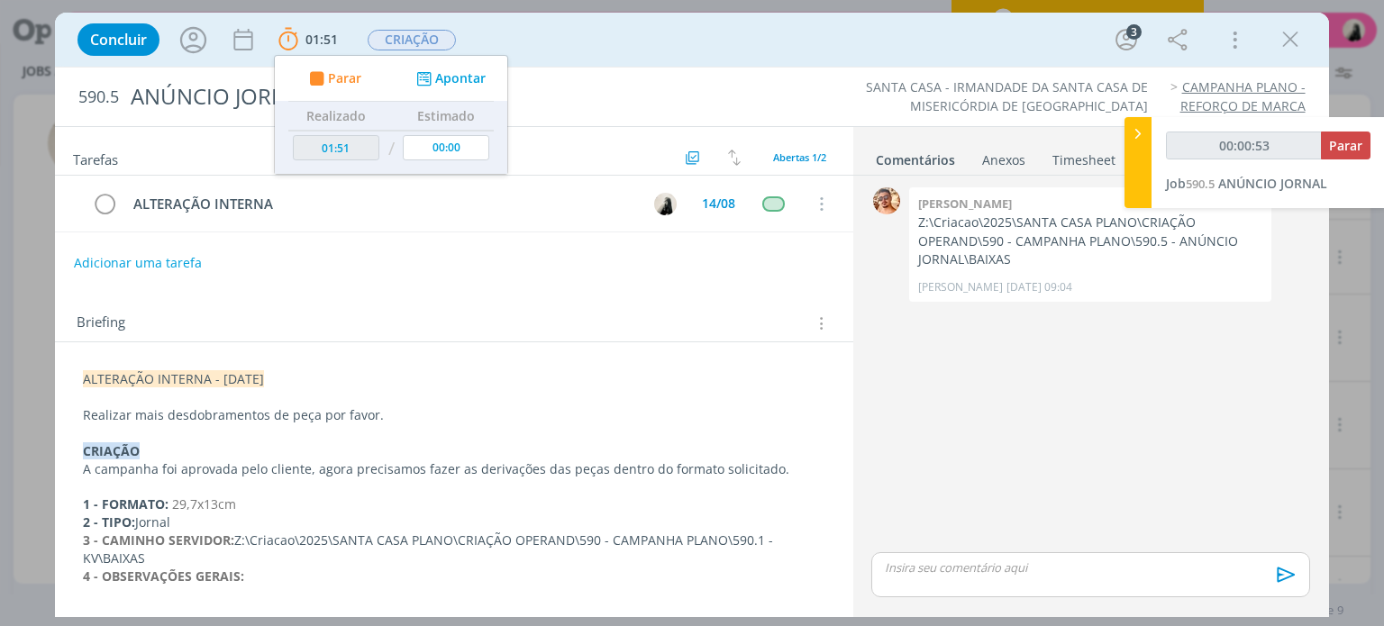
click at [1045, 572] on p "dialog" at bounding box center [1090, 568] width 409 height 16
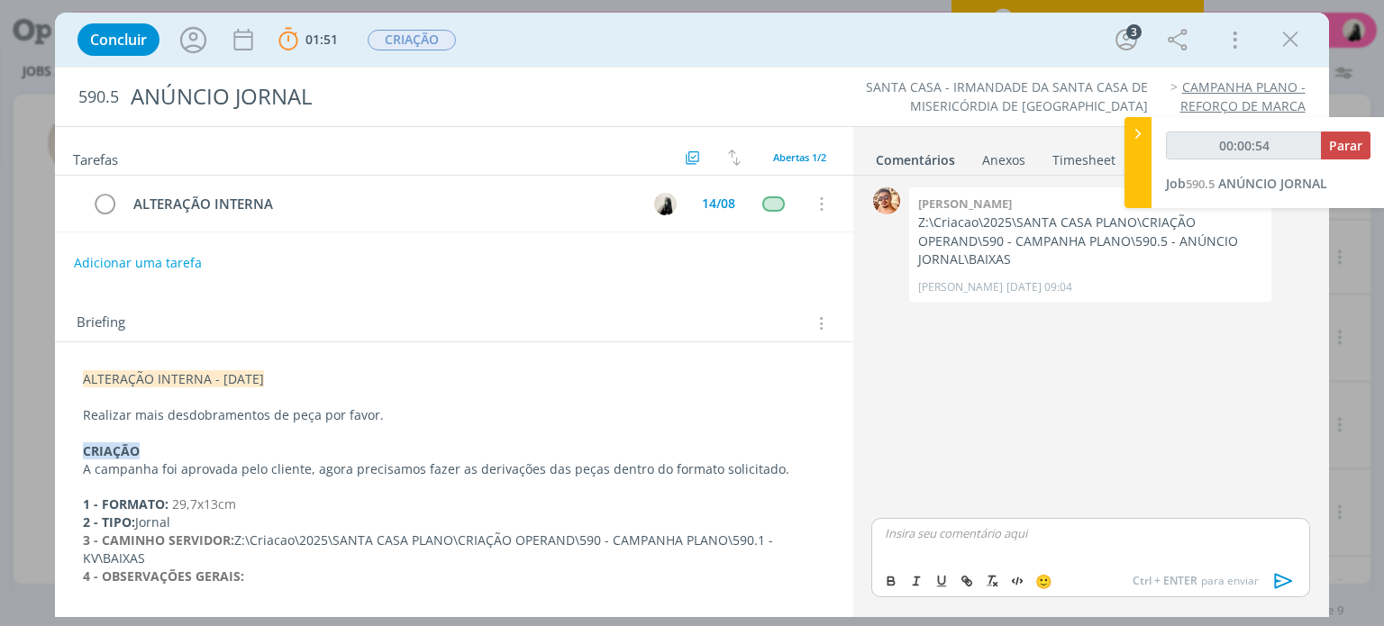
type input "00:00:55"
click at [1284, 580] on icon "dialog" at bounding box center [1284, 581] width 27 height 27
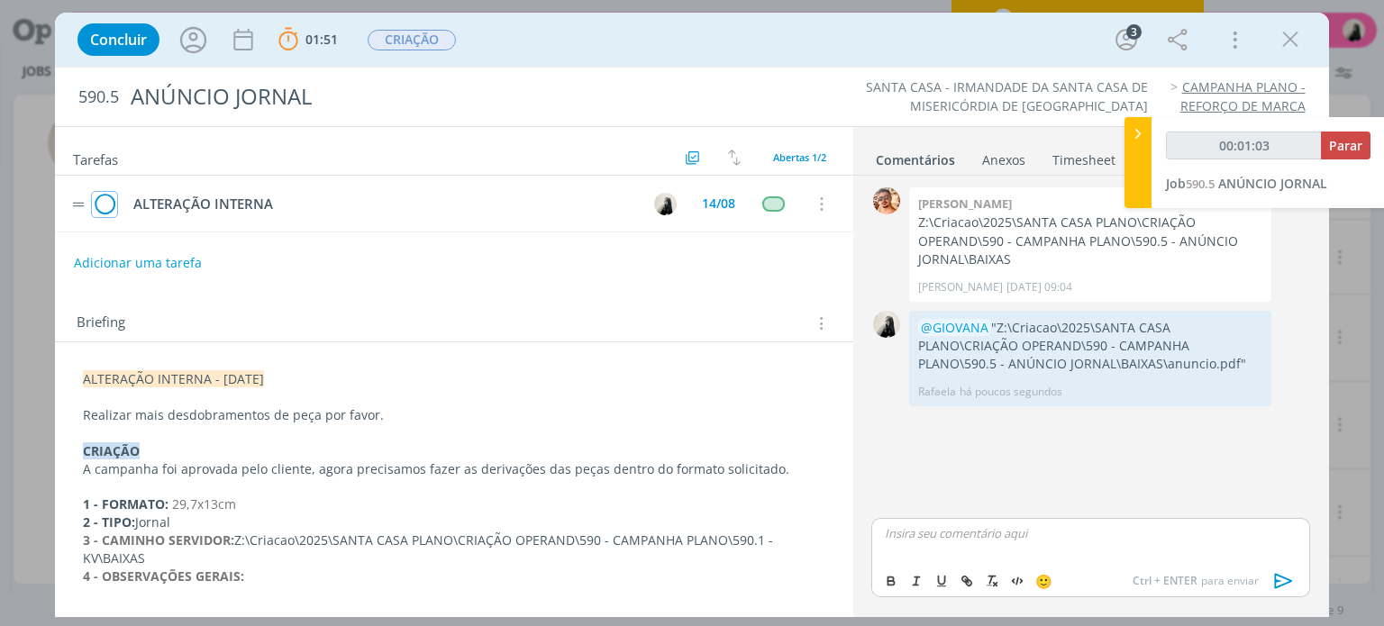
click at [97, 201] on icon "dialog" at bounding box center [104, 204] width 25 height 27
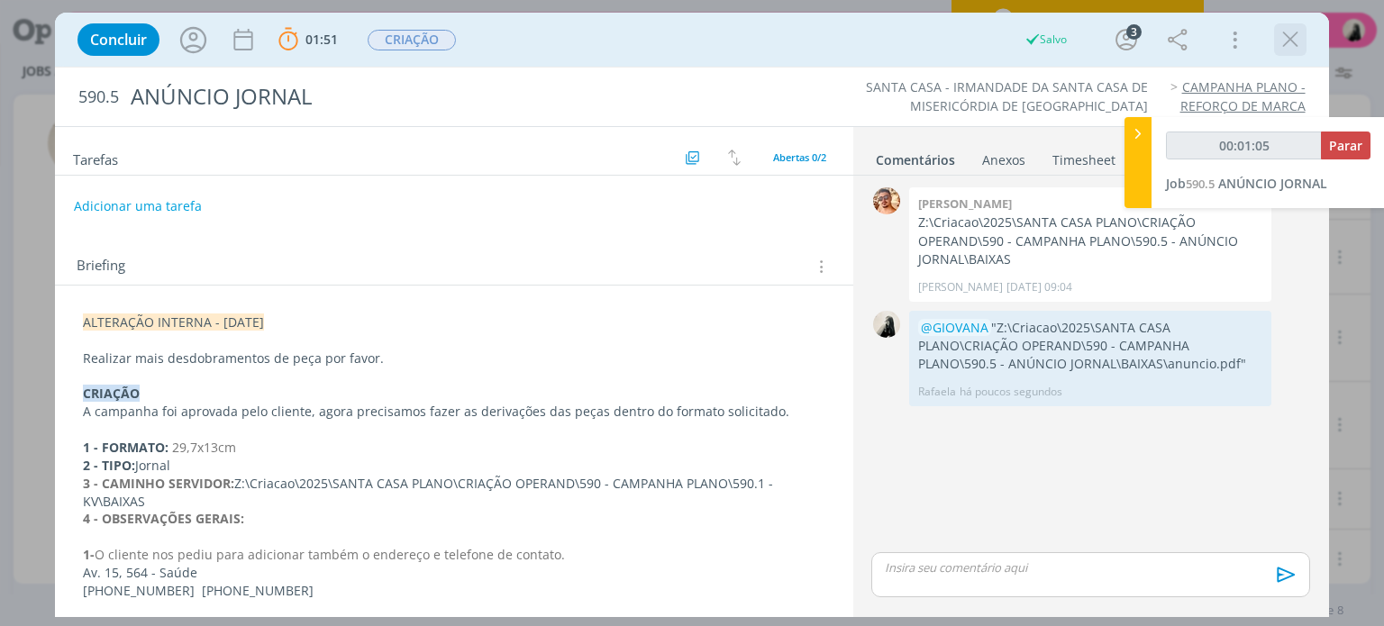
click at [1295, 40] on icon "dialog" at bounding box center [1290, 39] width 27 height 27
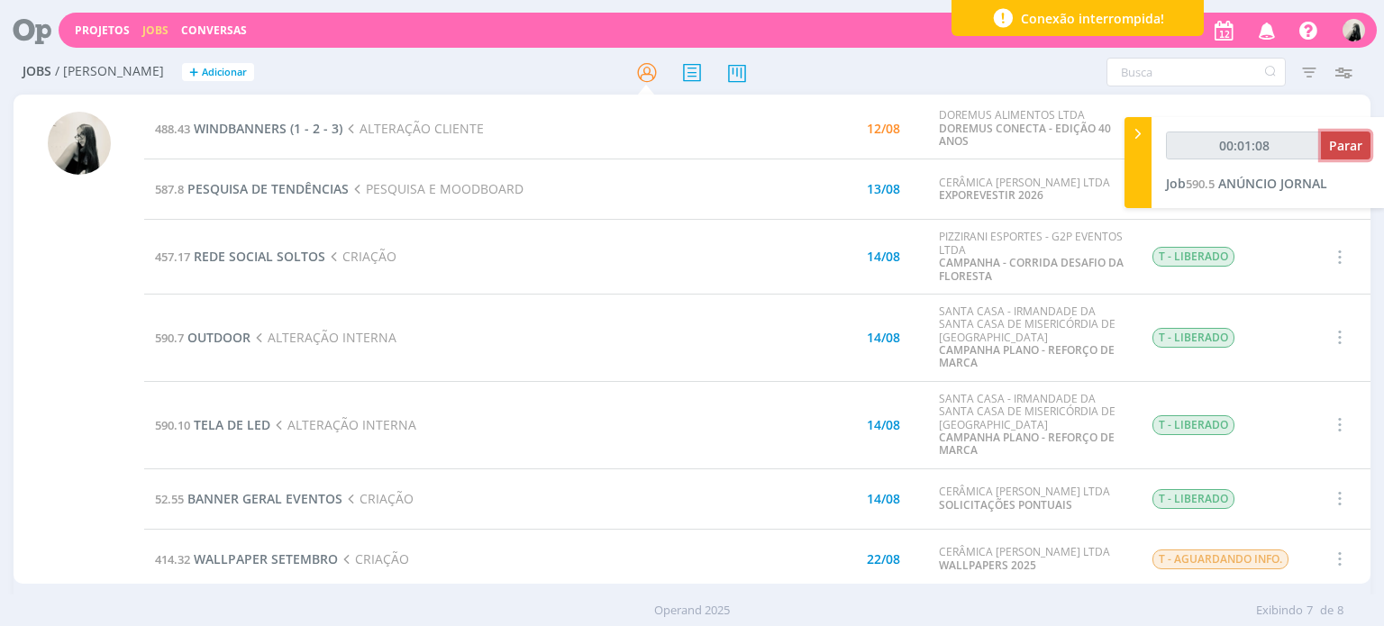
click at [1344, 143] on span "Parar" at bounding box center [1346, 145] width 33 height 17
type input "00:02:00"
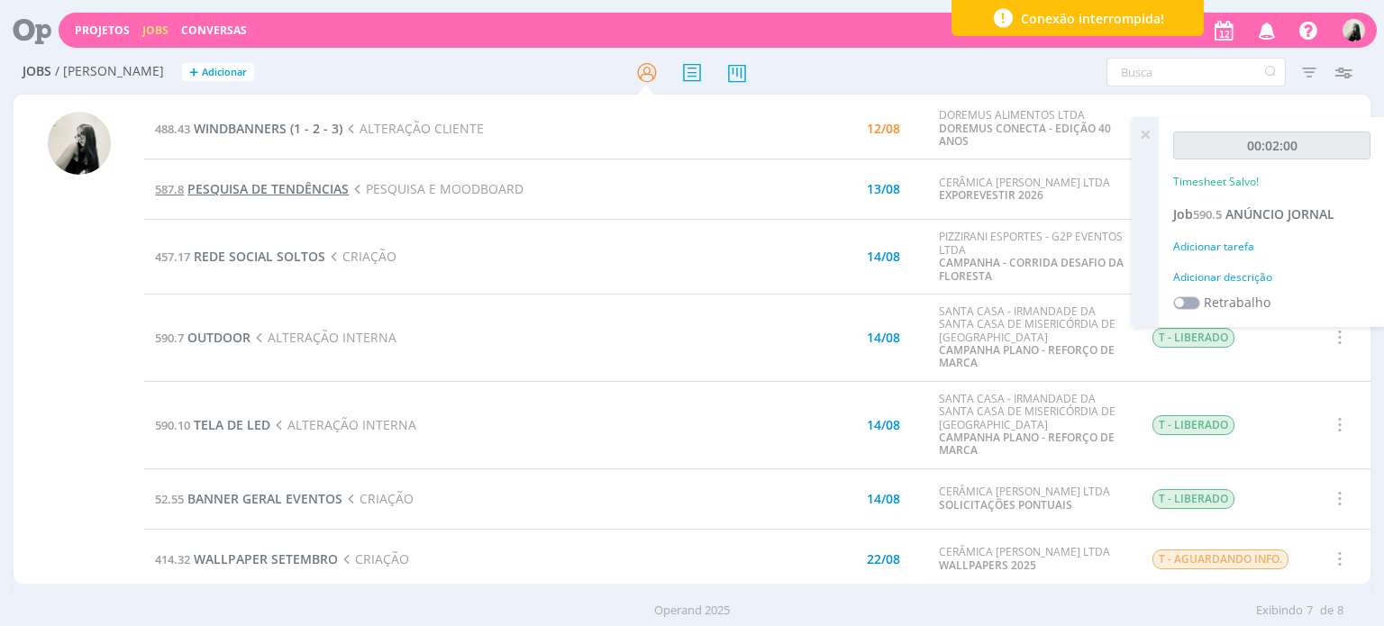
click at [335, 188] on span "PESQUISA DE TENDÊNCIAS" at bounding box center [267, 188] width 161 height 17
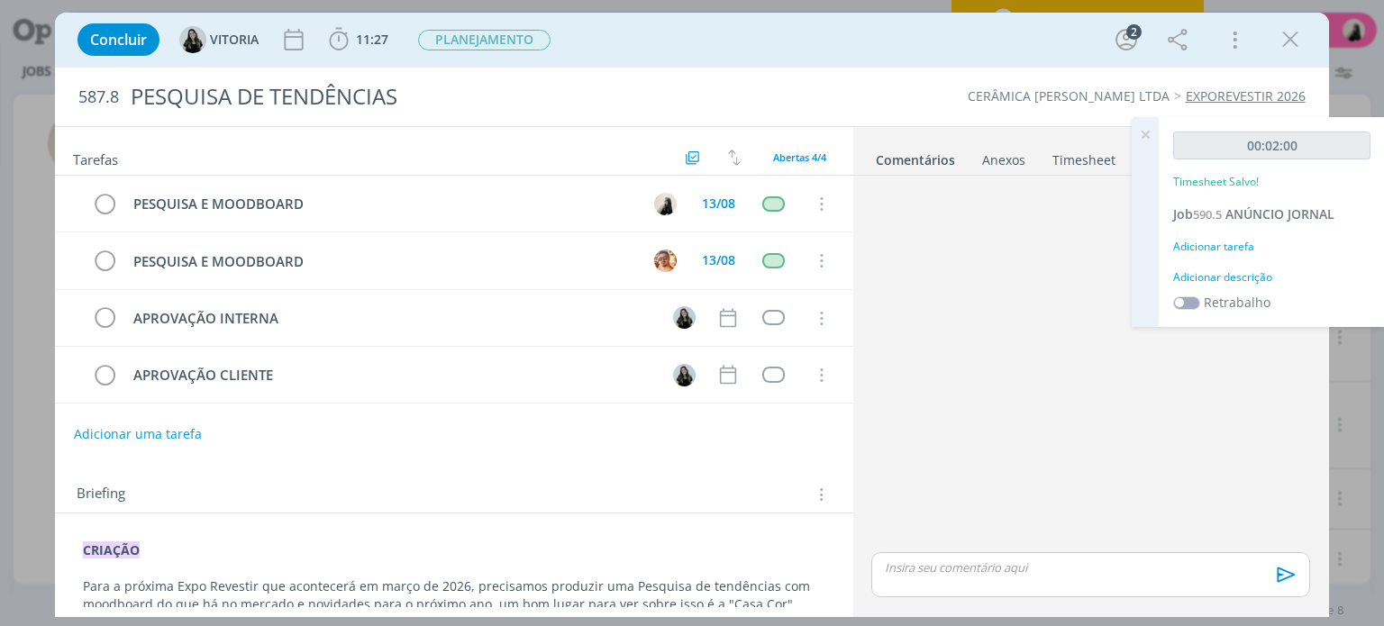
click at [958, 557] on div "dialog" at bounding box center [1091, 575] width 438 height 45
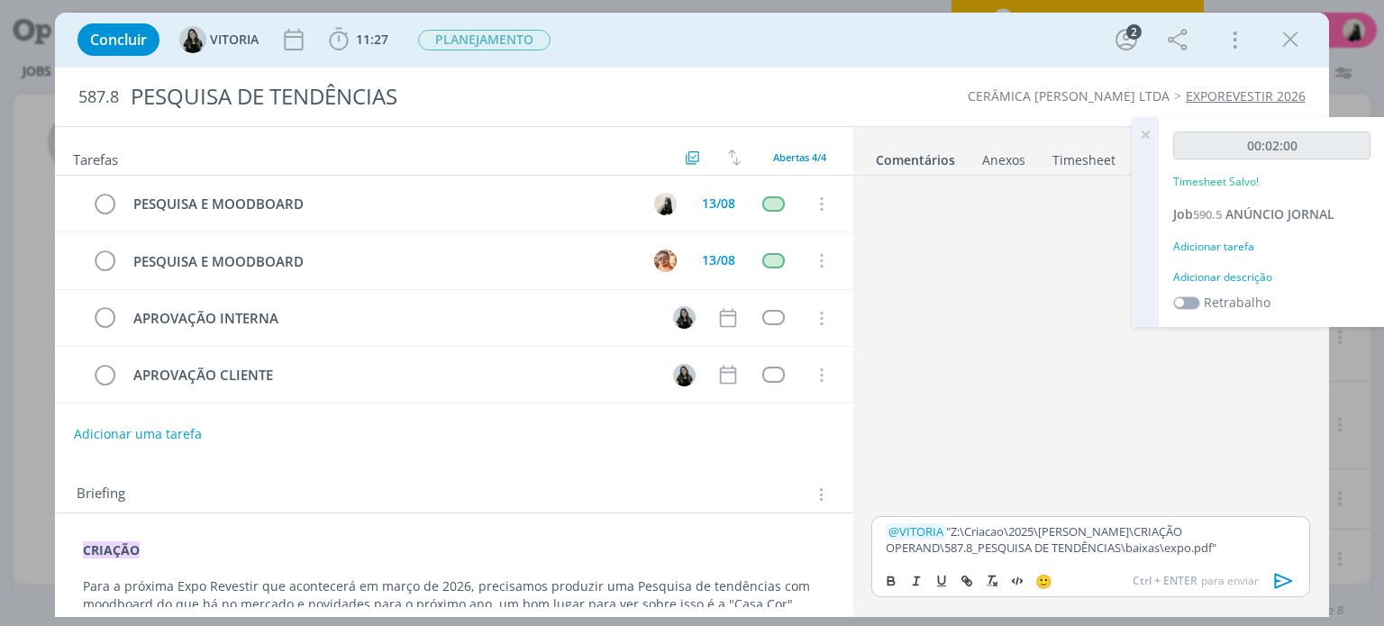
click at [1280, 578] on icon "dialog" at bounding box center [1284, 581] width 27 height 27
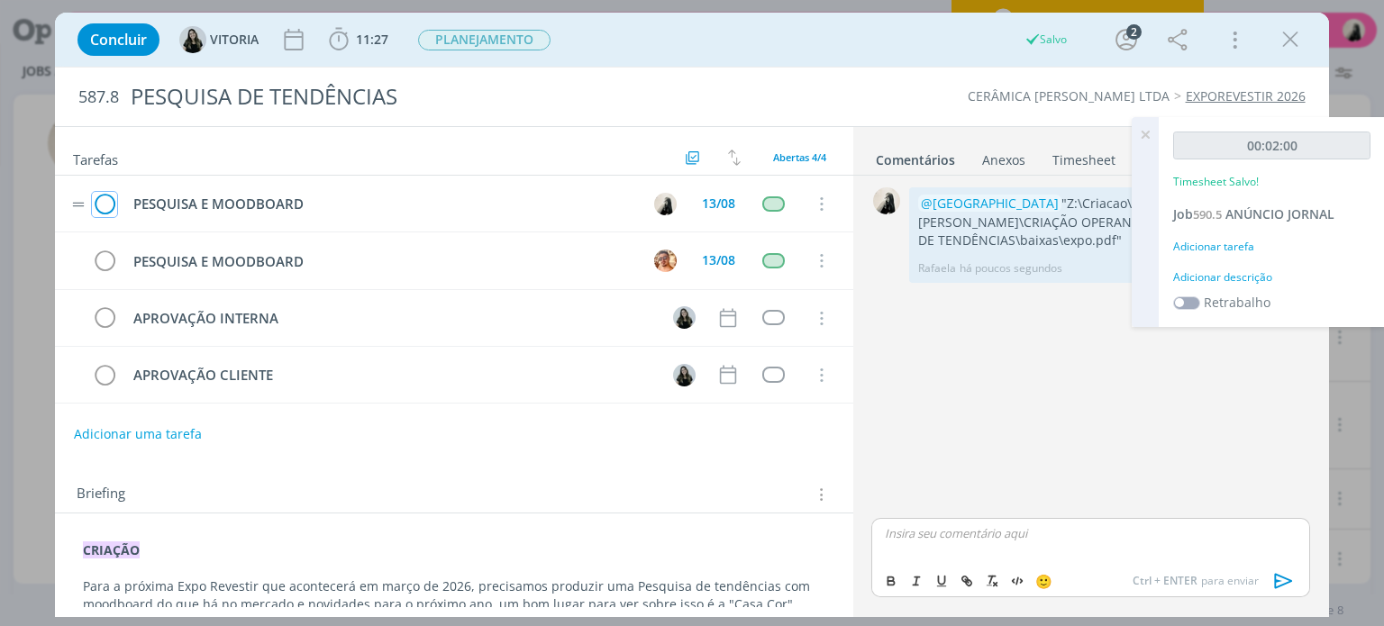
click at [106, 202] on icon "dialog" at bounding box center [104, 204] width 25 height 27
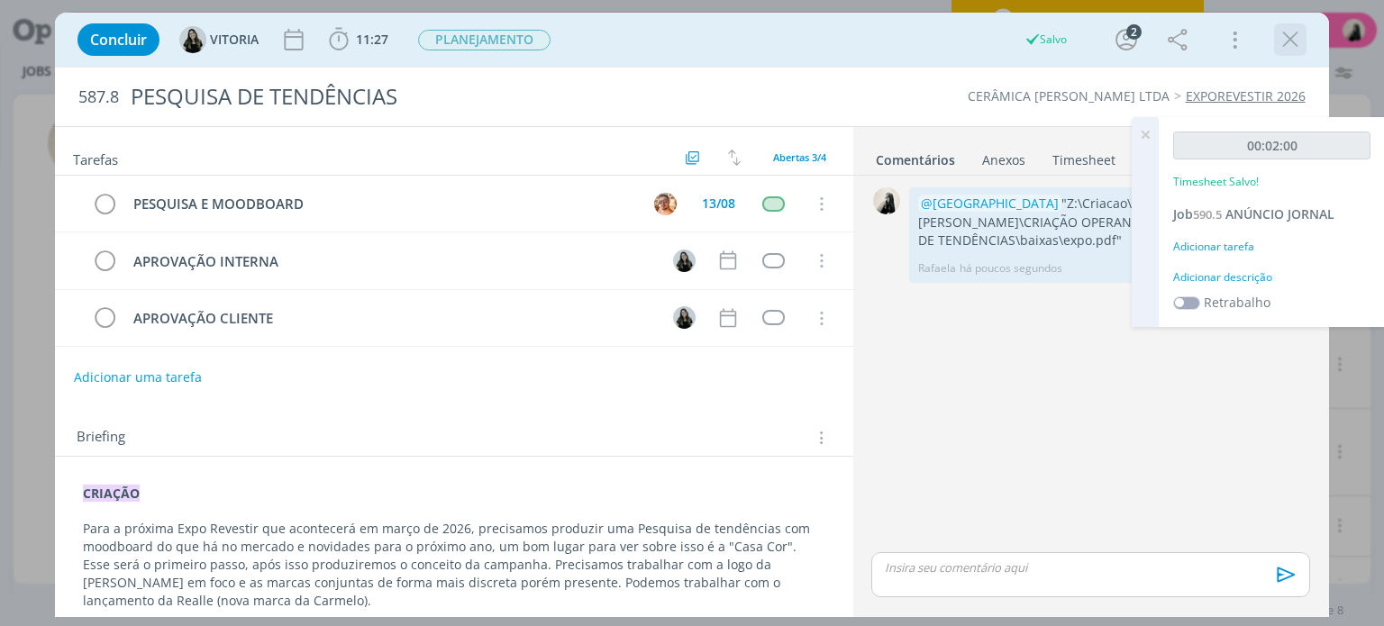
click at [1280, 39] on icon "dialog" at bounding box center [1290, 39] width 27 height 27
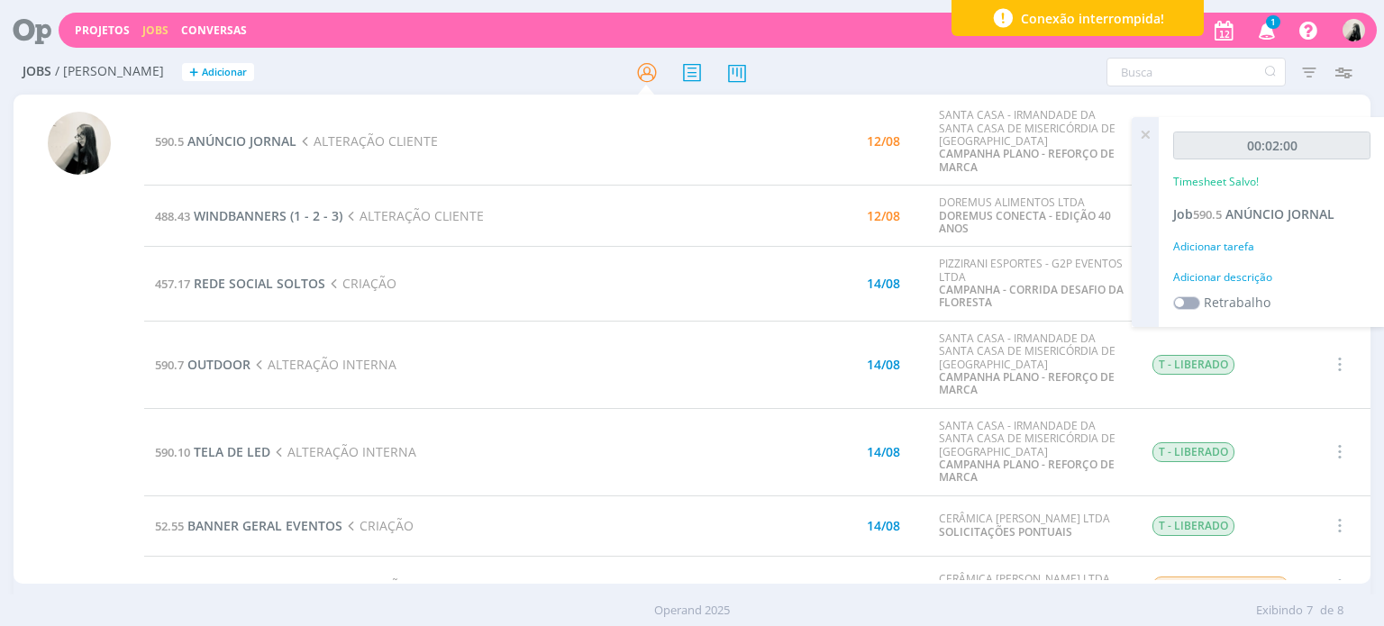
click at [1272, 26] on span "1" at bounding box center [1273, 22] width 14 height 14
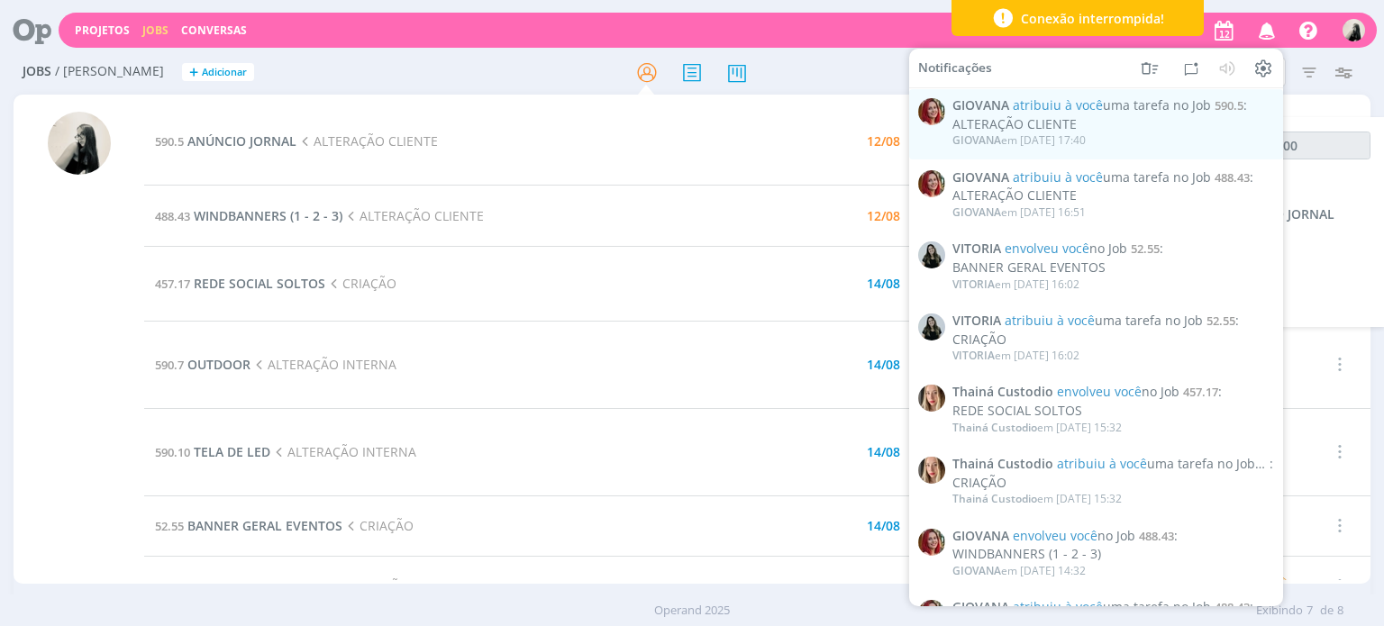
click at [1272, 26] on icon "button" at bounding box center [1268, 29] width 32 height 31
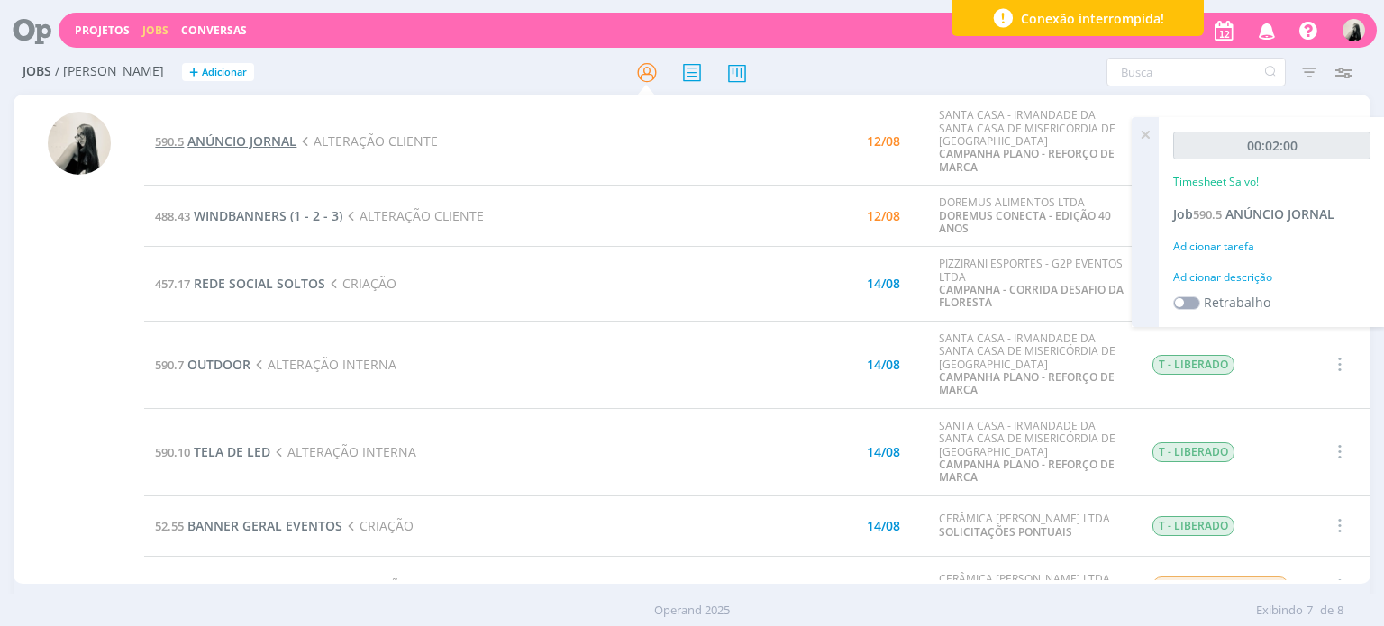
click at [196, 138] on span "ANÚNCIO JORNAL" at bounding box center [241, 140] width 109 height 17
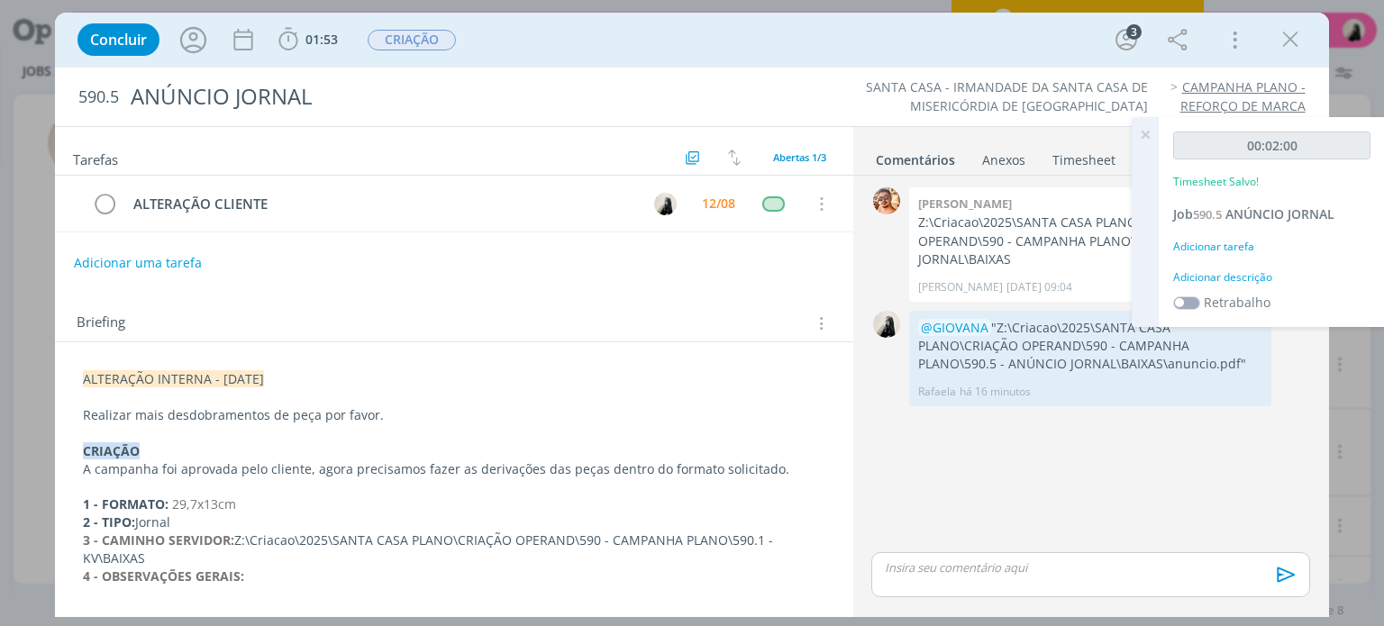
drag, startPoint x: 1282, startPoint y: 43, endPoint x: 1045, endPoint y: 161, distance: 264.8
click at [1282, 42] on icon "dialog" at bounding box center [1290, 39] width 27 height 27
